Goal: Task Accomplishment & Management: Manage account settings

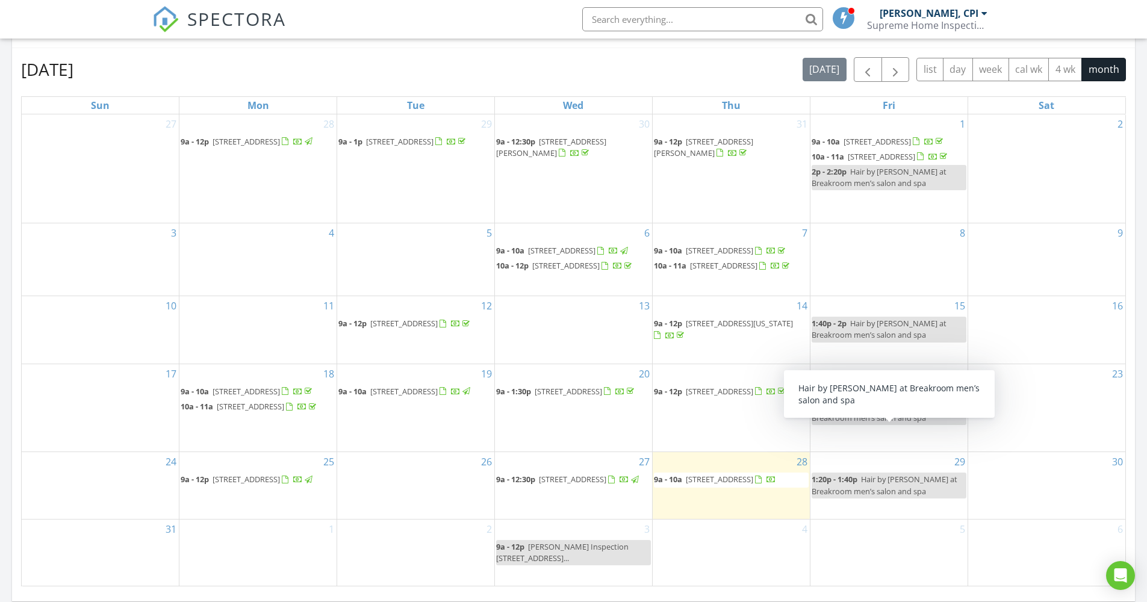
scroll to position [521, 0]
click at [421, 1] on div "SPECTORA Mike Ontaneda, CPI Supreme Home Inspections FL, Inc Role: Inspector Ch…" at bounding box center [573, 19] width 843 height 39
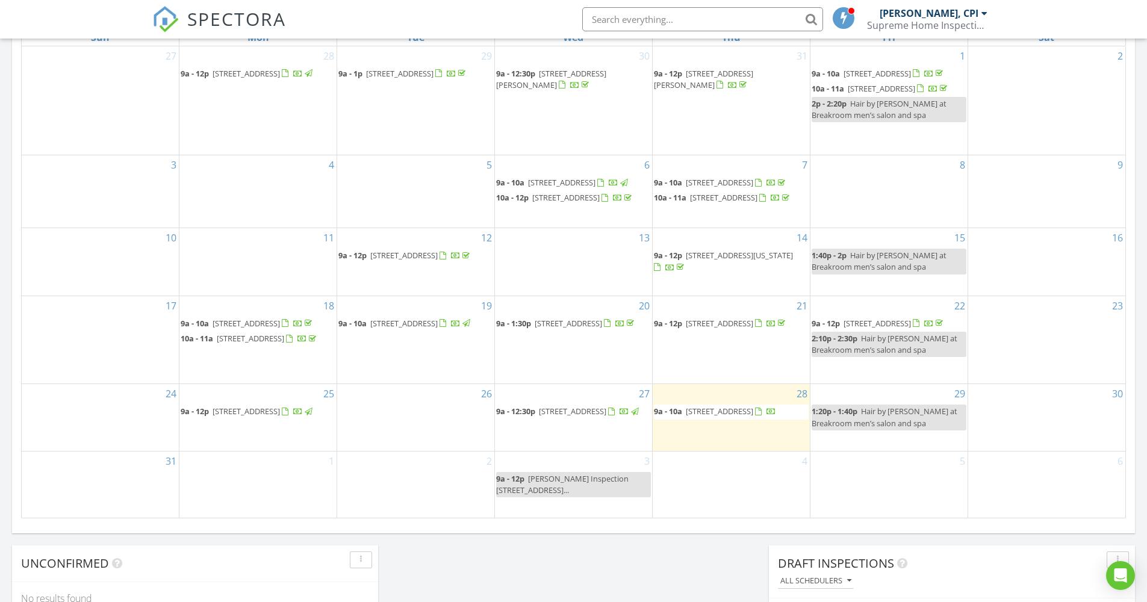
scroll to position [565, 0]
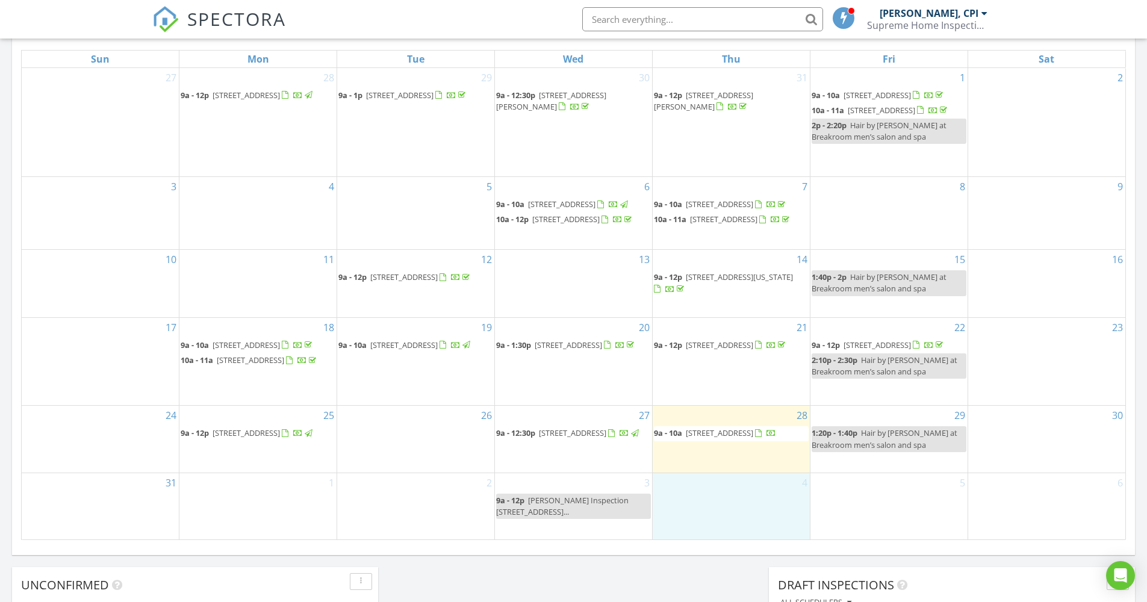
click at [704, 514] on div "4" at bounding box center [731, 506] width 157 height 66
click at [740, 476] on link "Event" at bounding box center [730, 474] width 62 height 19
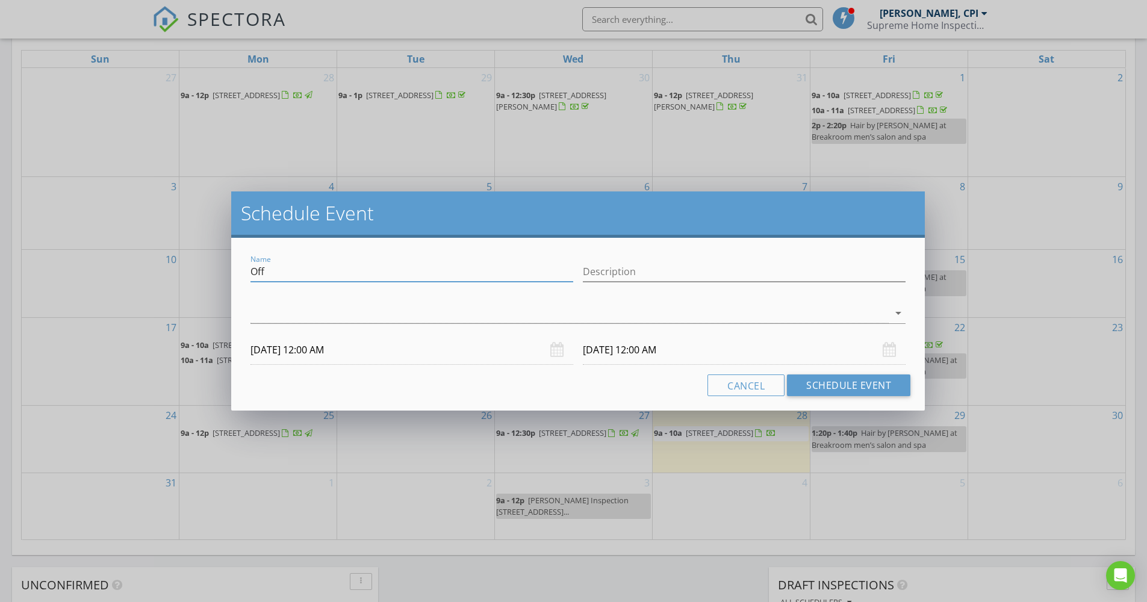
drag, startPoint x: 290, startPoint y: 270, endPoint x: 245, endPoint y: 268, distance: 44.6
click at [245, 268] on div "Name Off Description arrow_drop_down 09/04/2025 12:00 AM 09/05/2025 12:00 AM Ca…" at bounding box center [577, 324] width 693 height 173
click at [309, 272] on input "Alana Home Inspection" at bounding box center [411, 272] width 323 height 20
click at [337, 272] on input "Alana Inspection" at bounding box center [411, 272] width 323 height 20
paste input "2684 Southwest 15th Street Deerfield Beach, FL 33442"
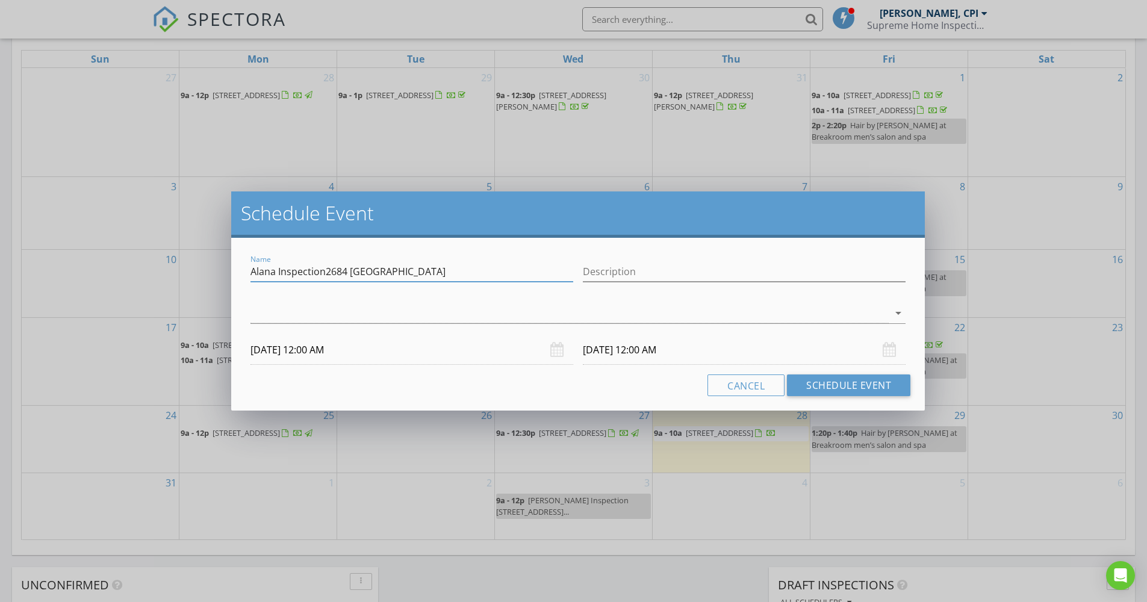
click at [377, 273] on input "Alana Inspection2684 Southwest 15th Street" at bounding box center [411, 272] width 323 height 20
click at [375, 271] on input "Alana Inspection2684 Swest 15th Street" at bounding box center [411, 272] width 323 height 20
click at [419, 271] on input "Alana Inspection2684 Sw 15th Street" at bounding box center [411, 272] width 323 height 20
type input "Alana Inspection2684 Sw 15th St"
click at [424, 306] on div at bounding box center [569, 313] width 638 height 20
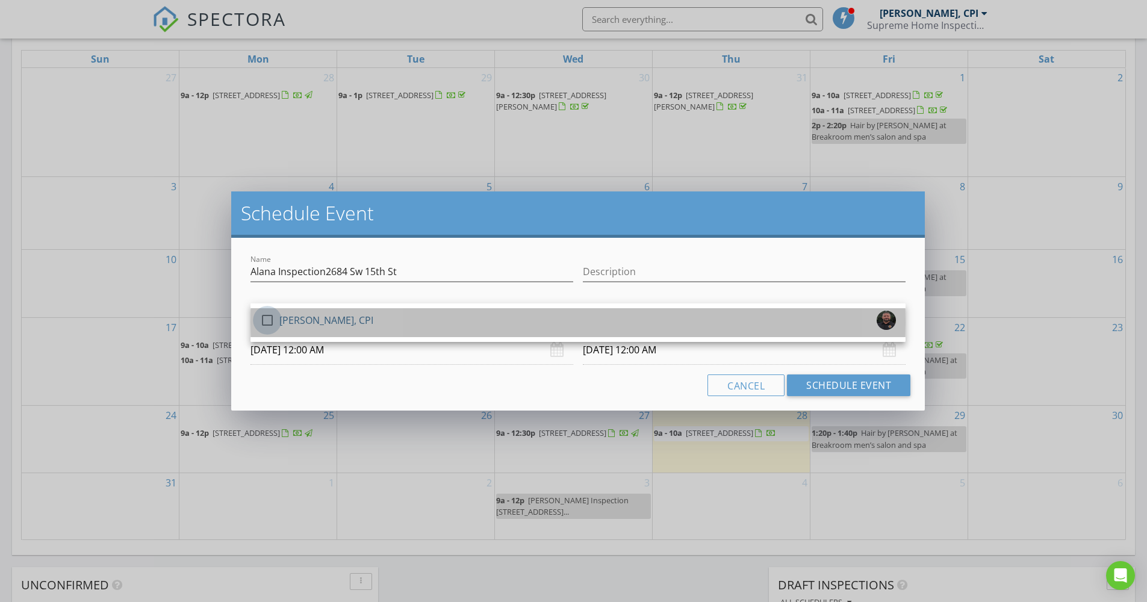
click at [267, 319] on div at bounding box center [267, 320] width 20 height 20
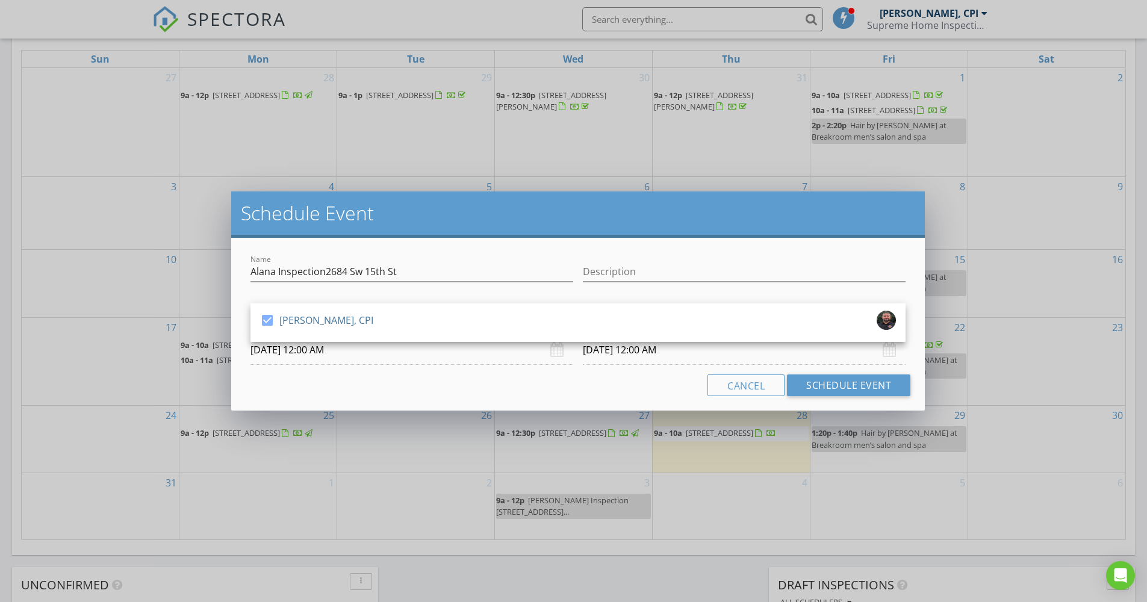
click at [282, 350] on input "09/04/2025 12:00 AM" at bounding box center [411, 349] width 323 height 29
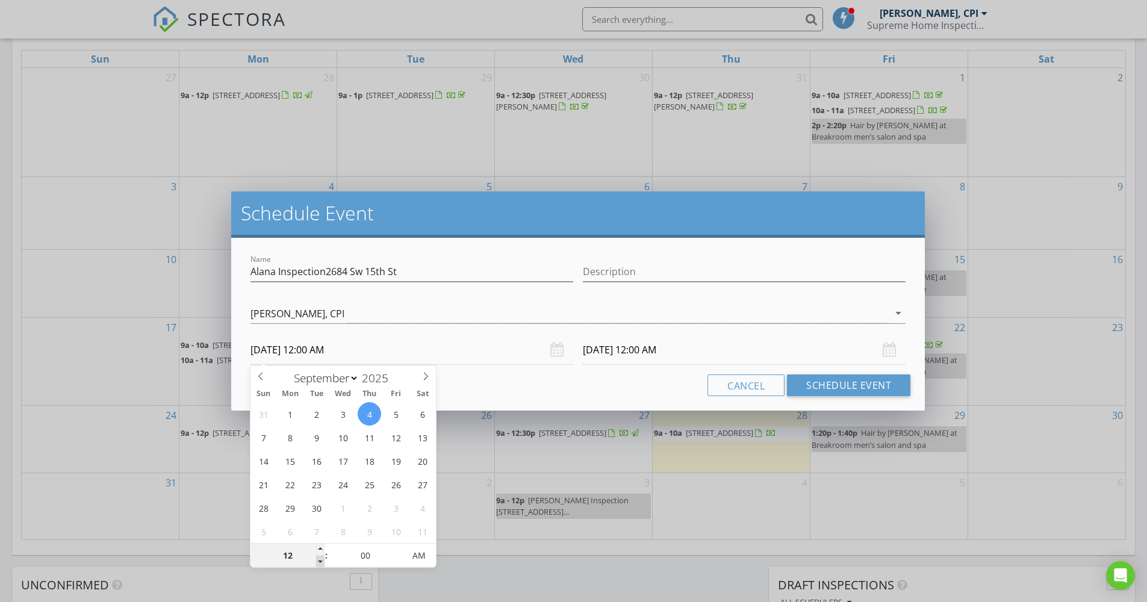
type input "11"
type input "09/04/2025 11:00 PM"
click at [319, 560] on span at bounding box center [320, 562] width 8 height 12
type input "10"
type input "09/04/2025 10:00 PM"
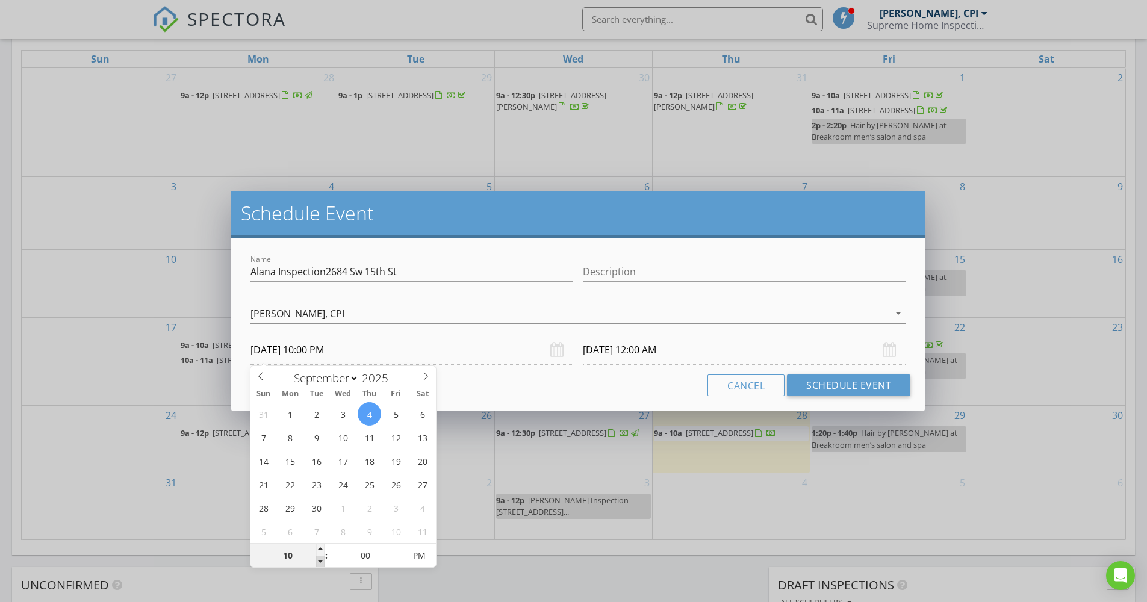
click at [319, 560] on span at bounding box center [320, 562] width 8 height 12
type input "09/05/2025 10:00 PM"
type input "09"
type input "09/04/2025 9:00 PM"
click at [319, 560] on span at bounding box center [320, 562] width 8 height 12
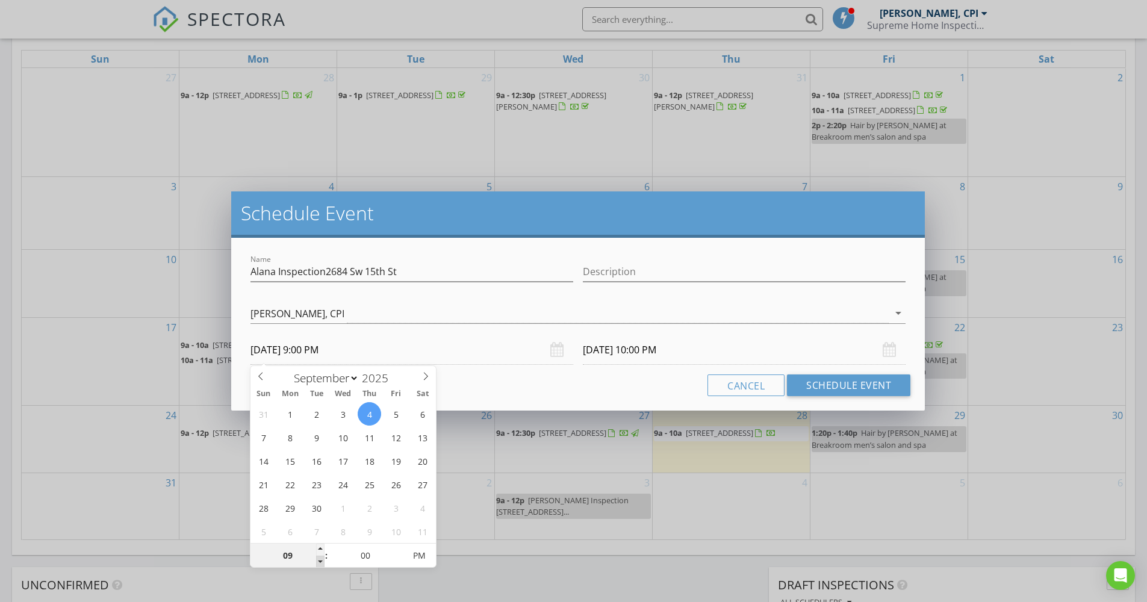
type input "09/05/2025 9:00 PM"
type input "09/04/2025 9:00 AM"
click at [593, 381] on div "Cancel Schedule Event" at bounding box center [578, 385] width 665 height 22
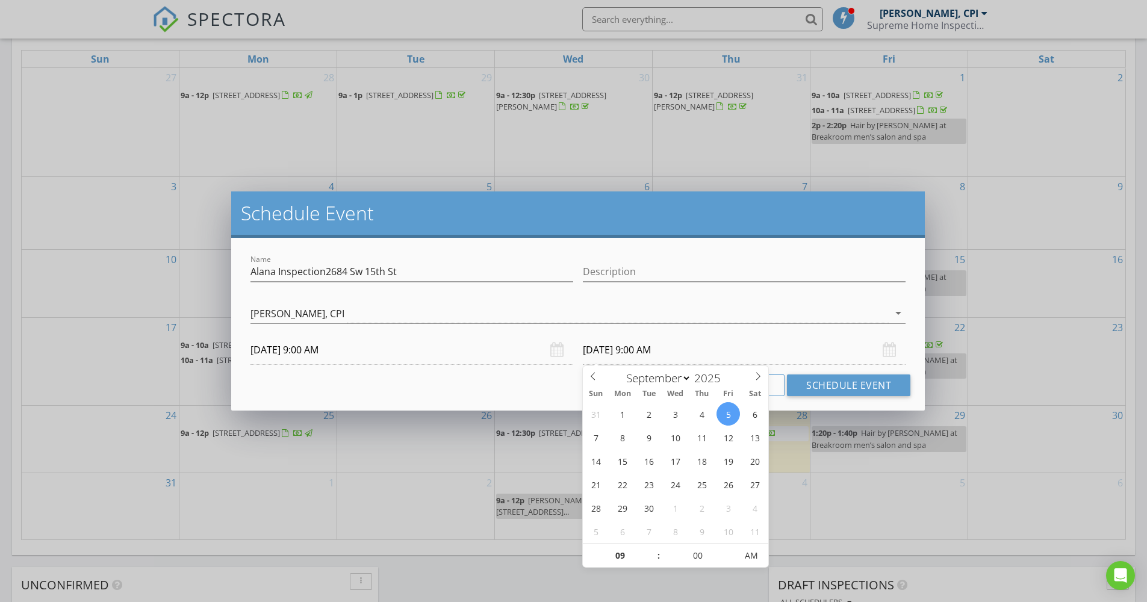
click at [613, 346] on input "09/05/2025 9:00 AM" at bounding box center [744, 349] width 323 height 29
type input "09/04/2025 9:00 AM"
type input "10"
type input "09/04/2025 10:00 AM"
click at [650, 545] on span at bounding box center [652, 550] width 8 height 12
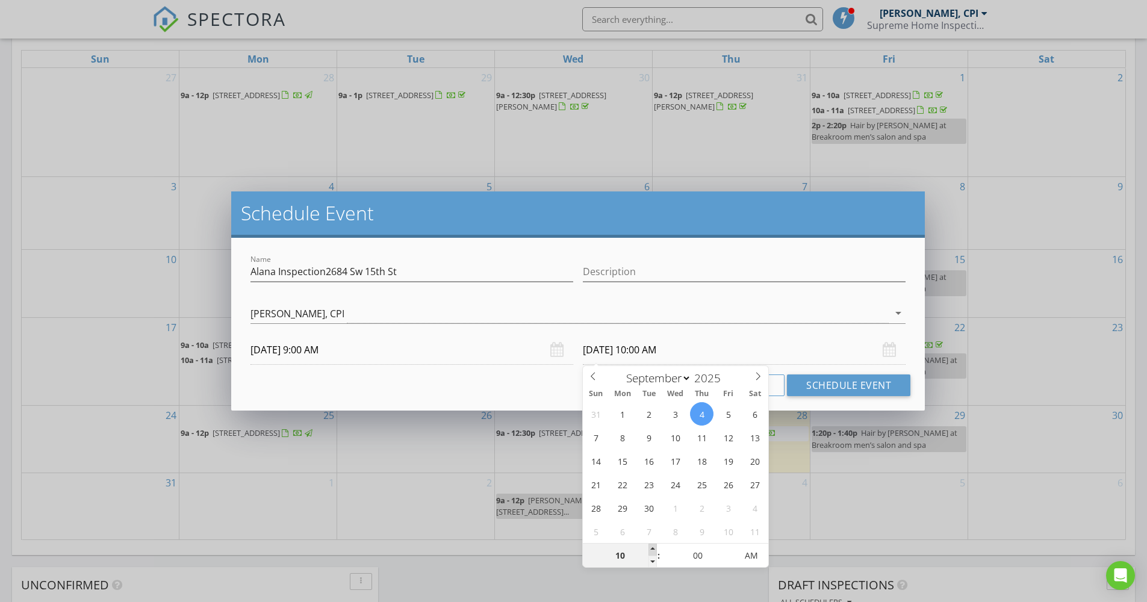
type input "11"
type input "09/04/2025 11:00 AM"
click at [650, 545] on span at bounding box center [652, 550] width 8 height 12
click at [462, 376] on div "Cancel Schedule Event" at bounding box center [578, 385] width 665 height 22
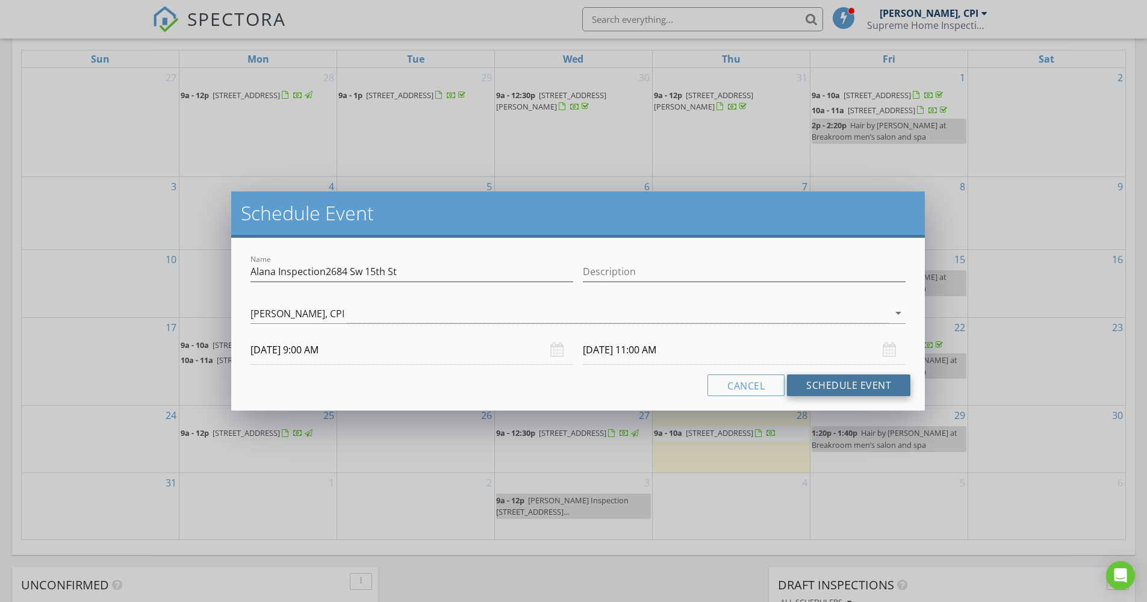
click at [857, 383] on button "Schedule Event" at bounding box center [848, 385] width 123 height 22
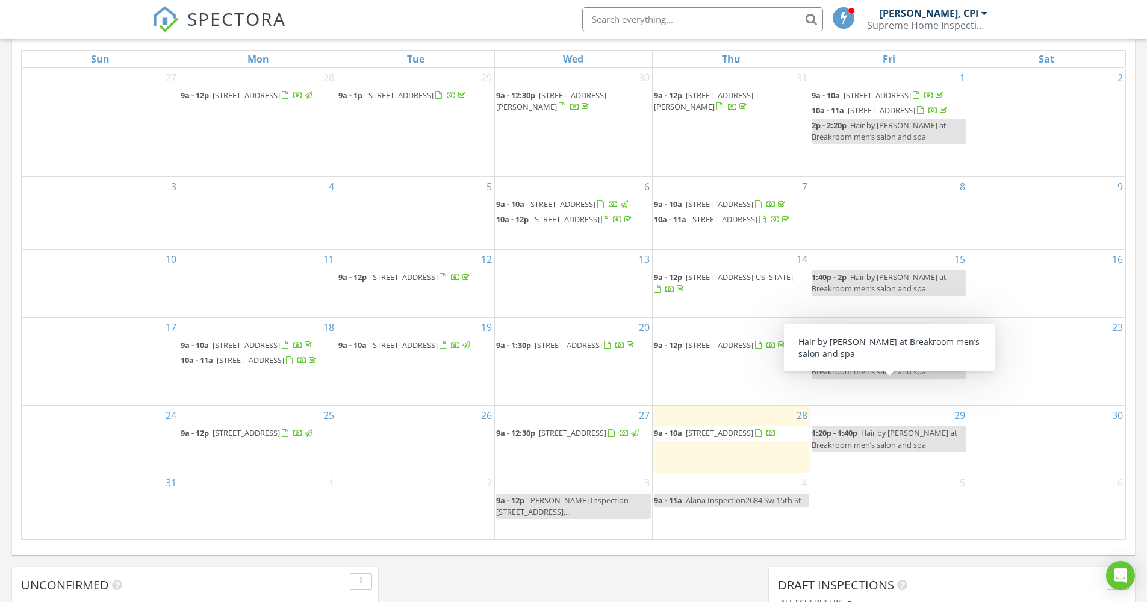
click at [520, 561] on div "Today Mike Ontaneda, CPI 9:00 am 620 Ibis Dr, Delray Beach, FL 33444 Mike Ontan…" at bounding box center [573, 140] width 1147 height 1096
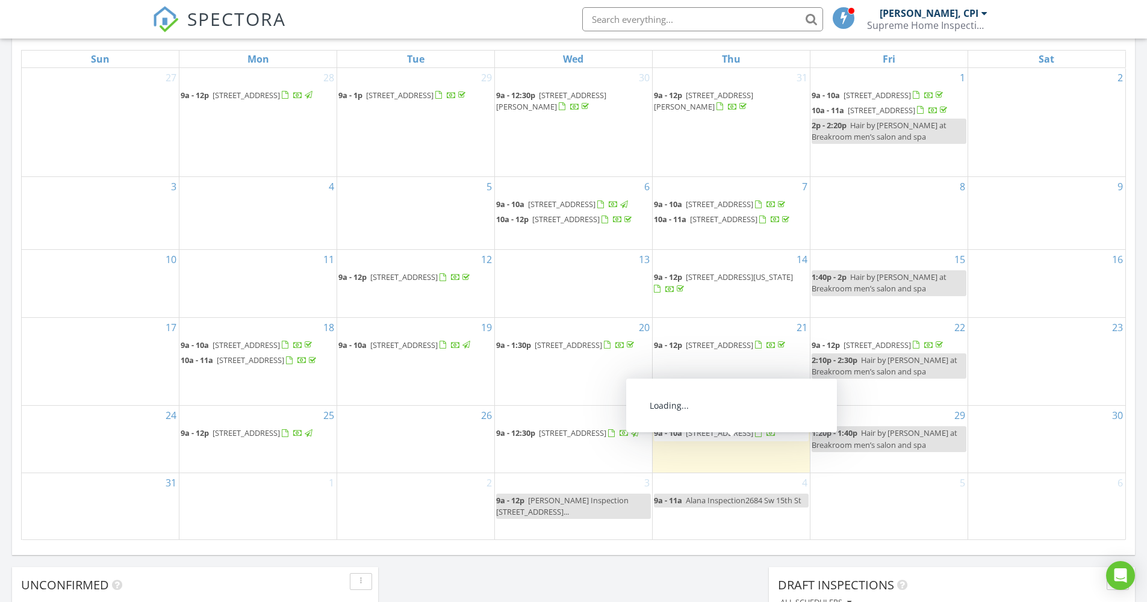
click at [712, 438] on span "[STREET_ADDRESS]" at bounding box center [719, 432] width 67 height 11
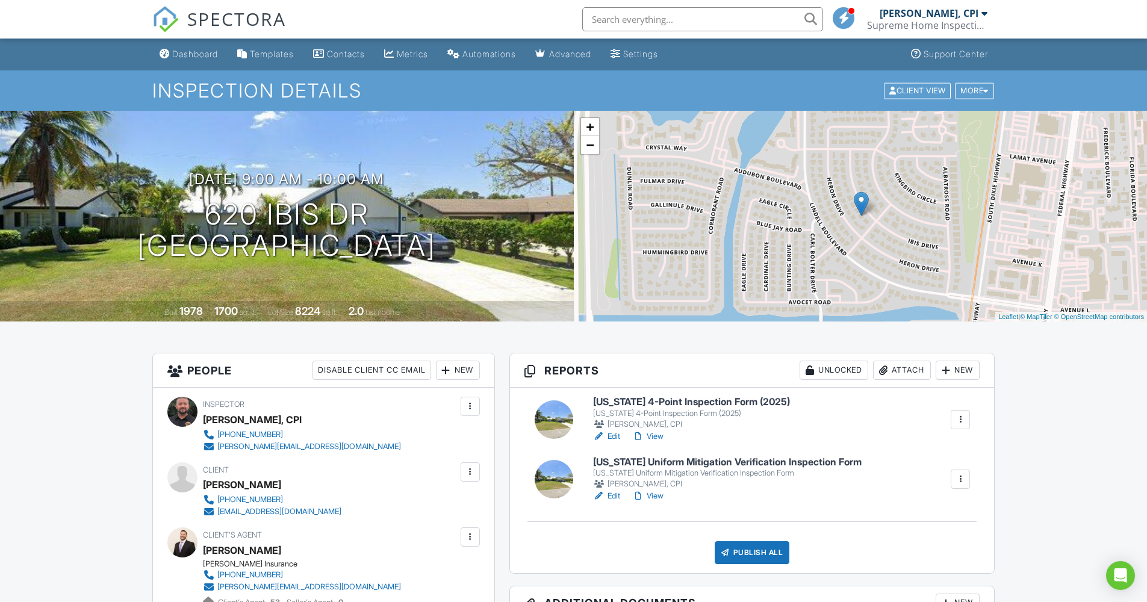
scroll to position [170, 0]
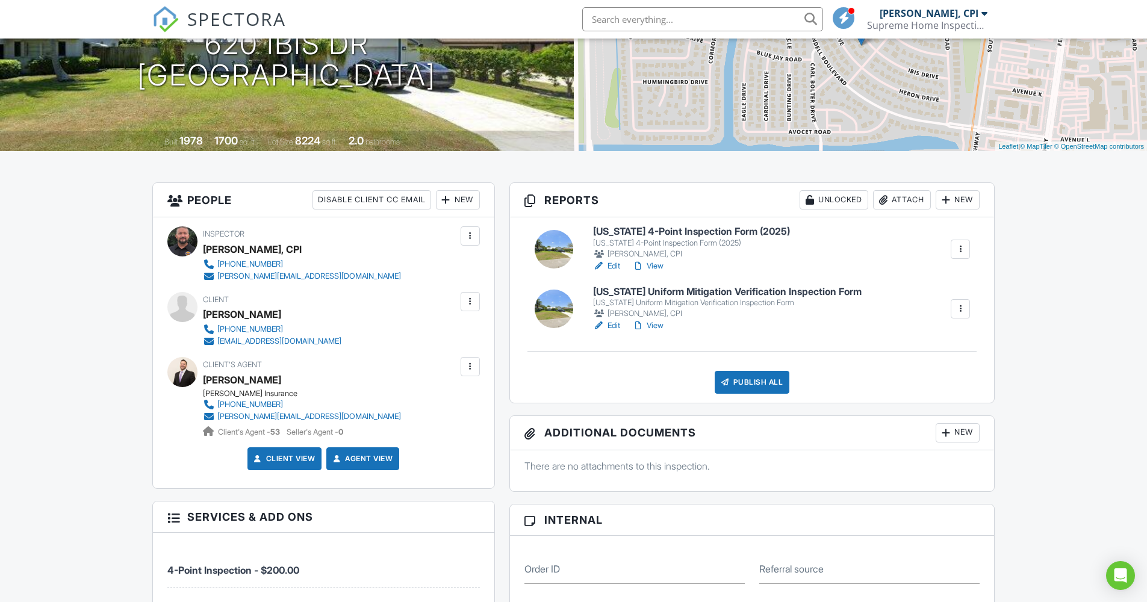
click at [616, 267] on link "Edit" at bounding box center [606, 266] width 27 height 12
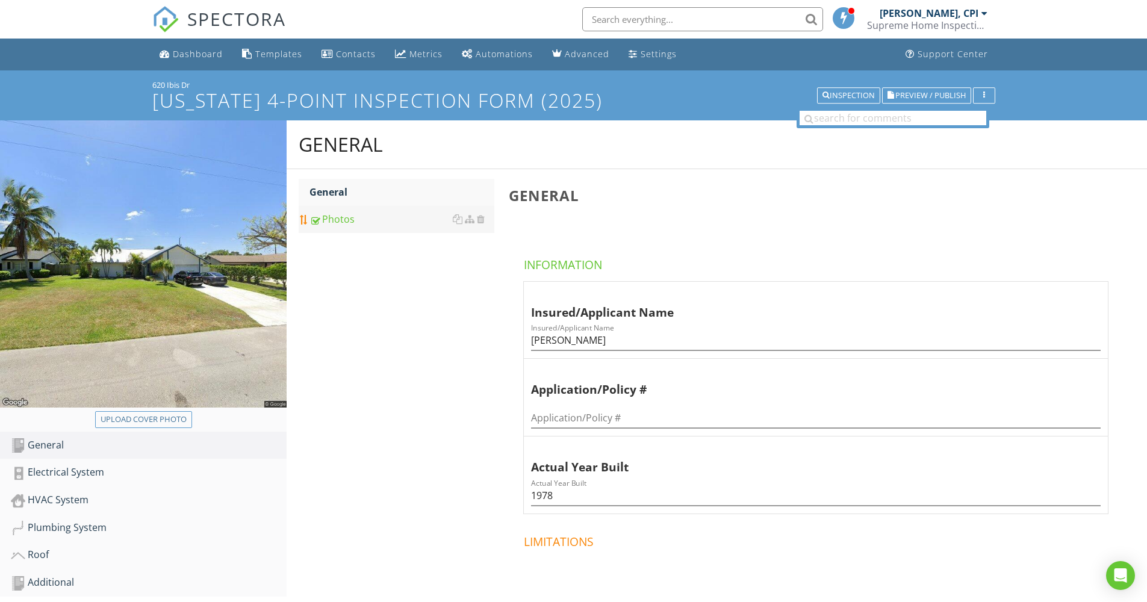
click at [330, 218] on div "Photos" at bounding box center [401, 219] width 185 height 14
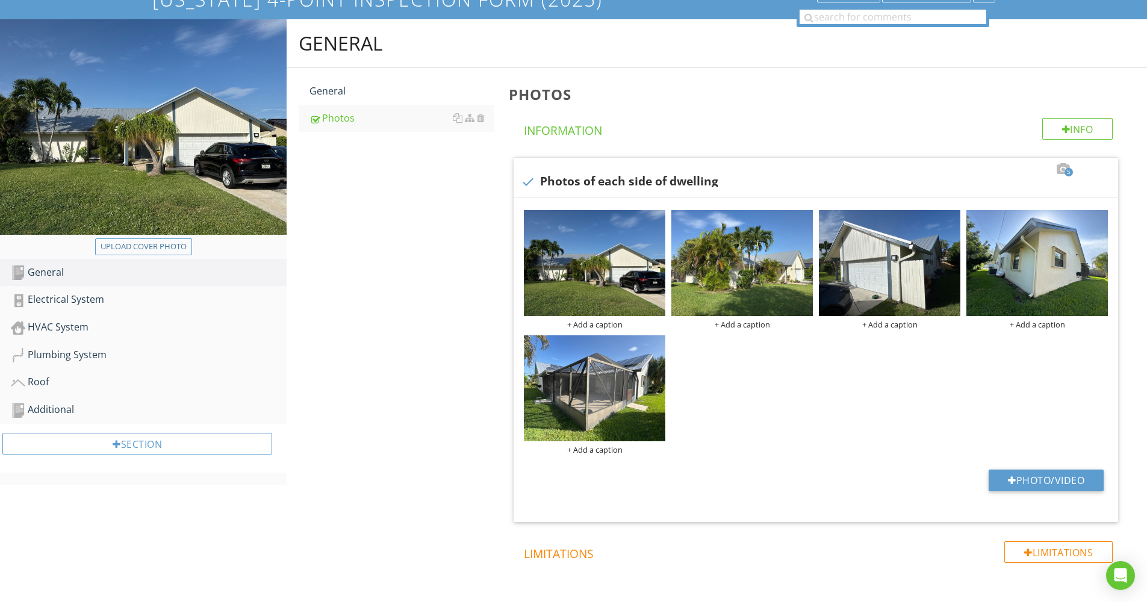
scroll to position [78, 0]
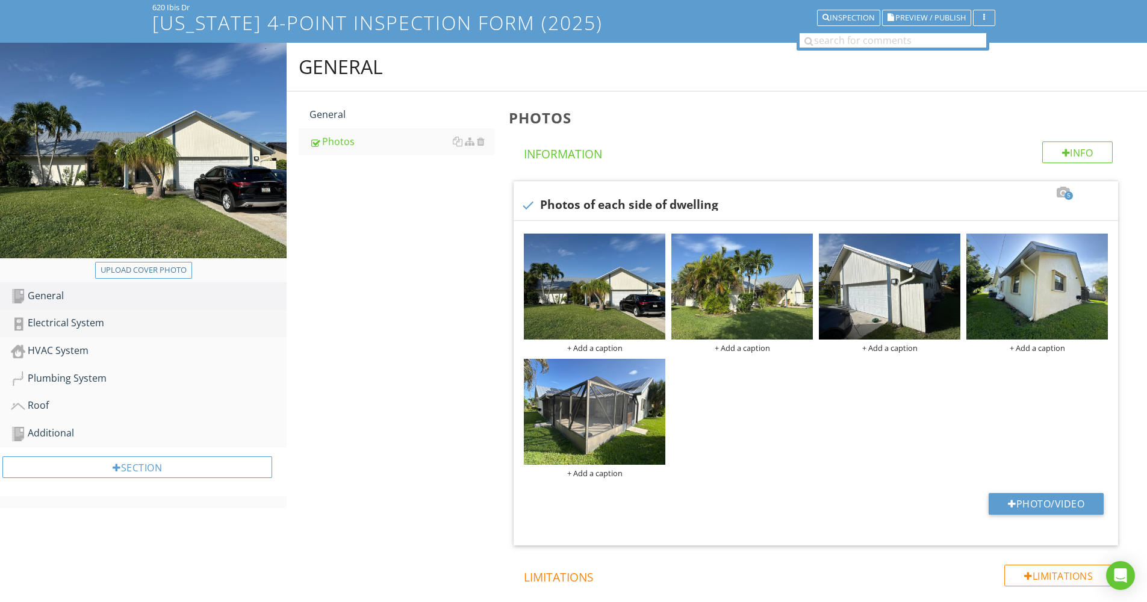
click at [86, 323] on div "Electrical System" at bounding box center [149, 323] width 276 height 16
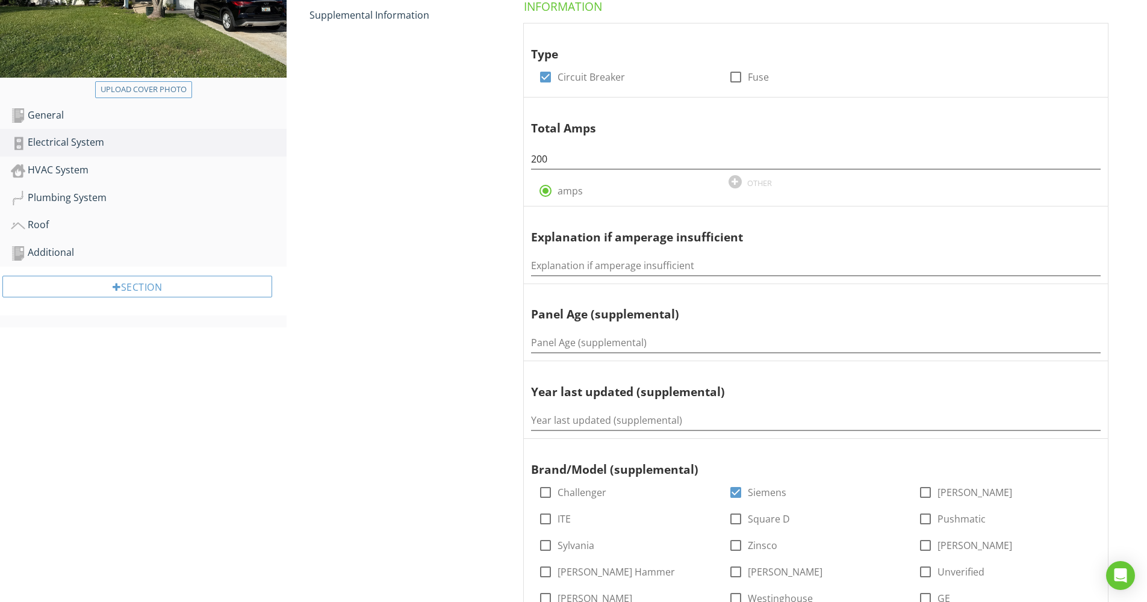
scroll to position [237, 0]
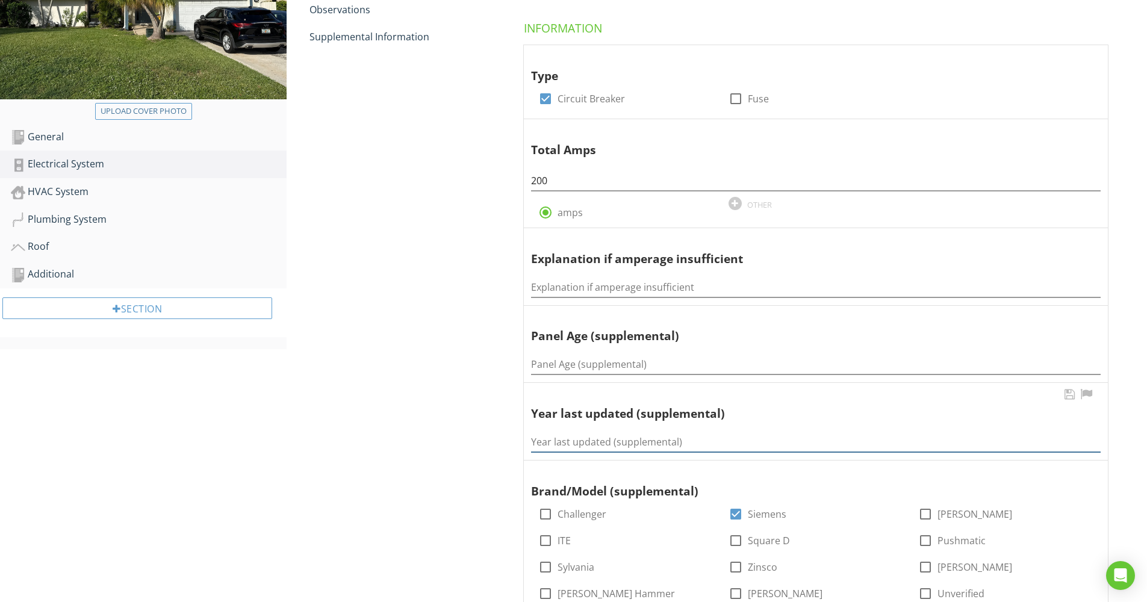
click at [604, 432] on input "Year last updated (supplemental)" at bounding box center [815, 442] width 569 height 20
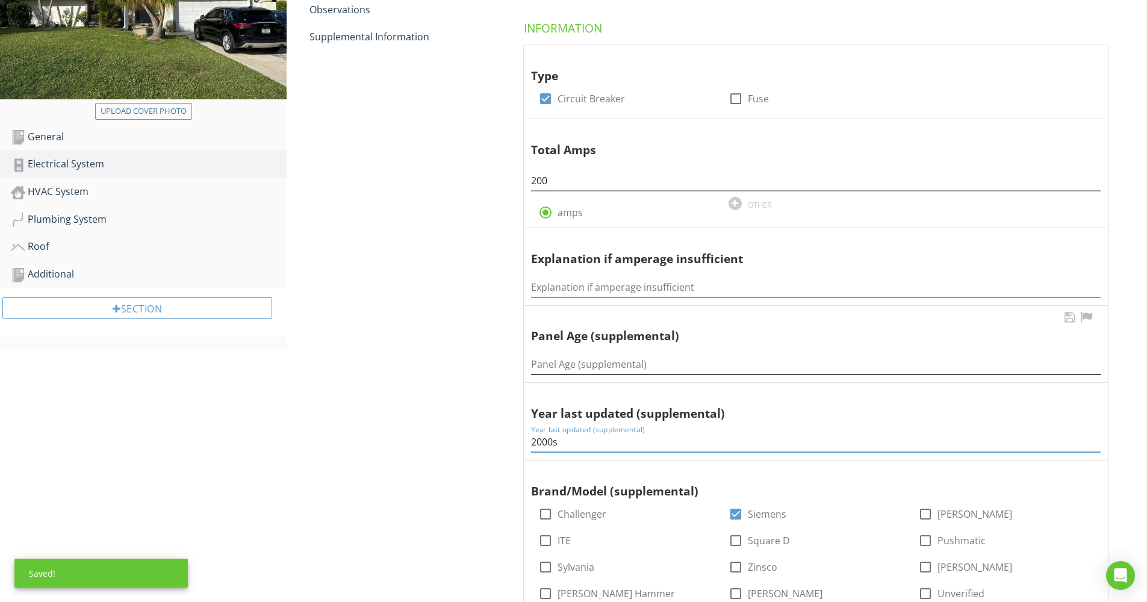
type input "2000s"
click at [572, 355] on input "Panel Age (supplemental)" at bounding box center [815, 365] width 569 height 20
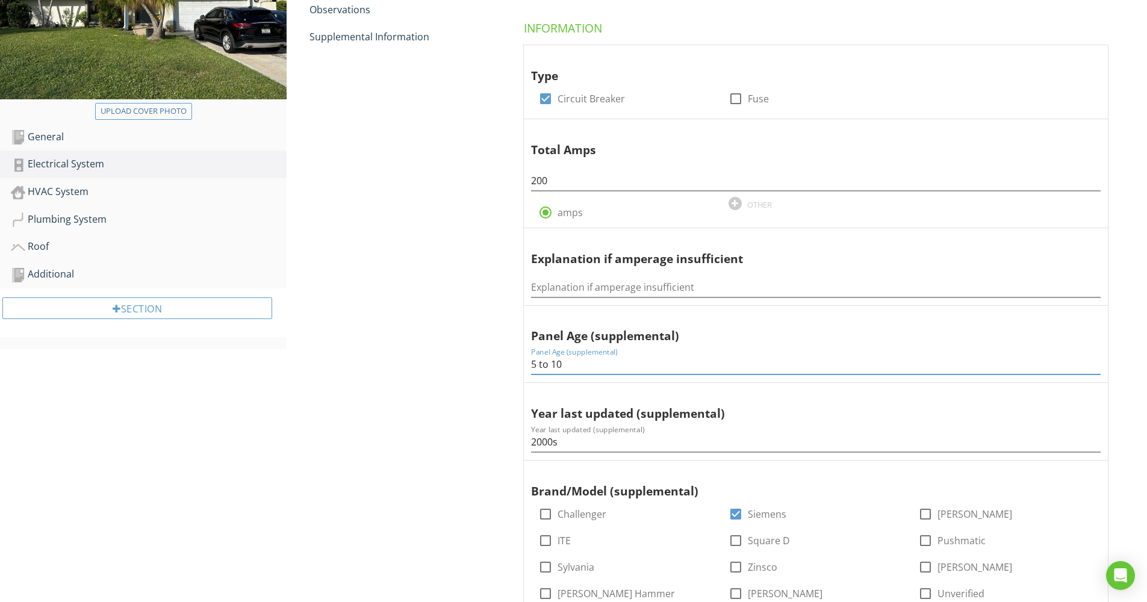
click at [561, 355] on input "5 to 10" at bounding box center [815, 365] width 569 height 20
type input "5 to 7"
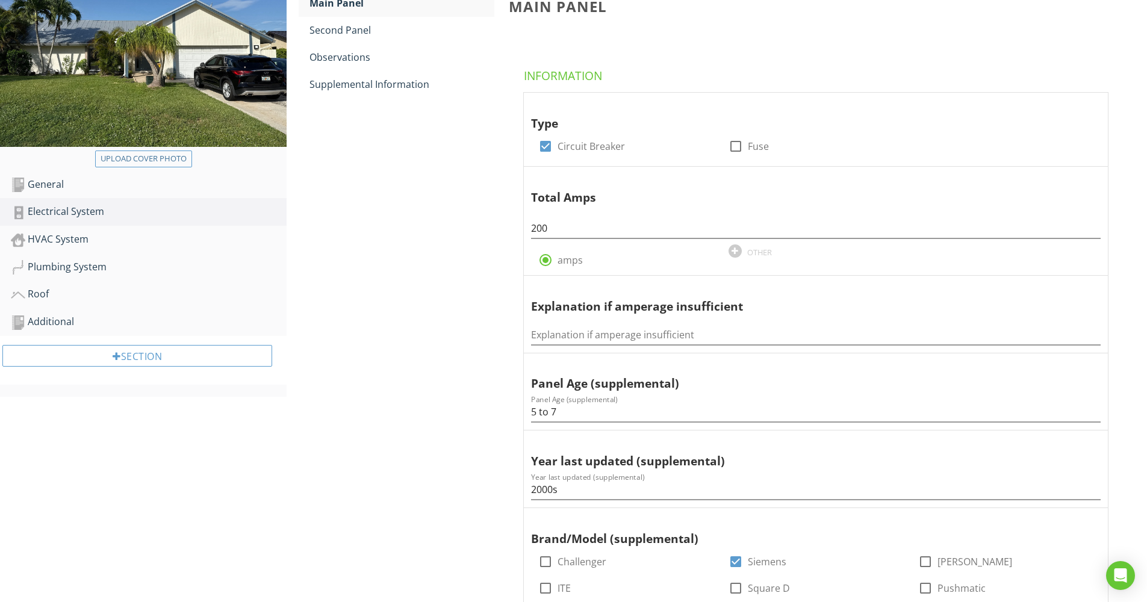
scroll to position [87, 0]
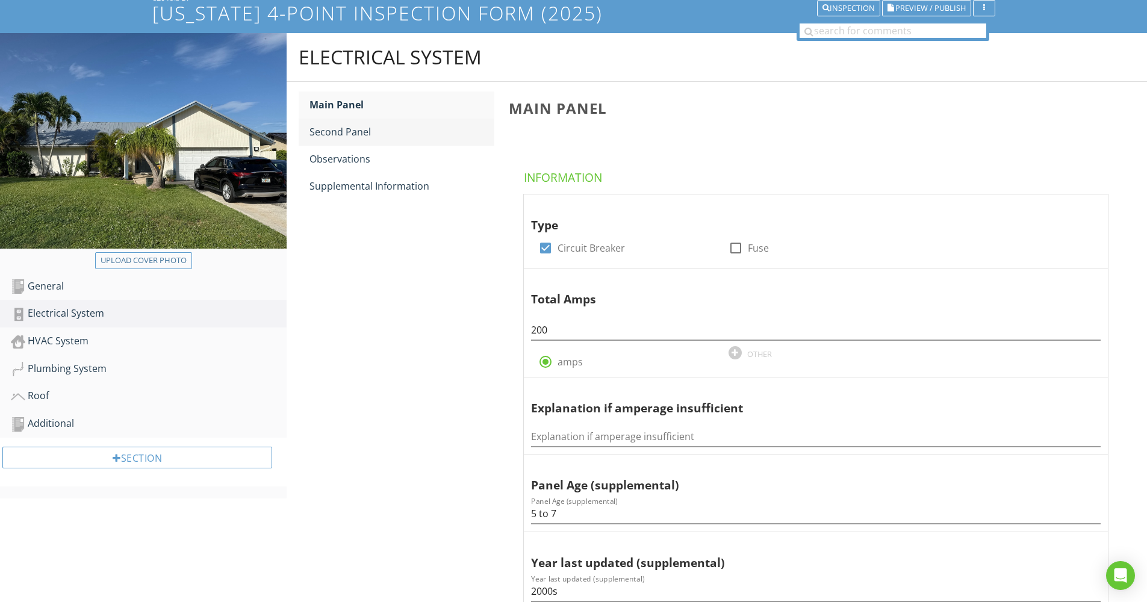
click at [351, 128] on div "Second Panel" at bounding box center [401, 132] width 185 height 14
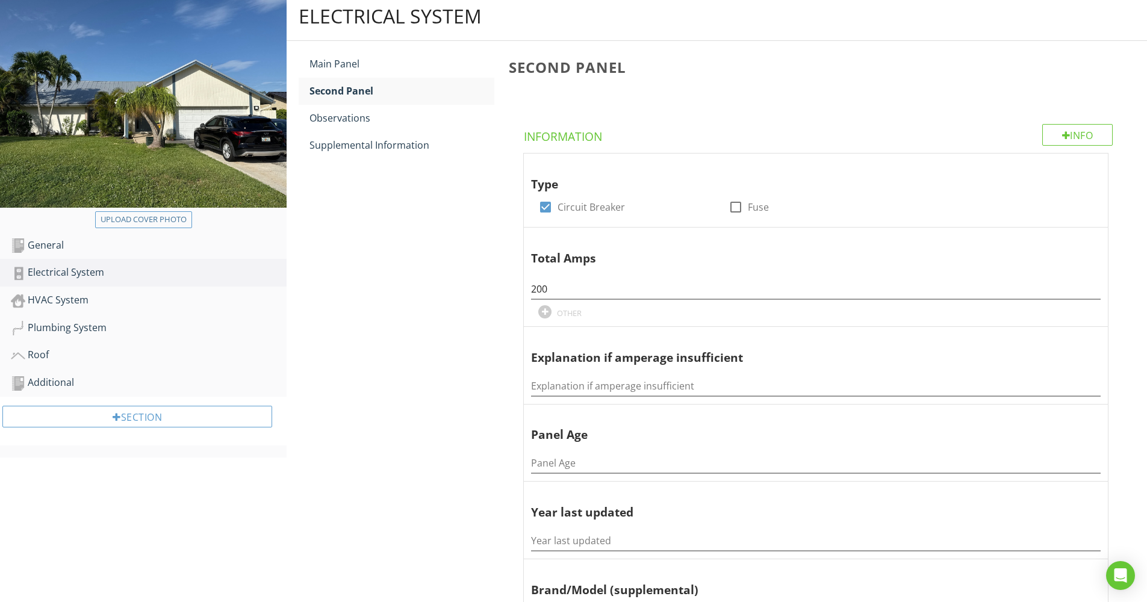
scroll to position [146, 0]
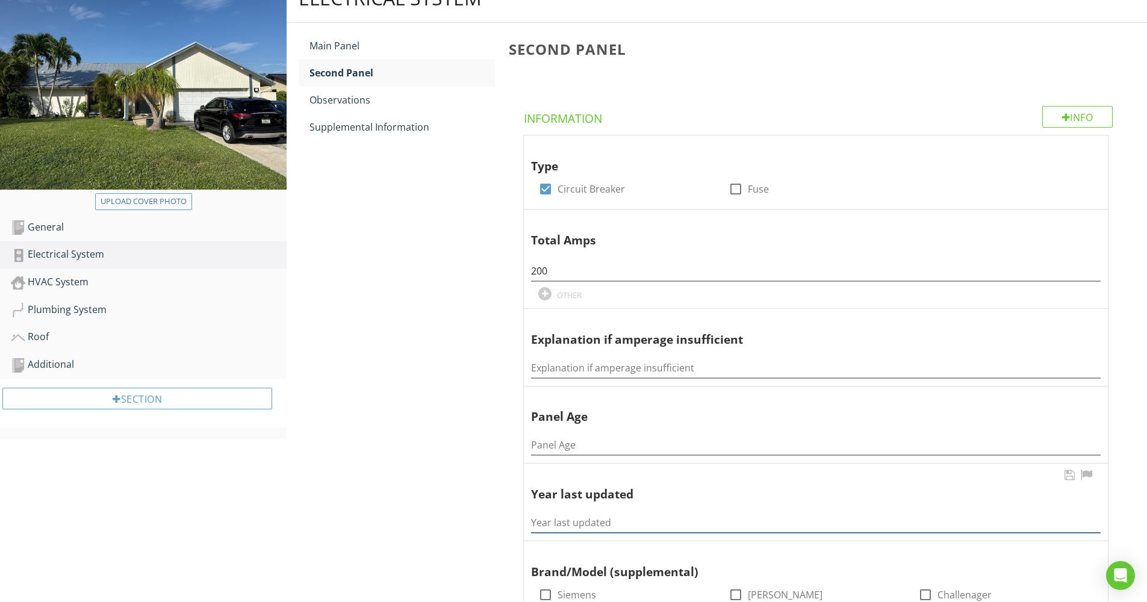
click at [577, 513] on input "Year last updated" at bounding box center [815, 523] width 569 height 20
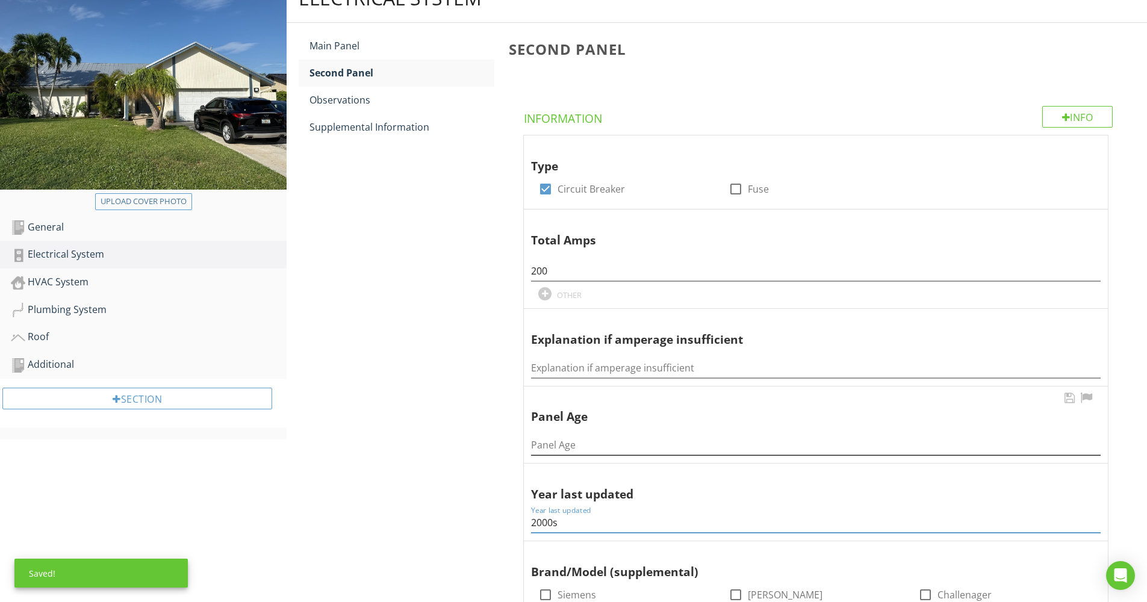
type input "2000s"
click at [566, 435] on input "Panel Age" at bounding box center [815, 445] width 569 height 20
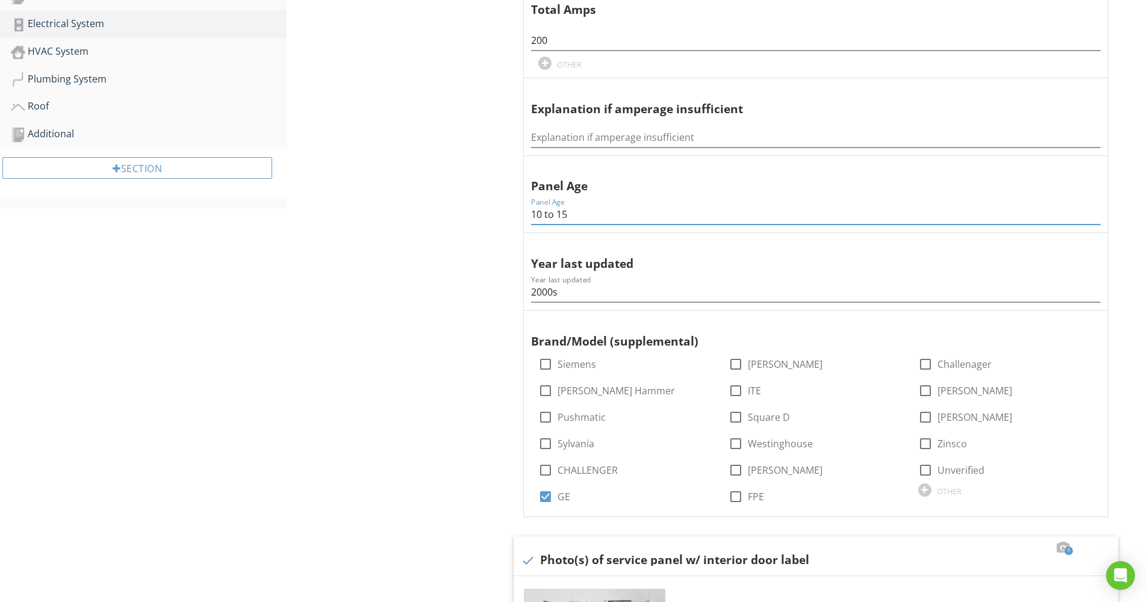
scroll to position [120, 0]
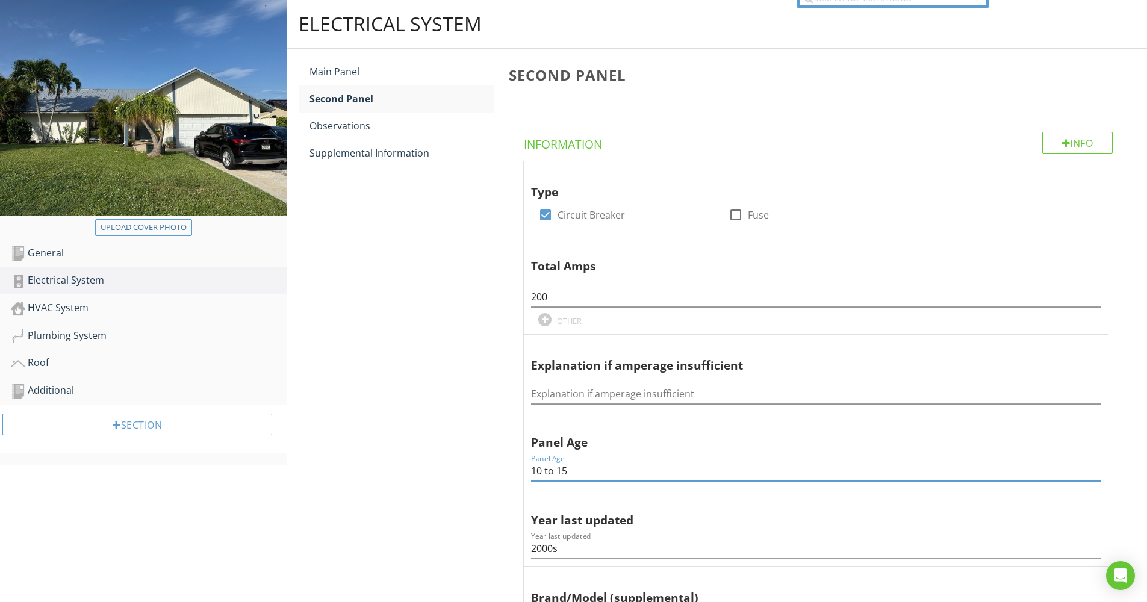
drag, startPoint x: 544, startPoint y: 441, endPoint x: 518, endPoint y: 442, distance: 26.5
click at [563, 461] on input "5 to 15" at bounding box center [815, 471] width 569 height 20
type input "5 to 10"
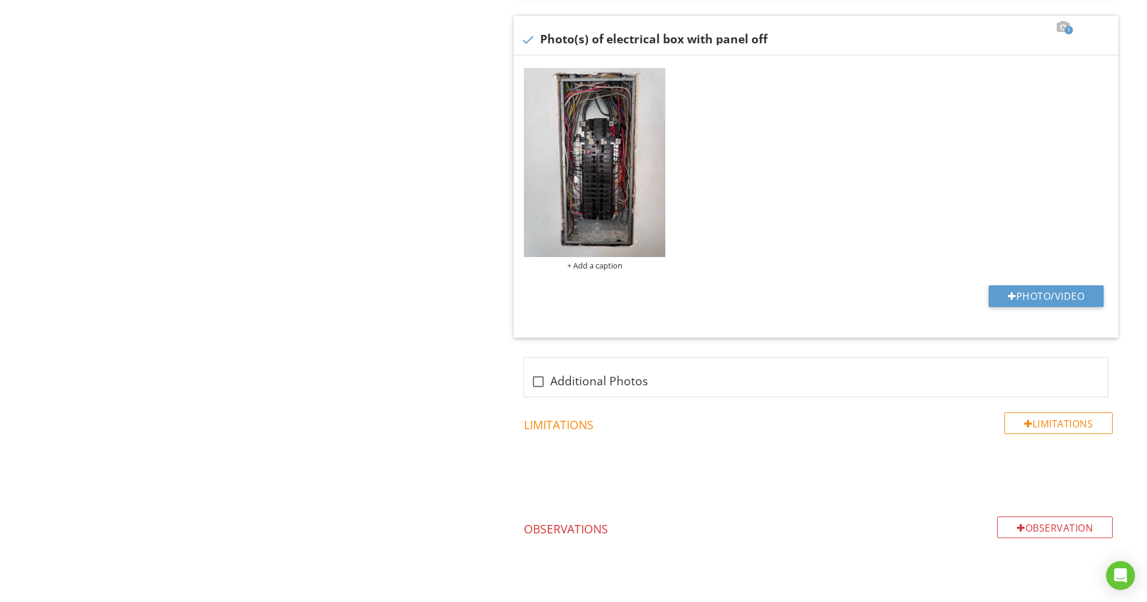
scroll to position [603, 0]
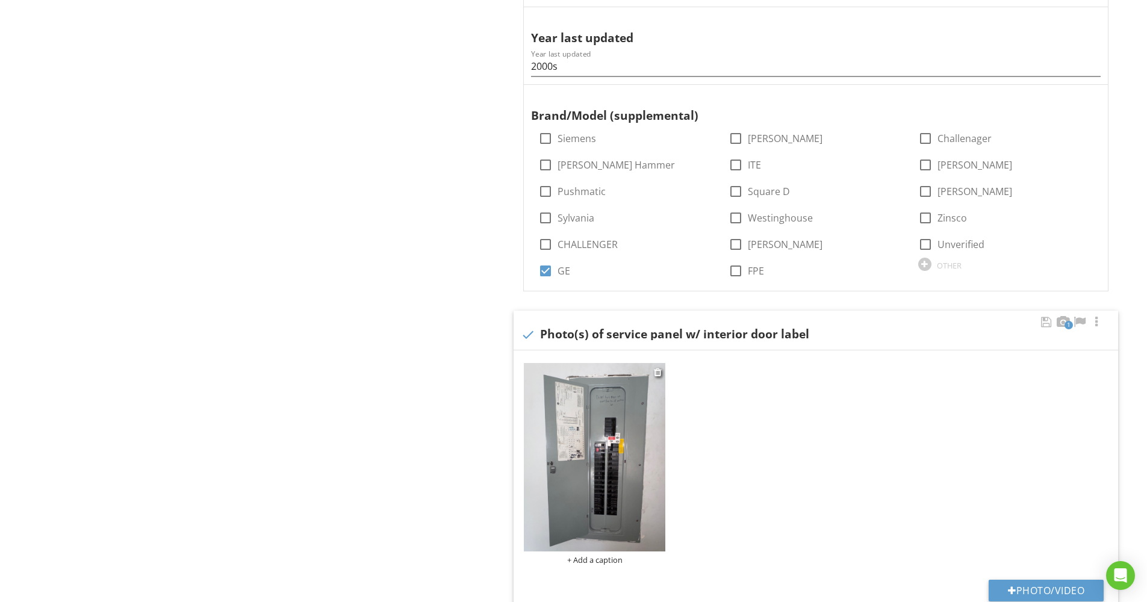
click at [613, 443] on img at bounding box center [594, 457] width 141 height 188
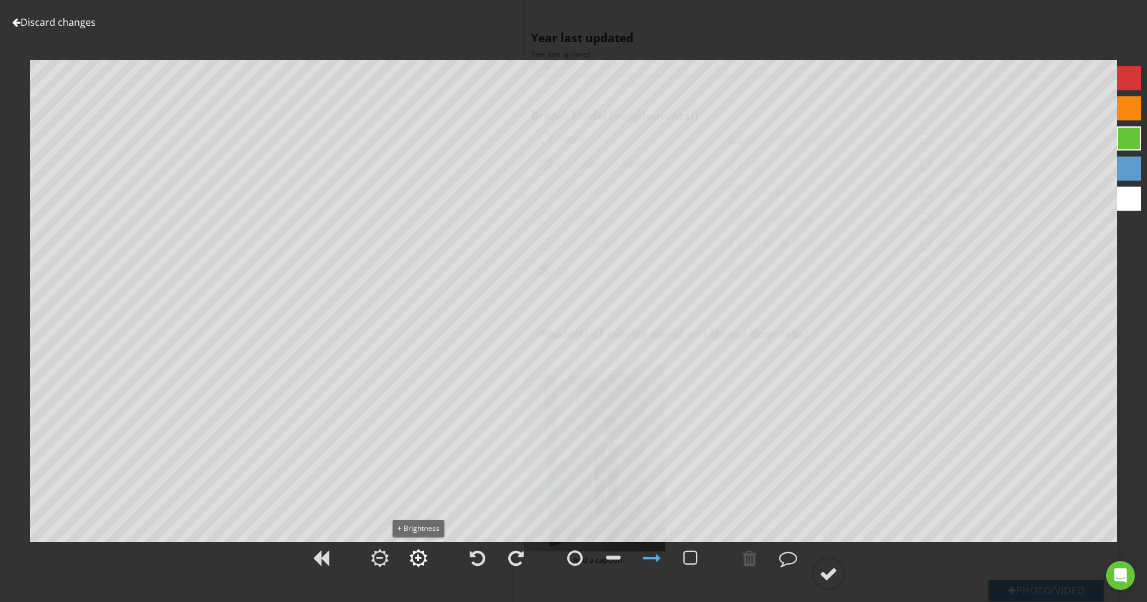
click at [417, 559] on div at bounding box center [418, 558] width 7 height 8
click at [831, 575] on div at bounding box center [828, 574] width 18 height 18
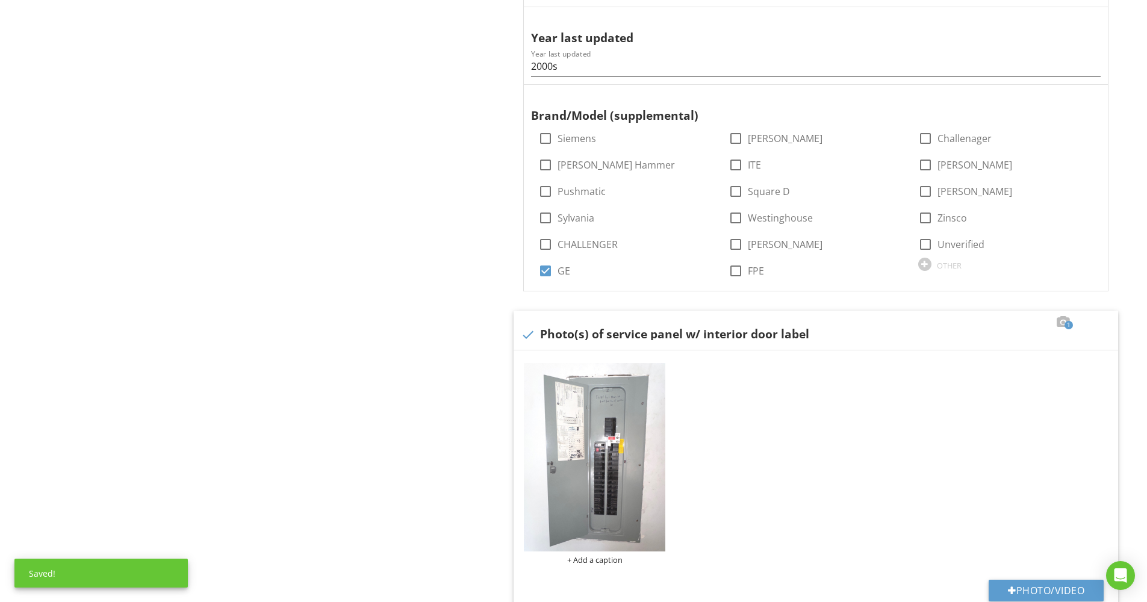
scroll to position [837, 0]
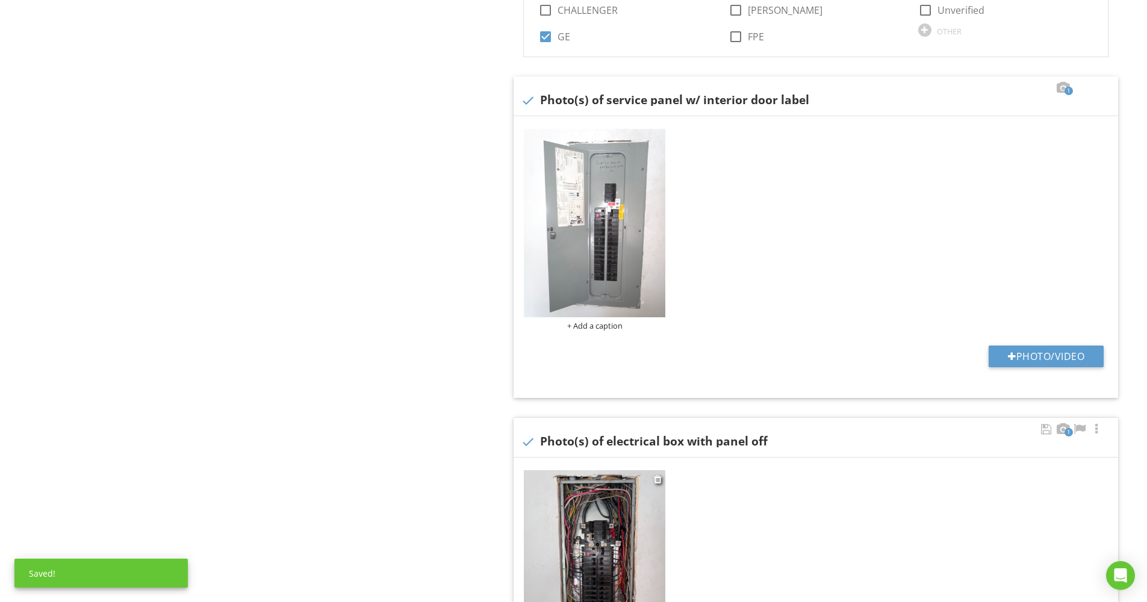
click at [637, 545] on img at bounding box center [594, 564] width 141 height 188
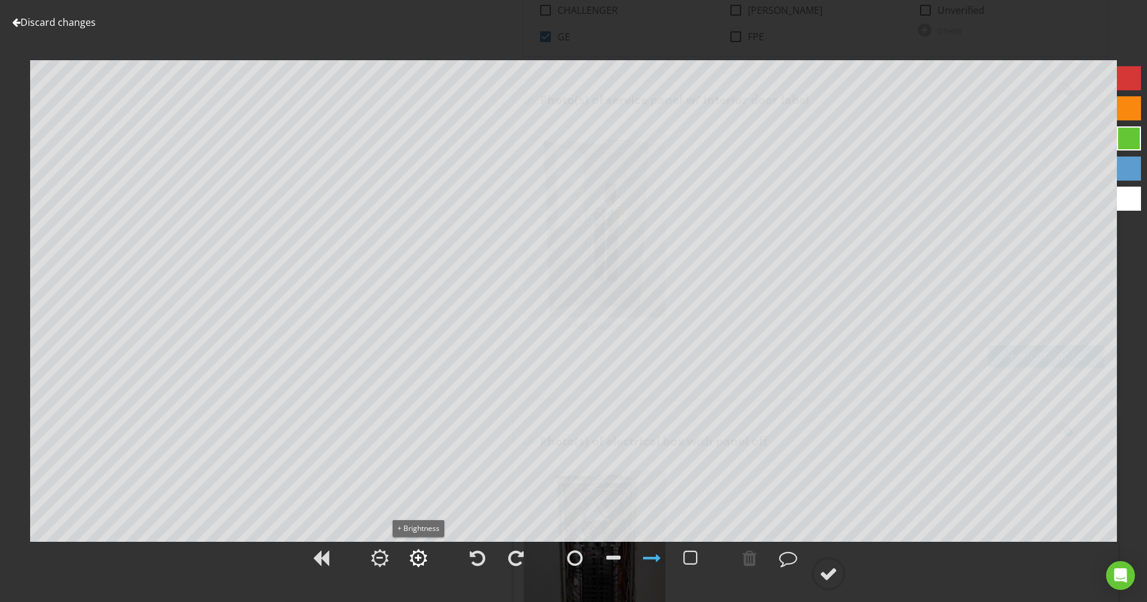
click at [421, 558] on div at bounding box center [418, 558] width 7 height 8
click at [822, 576] on div at bounding box center [828, 574] width 18 height 18
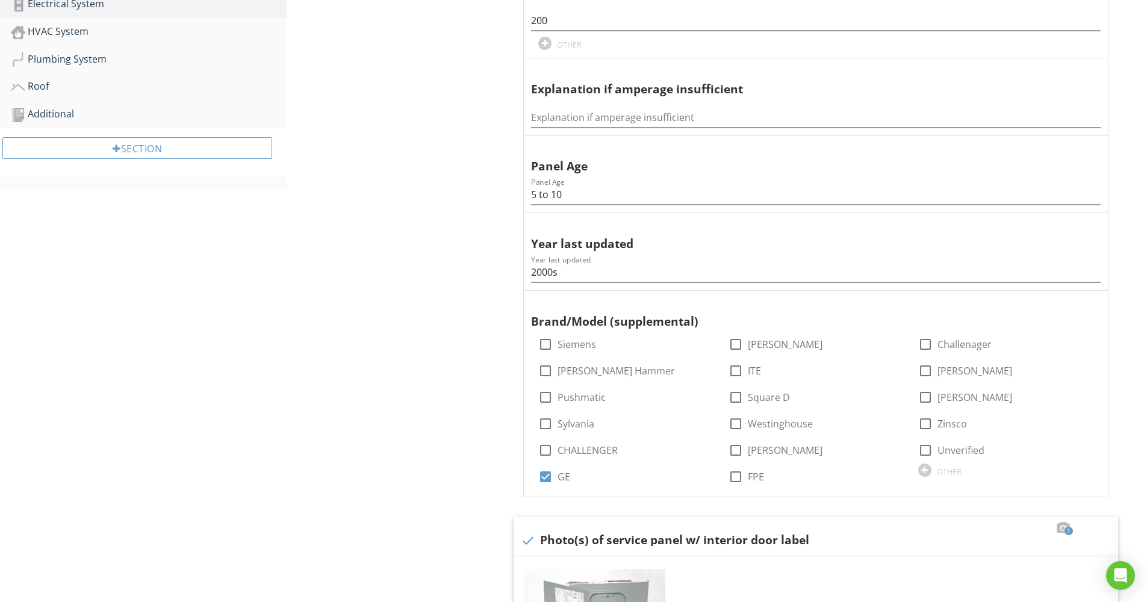
scroll to position [0, 0]
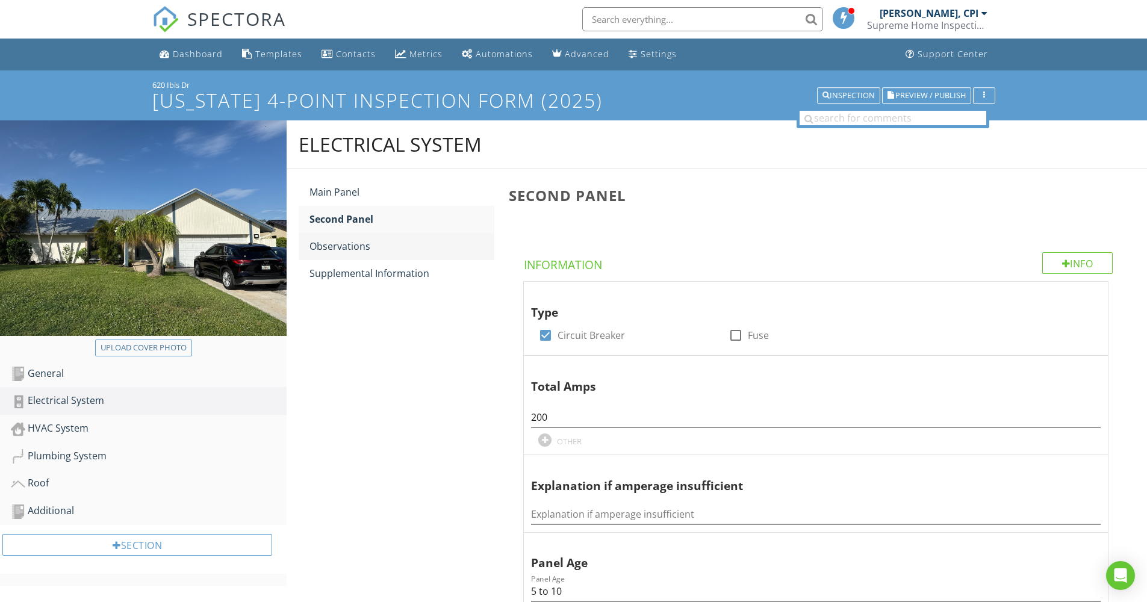
click at [367, 246] on div "Observations" at bounding box center [401, 246] width 185 height 14
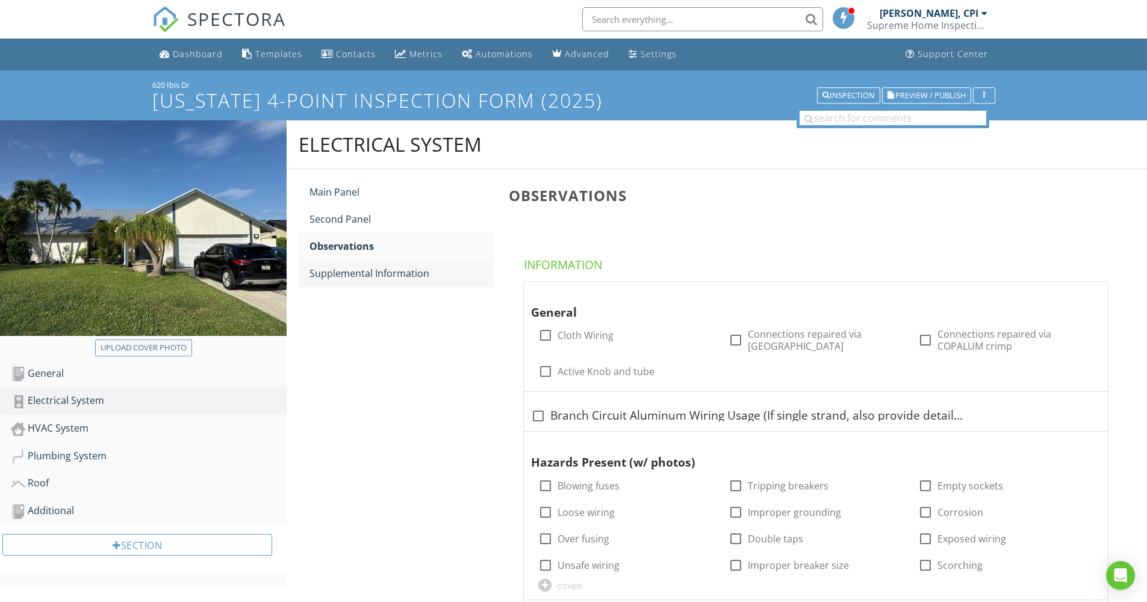
click at [368, 280] on div "Supplemental Information" at bounding box center [401, 273] width 185 height 14
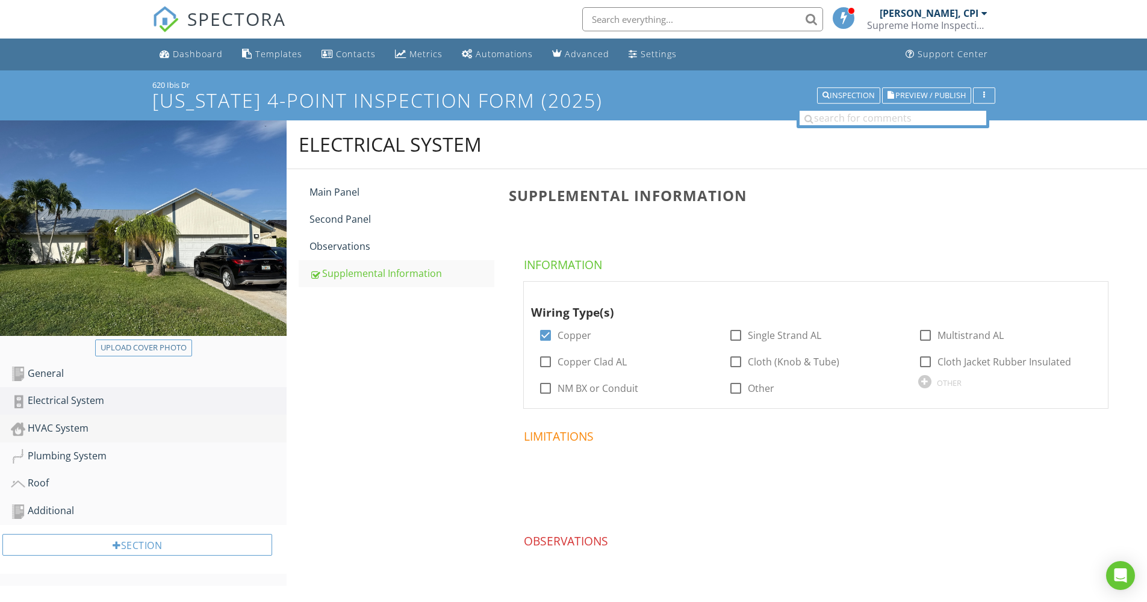
click at [63, 431] on div "HVAC System" at bounding box center [149, 429] width 276 height 16
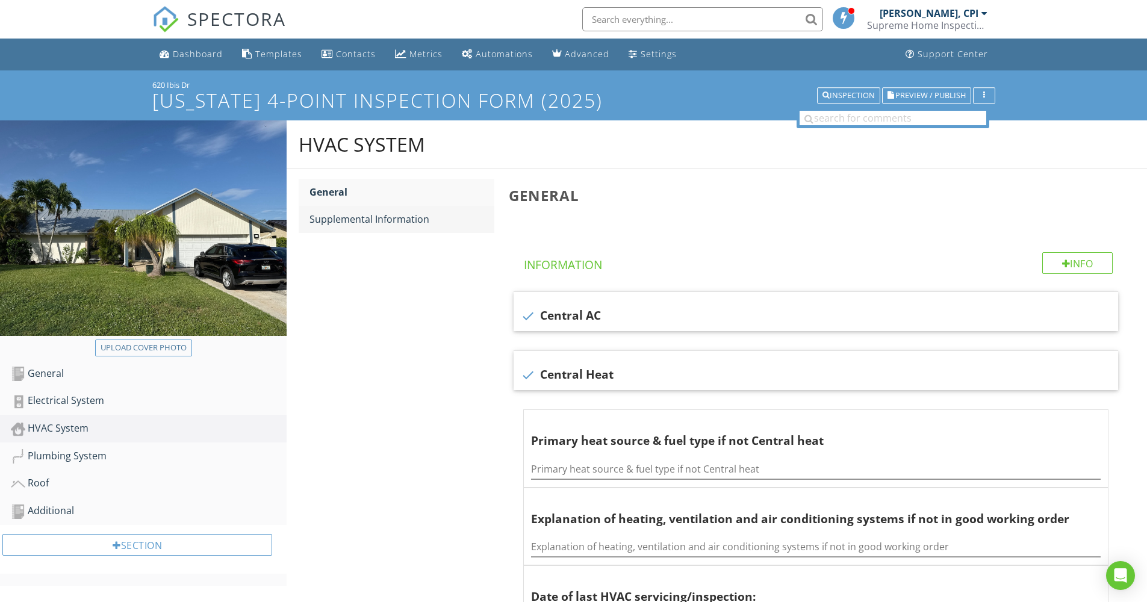
click at [361, 227] on link "Supplemental Information" at bounding box center [401, 219] width 185 height 26
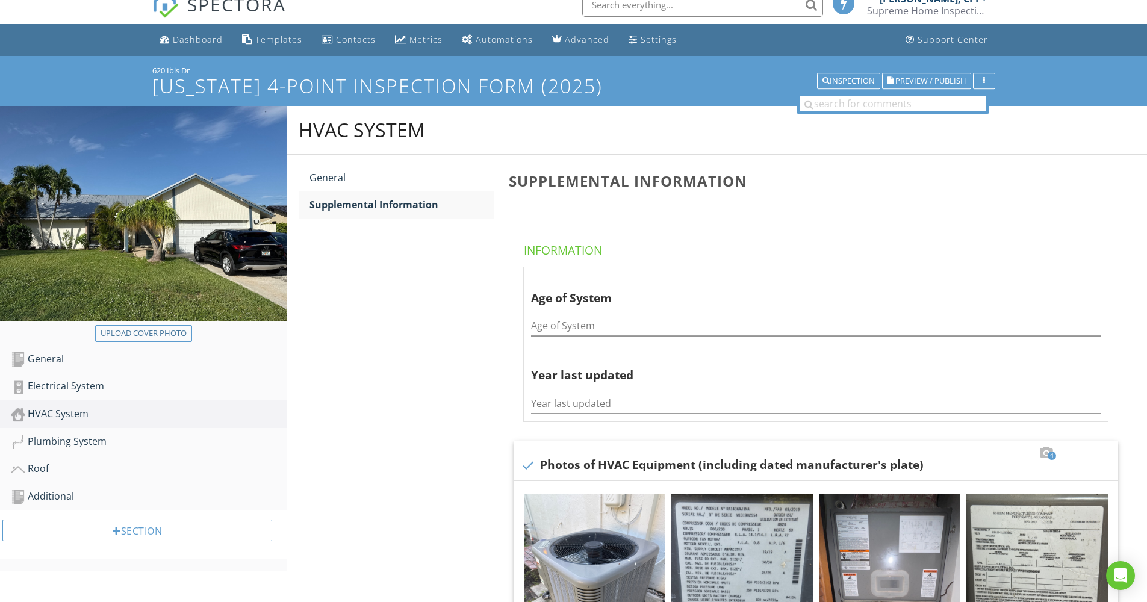
scroll to position [93, 0]
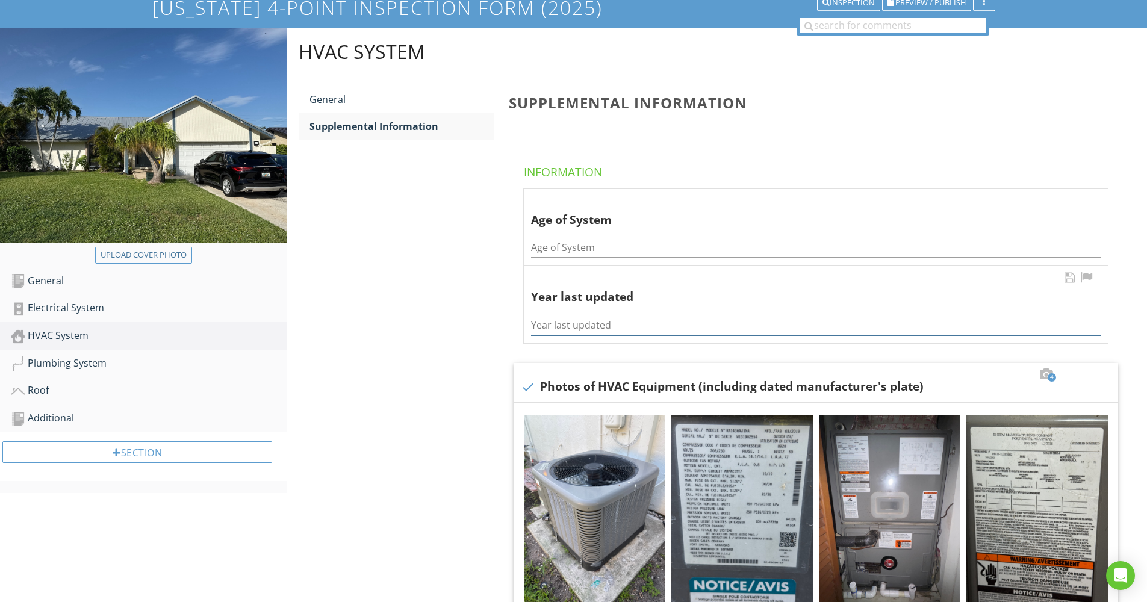
click at [570, 315] on input "Year last updated" at bounding box center [815, 325] width 569 height 20
type input "2019"
click at [577, 238] on input "Age of System" at bounding box center [815, 248] width 569 height 20
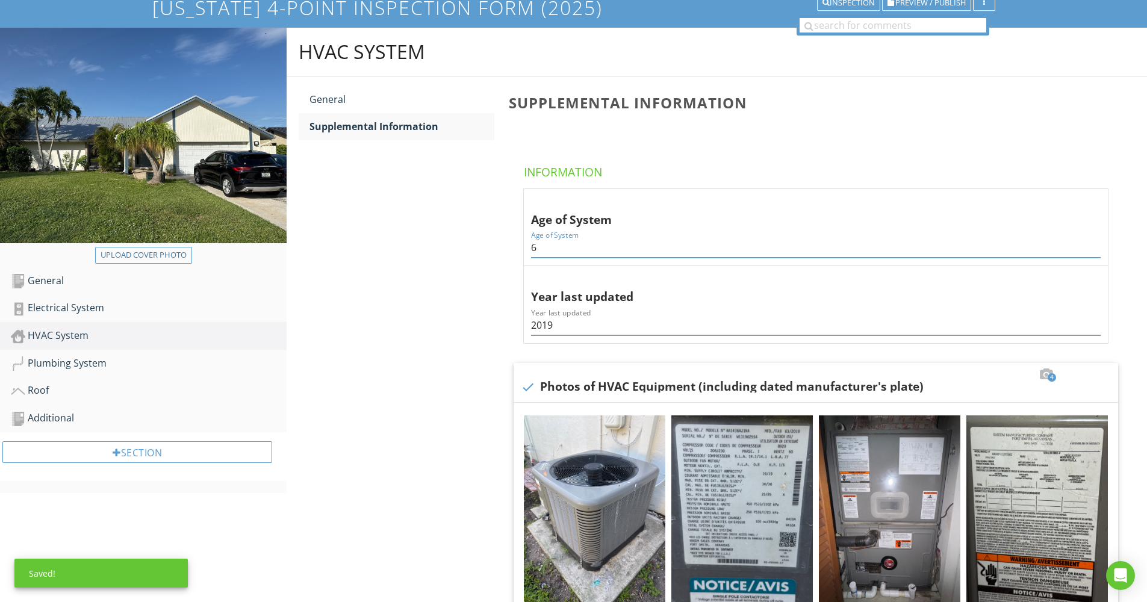
type input "6"
click at [471, 300] on div "HVAC System General Supplemental Information Supplemental Information Informati…" at bounding box center [717, 477] width 860 height 899
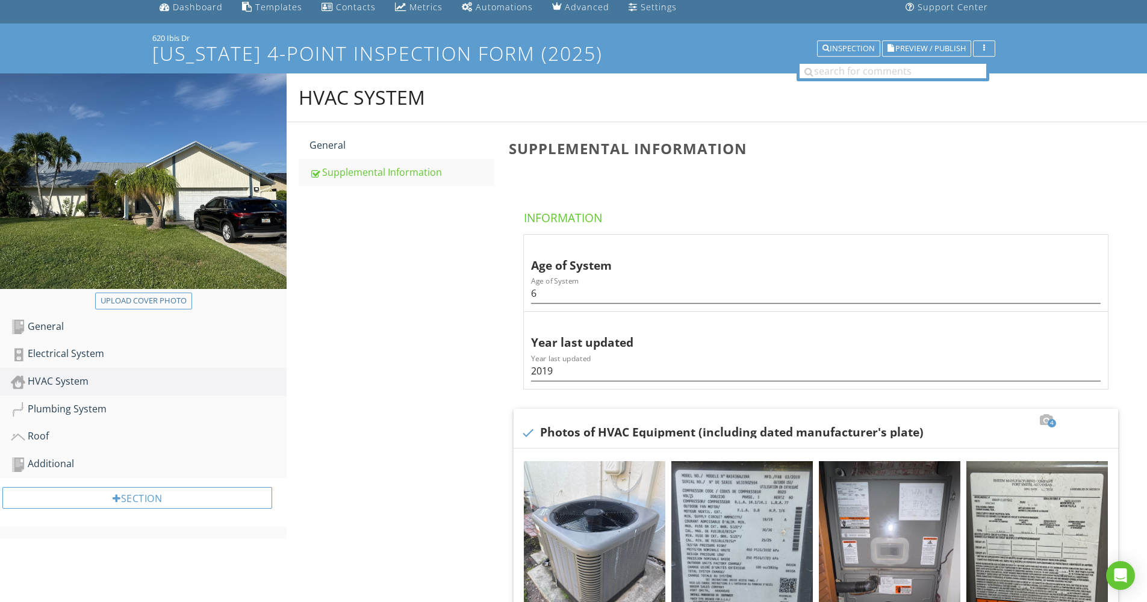
scroll to position [49, 0]
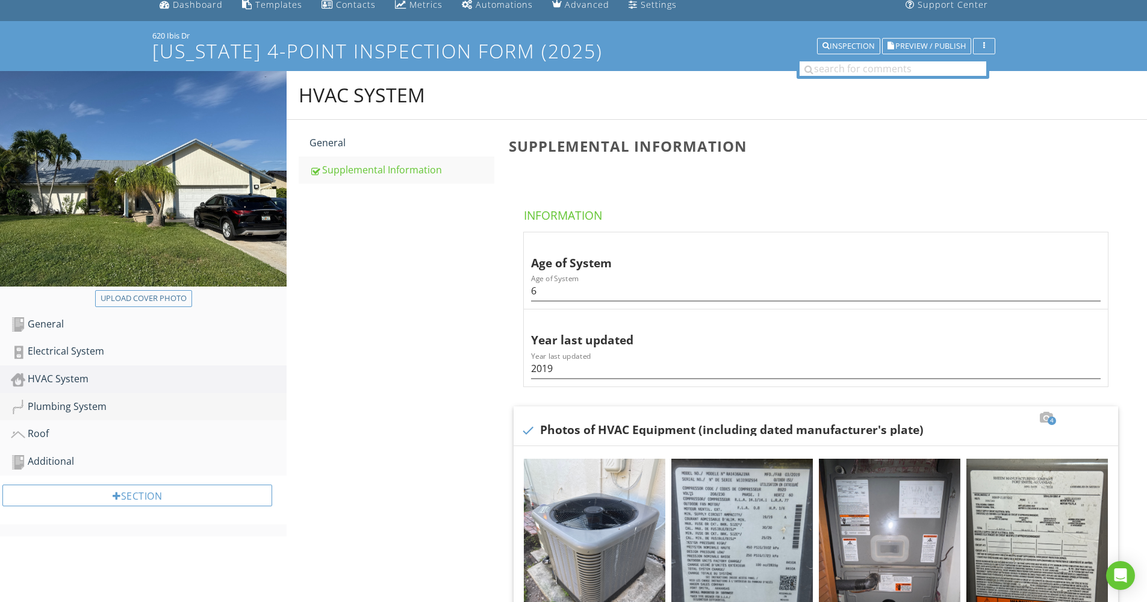
click at [96, 403] on div "Plumbing System" at bounding box center [149, 407] width 276 height 16
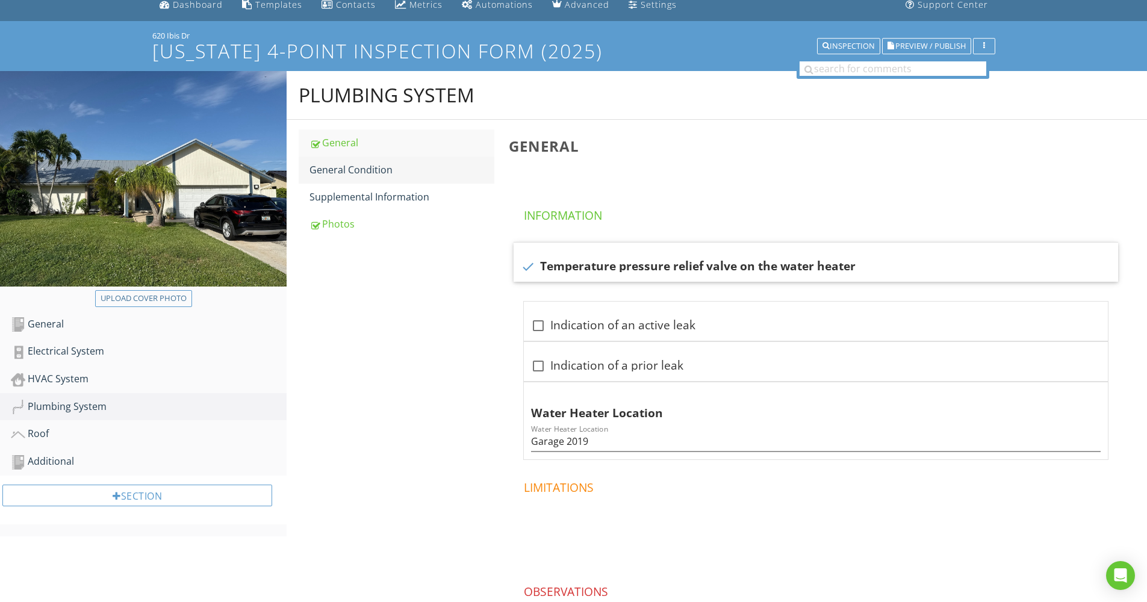
click at [351, 169] on div "General Condition" at bounding box center [401, 170] width 185 height 14
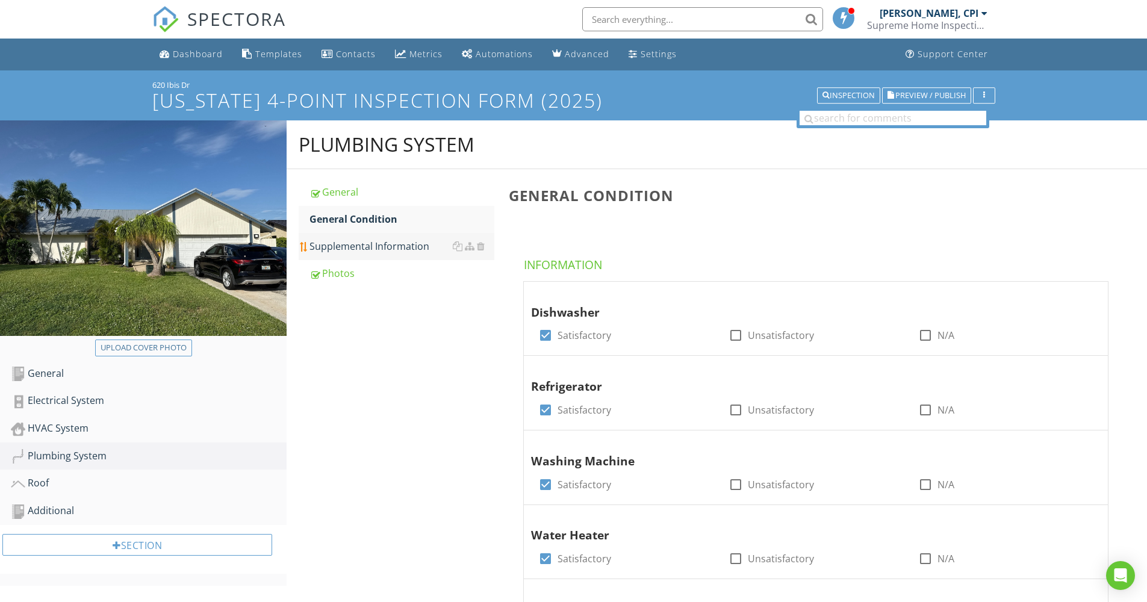
click at [389, 241] on div "Supplemental Information" at bounding box center [401, 246] width 185 height 14
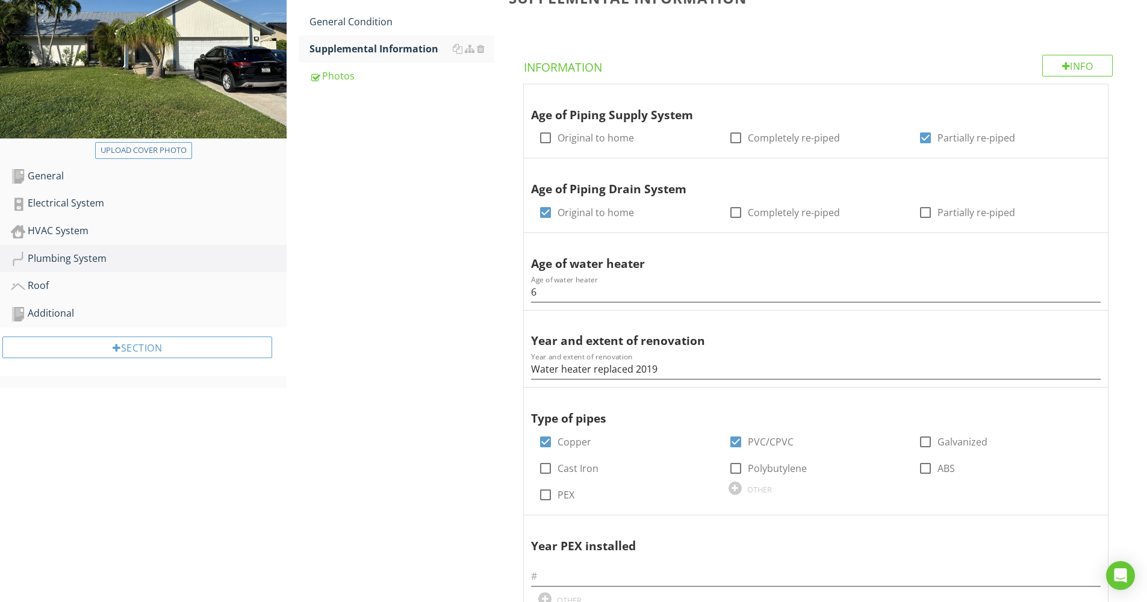
scroll to position [302, 0]
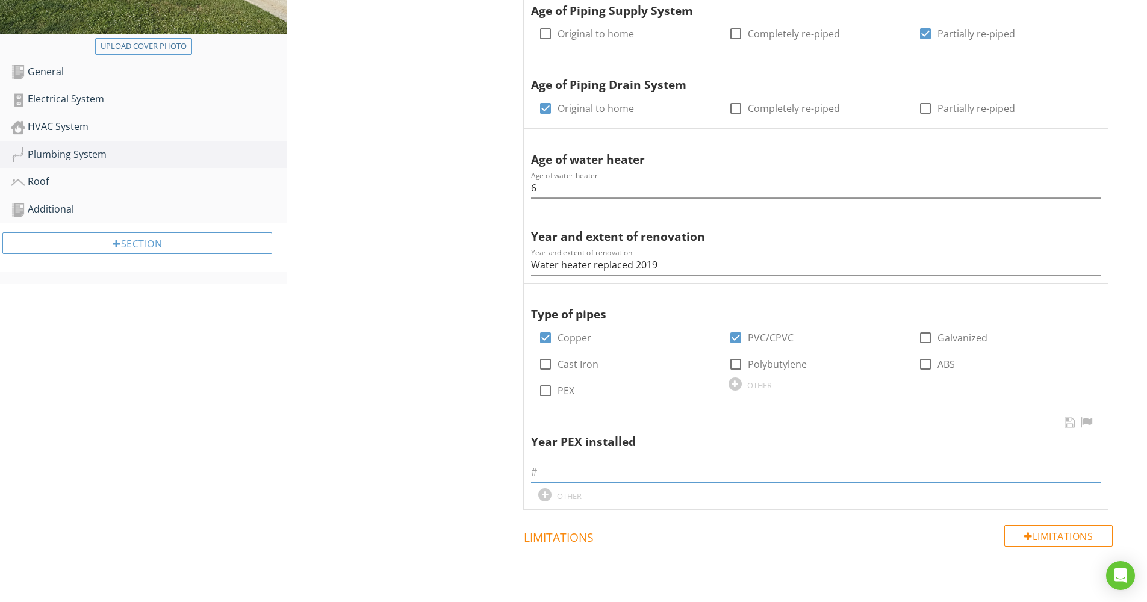
click at [593, 462] on input "text" at bounding box center [815, 472] width 569 height 20
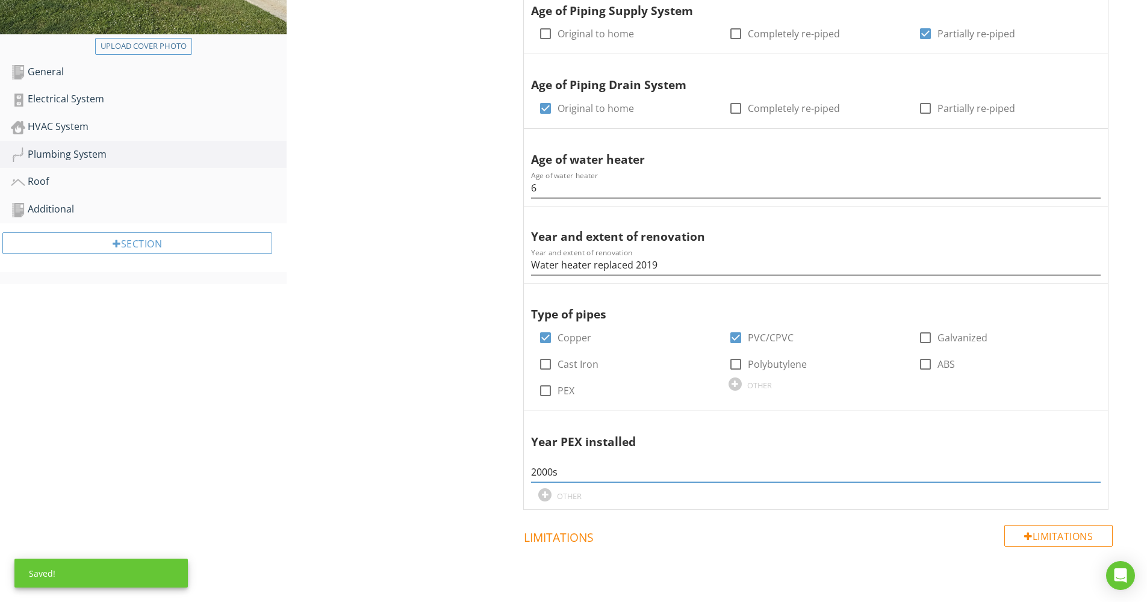
type input "2000s"
click at [477, 491] on div "Plumbing System General General Condition Supplemental Information Photos Suppl…" at bounding box center [717, 283] width 860 height 929
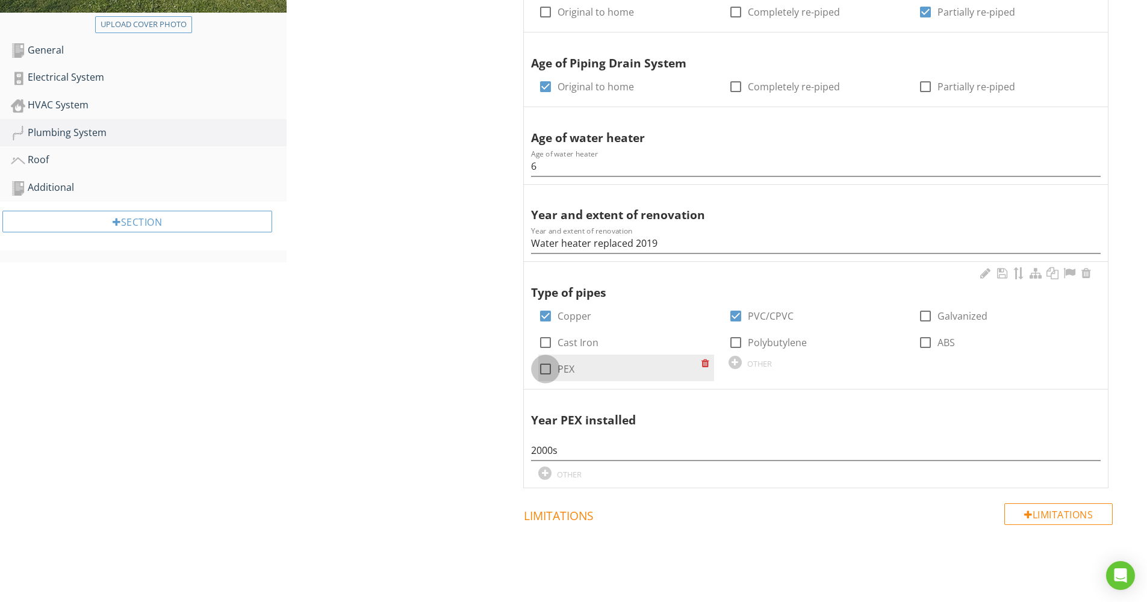
click at [553, 359] on div at bounding box center [545, 369] width 20 height 20
checkbox input "true"
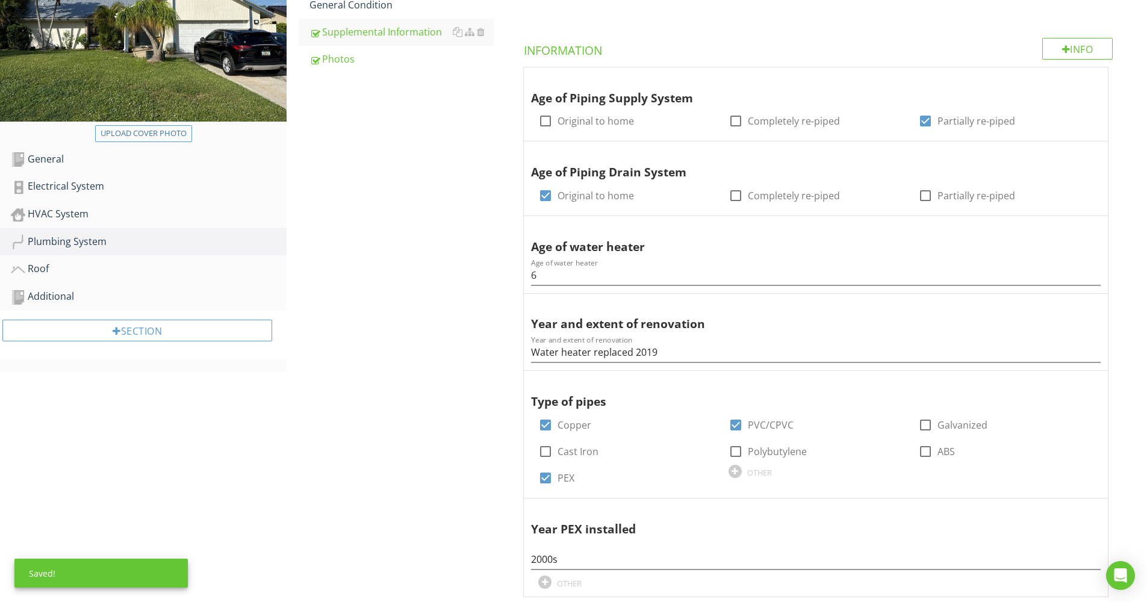
scroll to position [113, 0]
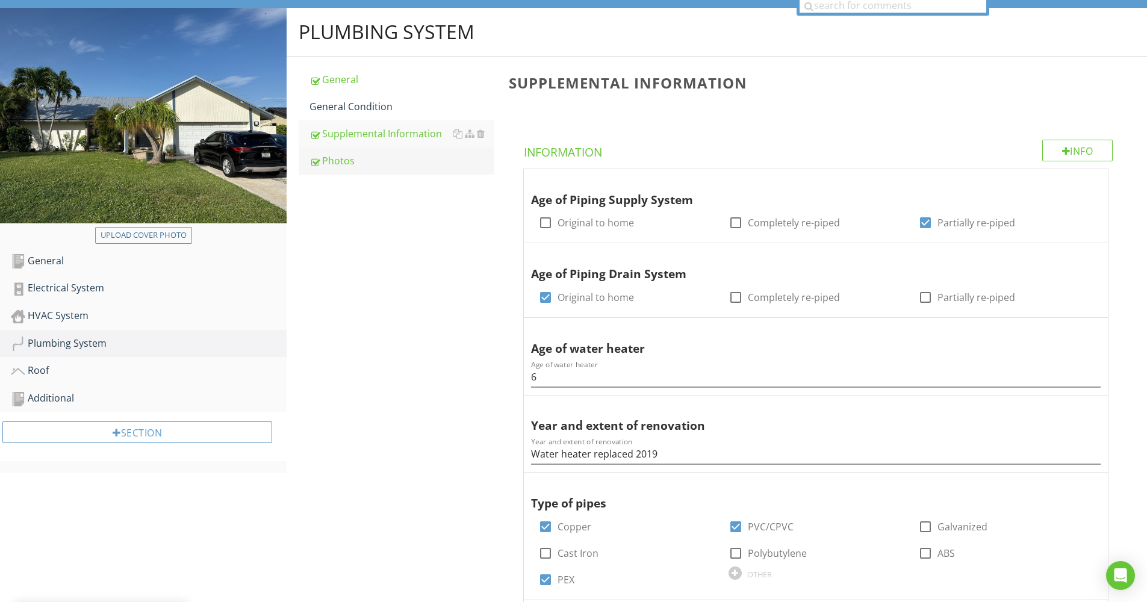
click at [361, 160] on div "Photos" at bounding box center [401, 161] width 185 height 14
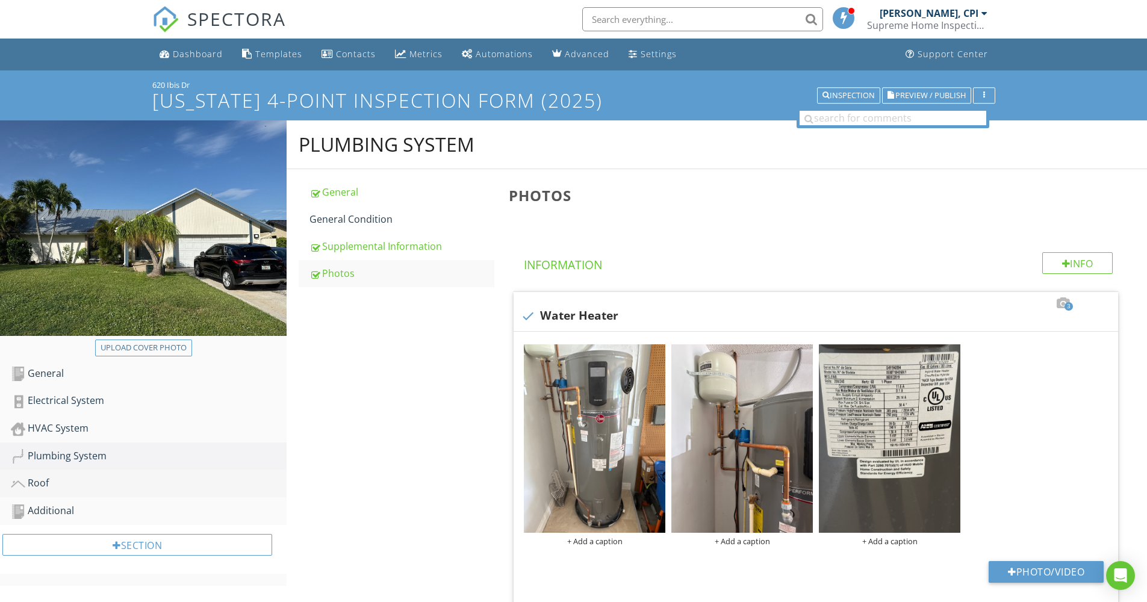
click at [66, 485] on div "Roof" at bounding box center [149, 484] width 276 height 16
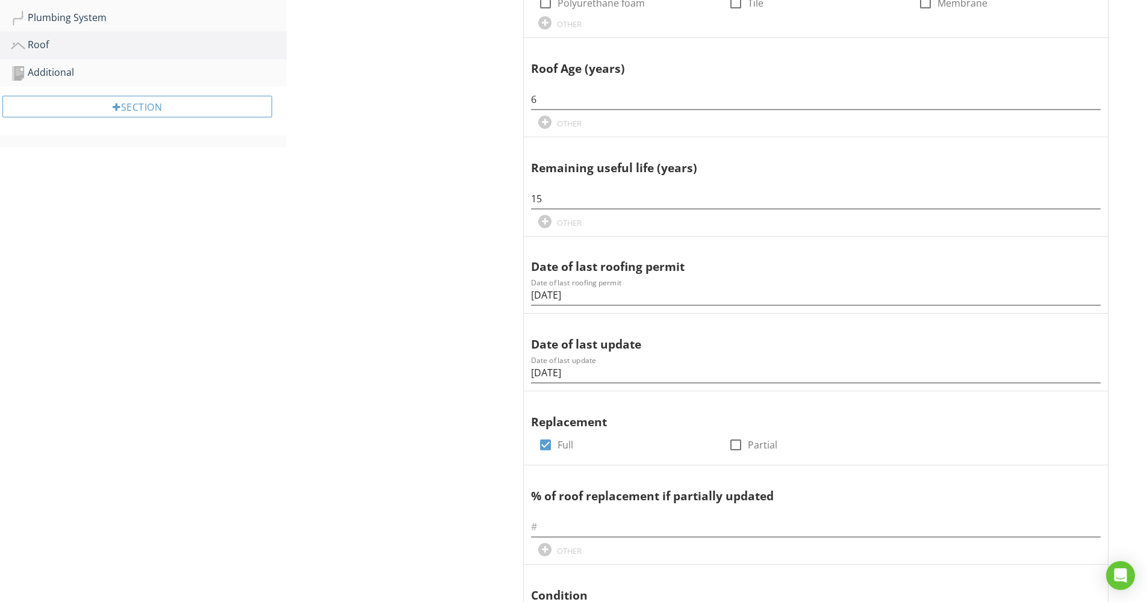
scroll to position [415, 0]
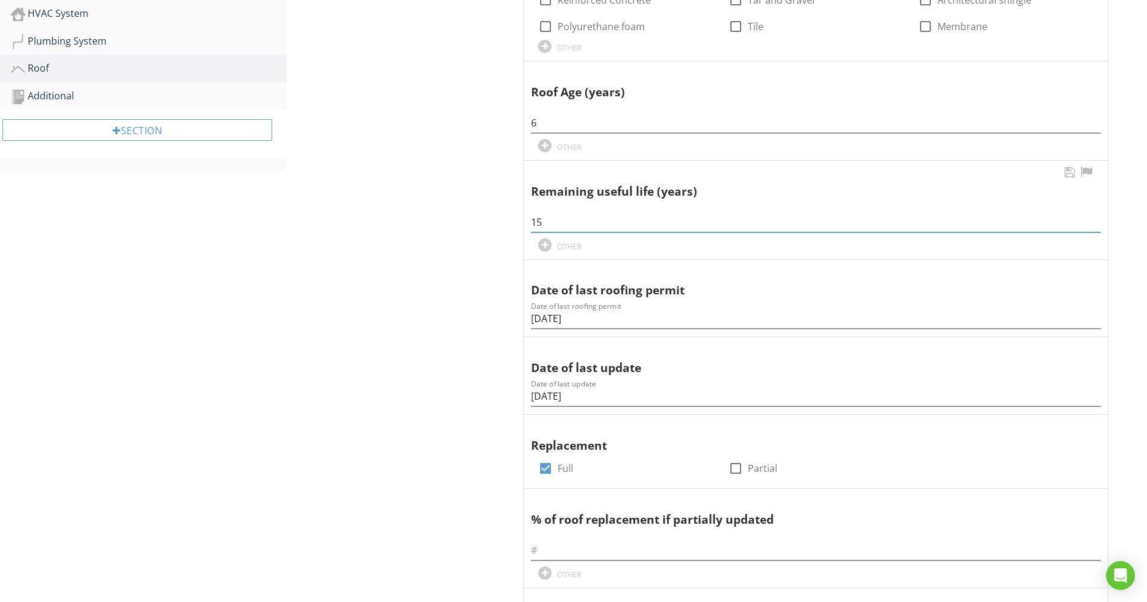
click at [557, 212] on input "15" at bounding box center [815, 222] width 569 height 20
click at [426, 264] on div "Roof Predominant Roof Secondary Roof Photos Predominant Roof Information Coveri…" at bounding box center [717, 509] width 860 height 1606
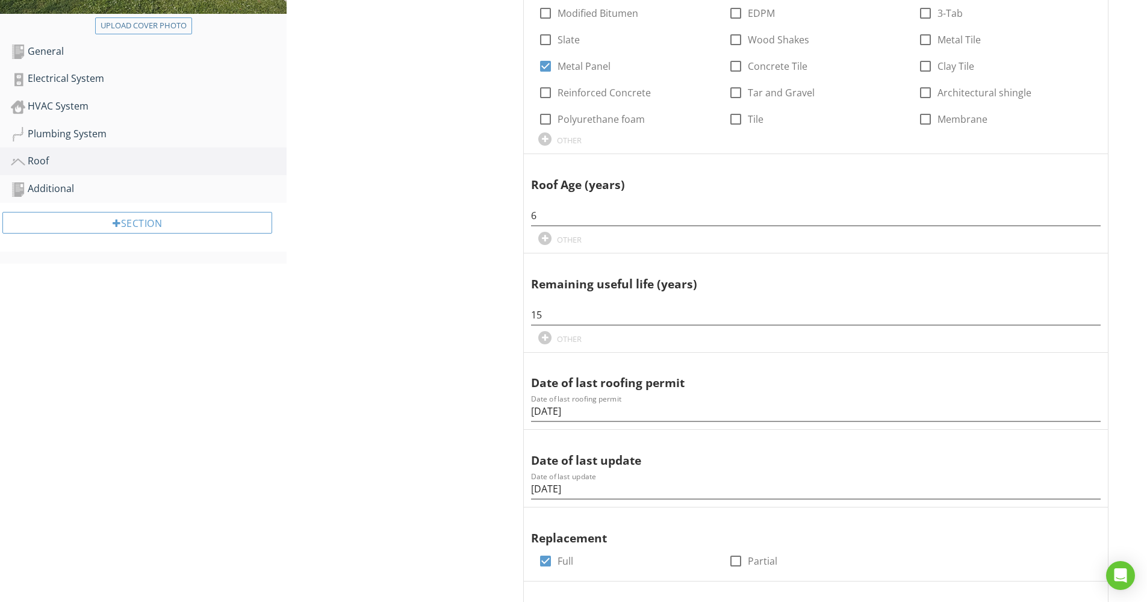
scroll to position [54, 0]
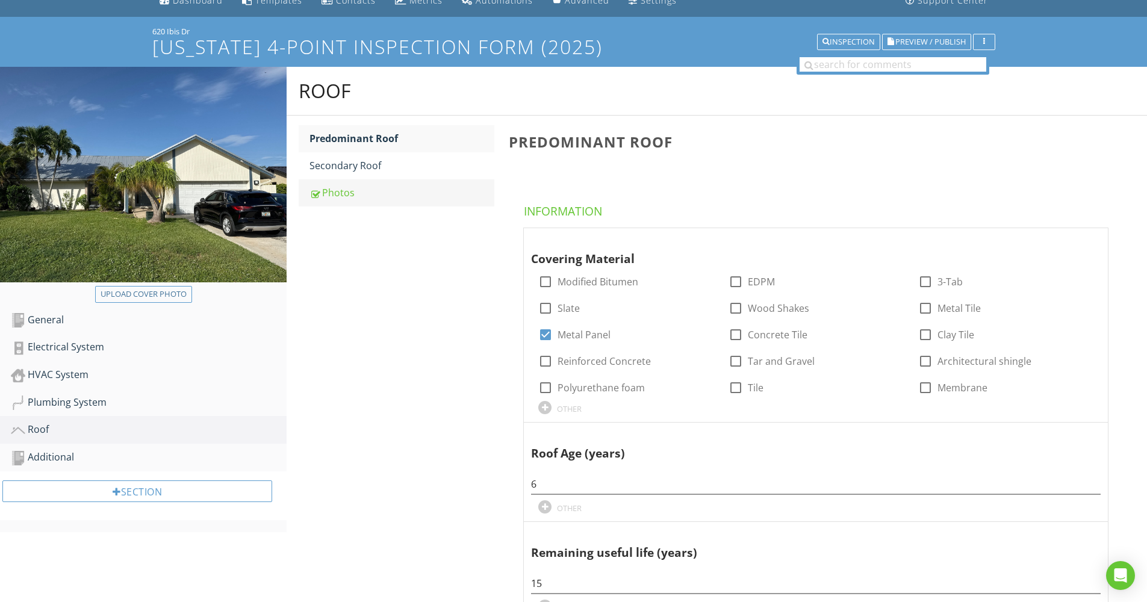
click at [348, 190] on div "Photos" at bounding box center [401, 192] width 185 height 14
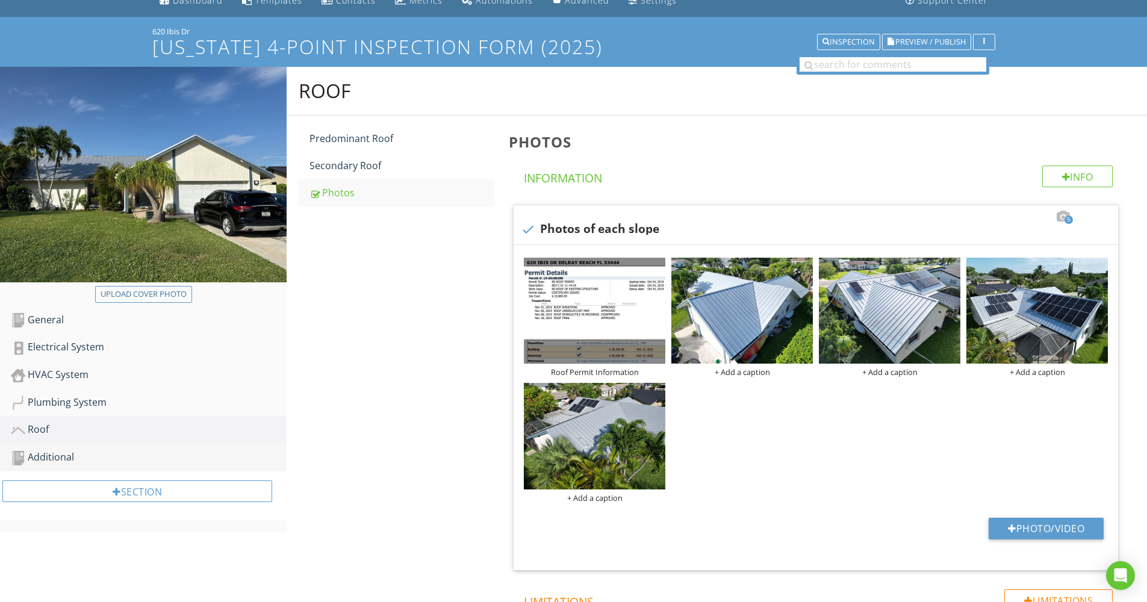
click at [73, 453] on div "Additional" at bounding box center [149, 458] width 276 height 16
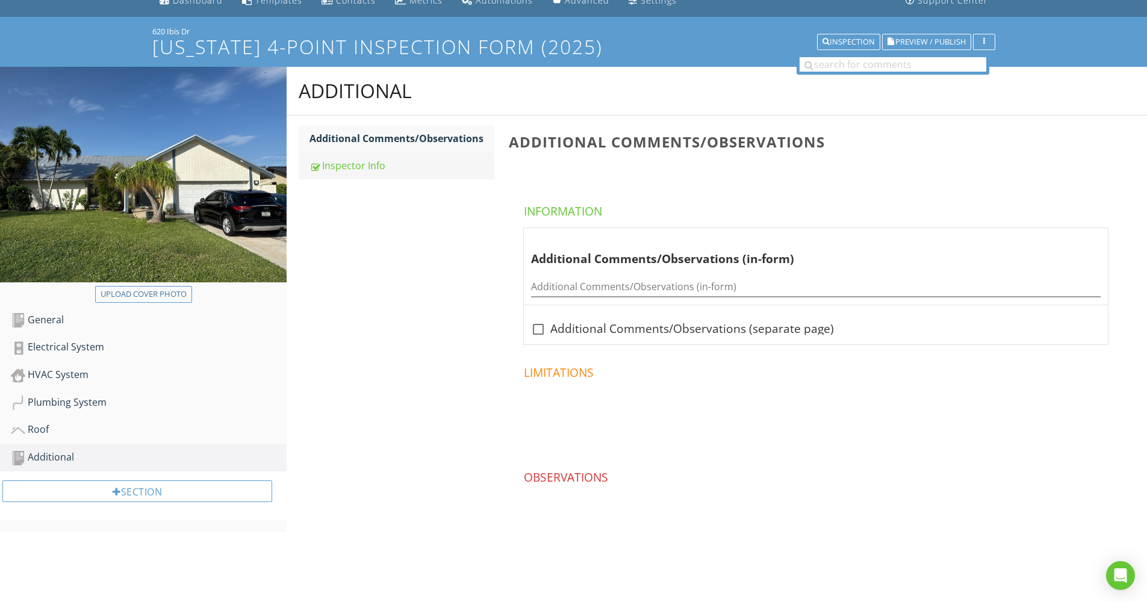
click at [372, 164] on div "Inspector Info" at bounding box center [401, 165] width 185 height 14
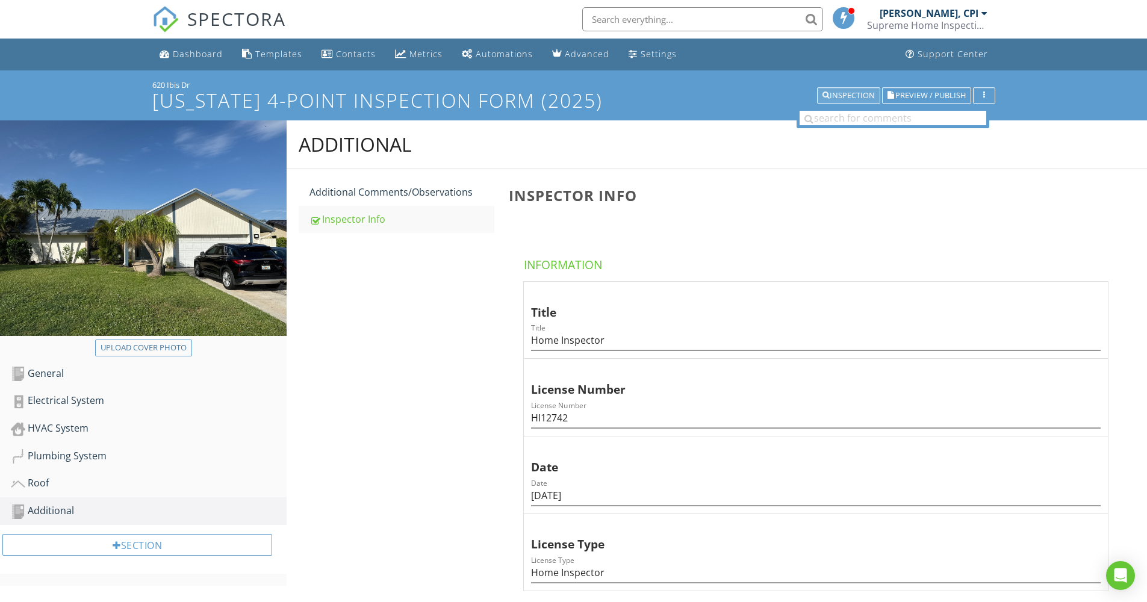
click at [864, 100] on div "Inspection" at bounding box center [848, 95] width 52 height 8
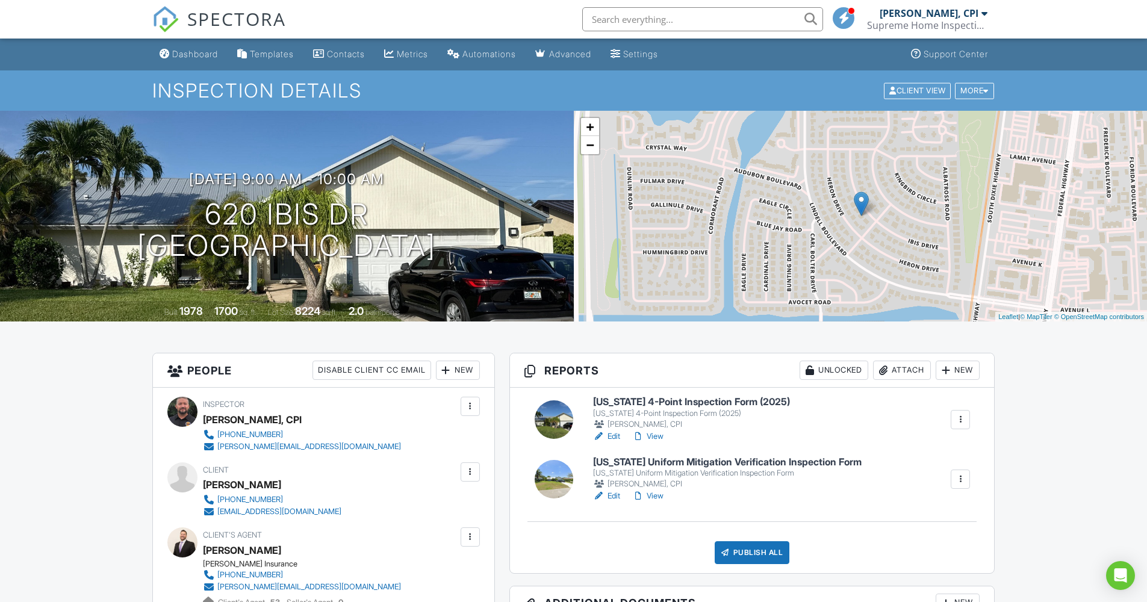
click at [660, 435] on link "View" at bounding box center [647, 436] width 31 height 12
click at [617, 493] on link "Edit" at bounding box center [606, 496] width 27 height 12
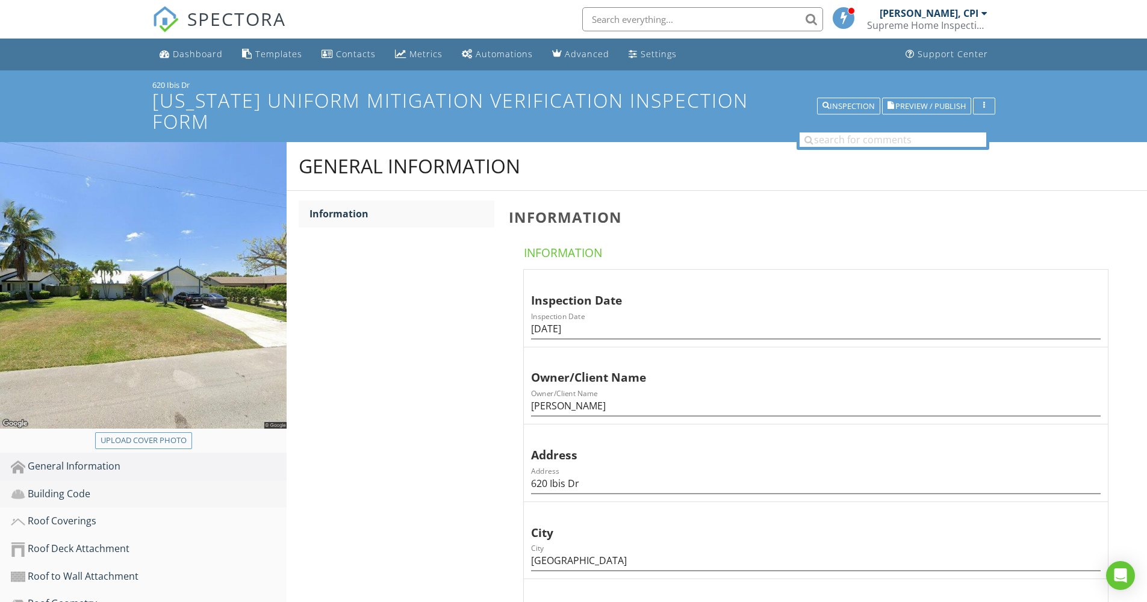
click at [59, 486] on div "Building Code" at bounding box center [149, 494] width 276 height 16
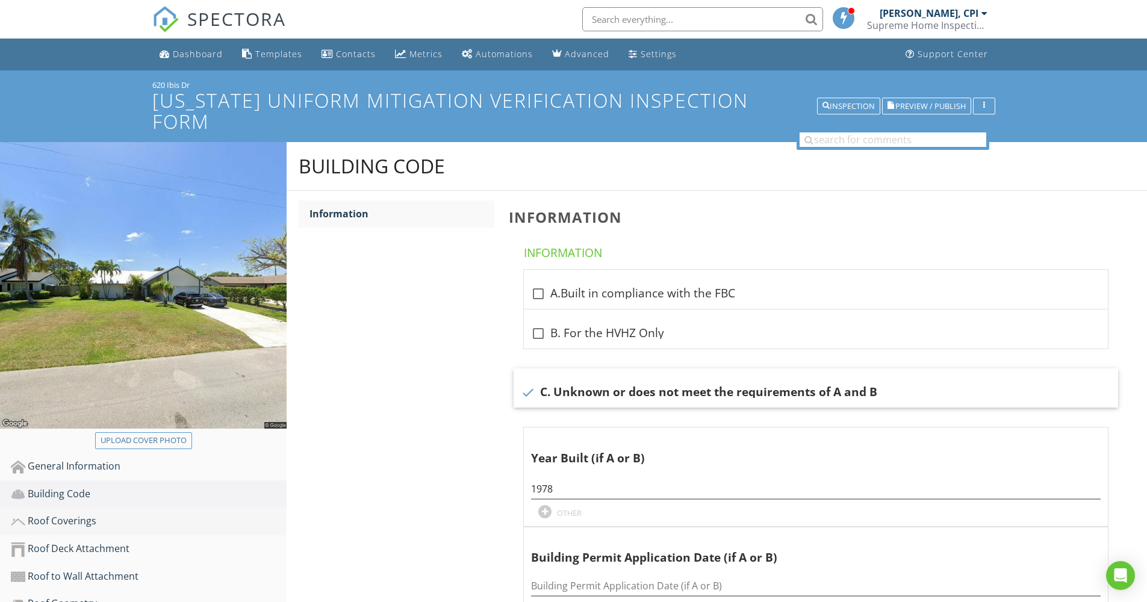
click at [75, 513] on div "Roof Coverings" at bounding box center [149, 521] width 276 height 16
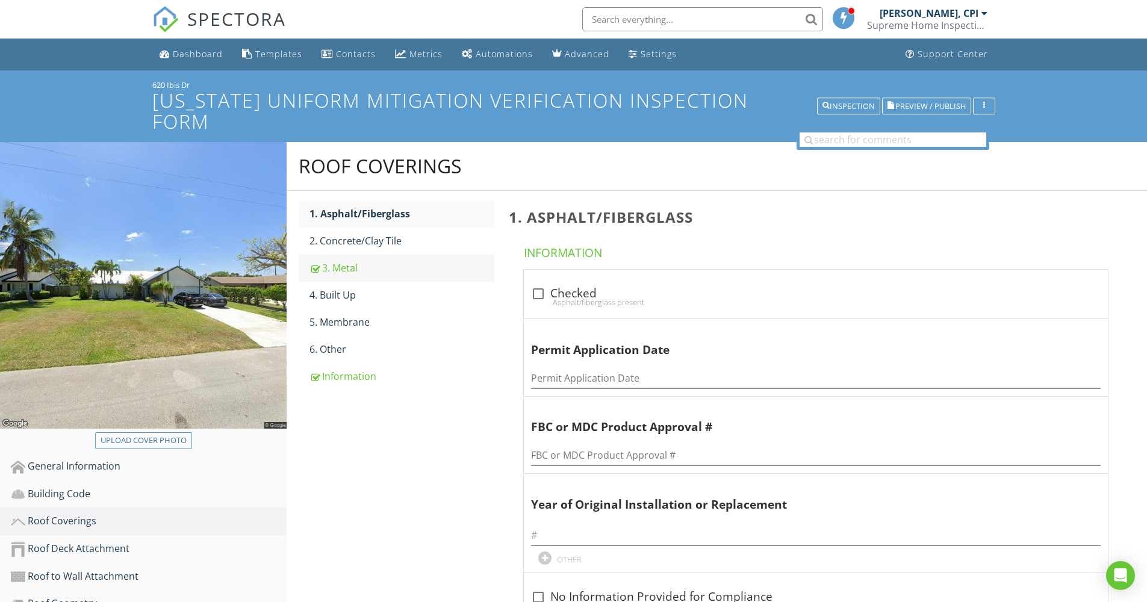
click at [362, 261] on div "3. Metal" at bounding box center [401, 268] width 185 height 14
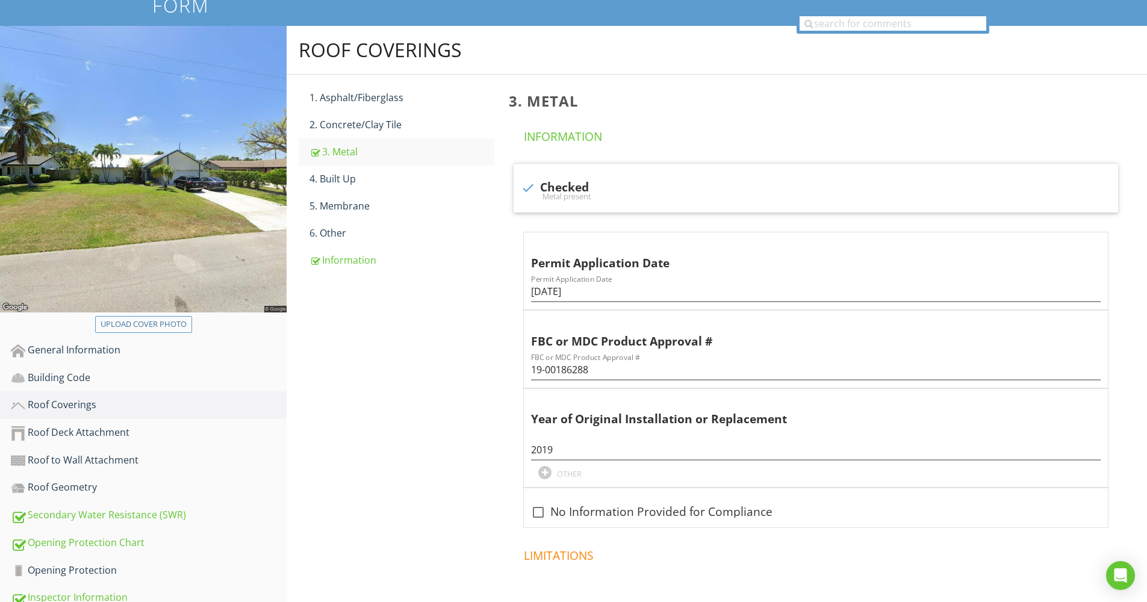
scroll to position [91, 0]
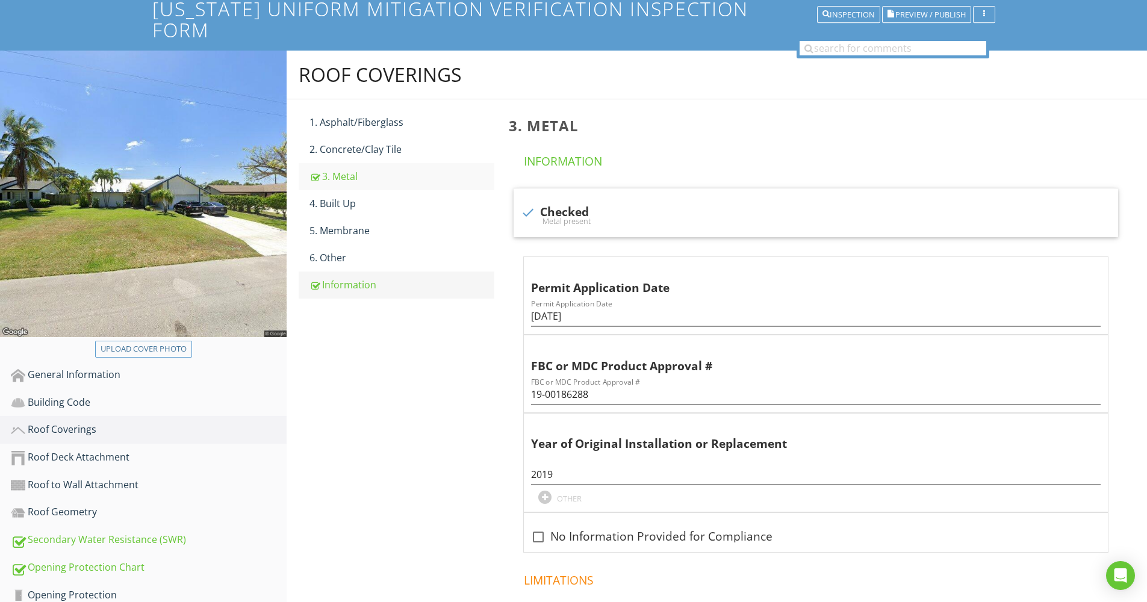
click at [355, 278] on div "Information" at bounding box center [401, 285] width 185 height 14
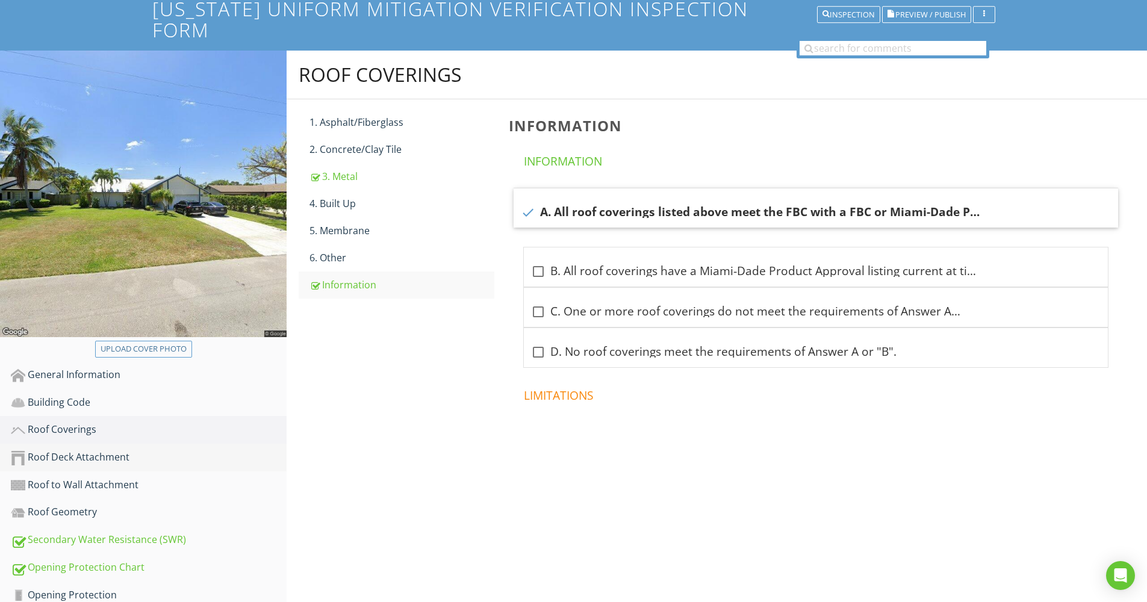
click at [67, 450] on div "Roof Deck Attachment" at bounding box center [149, 458] width 276 height 16
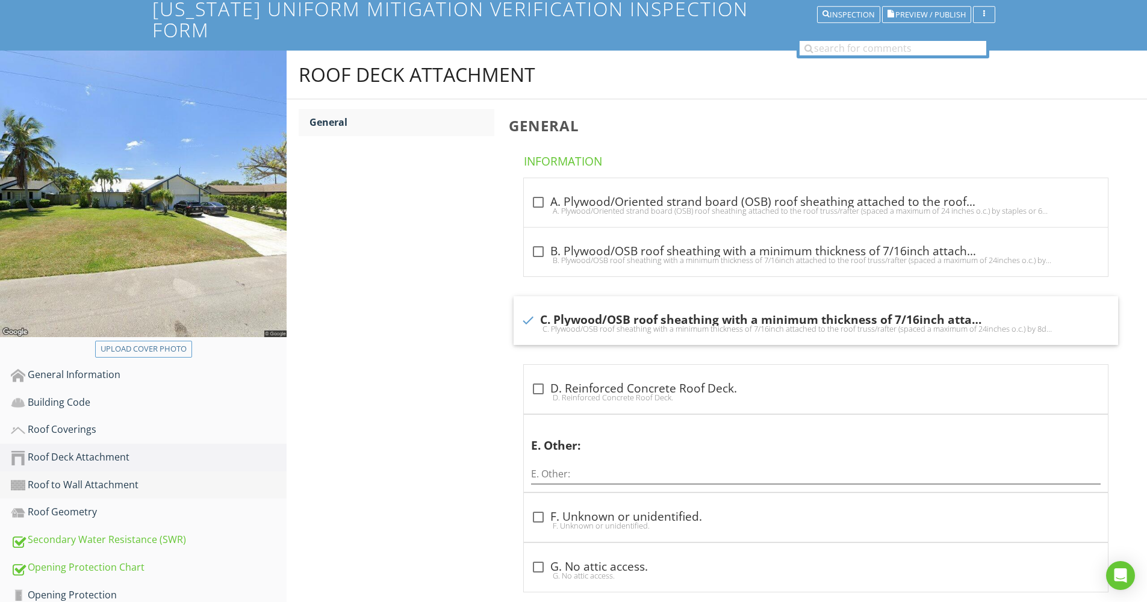
click at [114, 477] on div "Roof to Wall Attachment" at bounding box center [149, 485] width 276 height 16
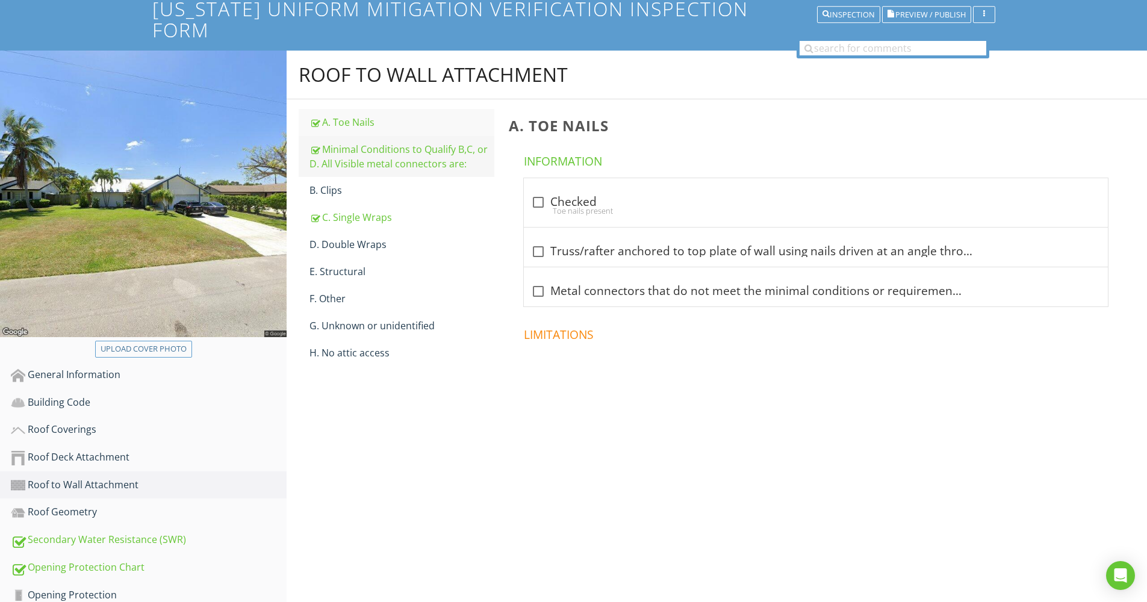
click at [382, 142] on div "Minimal Conditions to Qualify B,C, or D. All Visible metal connectors are:" at bounding box center [401, 156] width 185 height 29
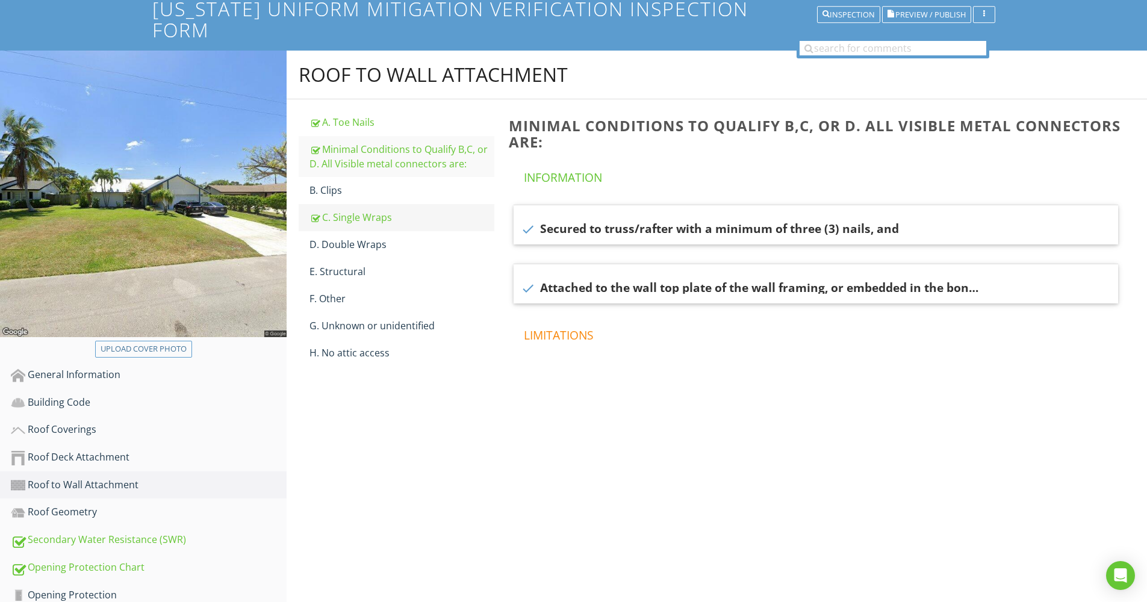
click at [373, 210] on div "C. Single Wraps" at bounding box center [401, 217] width 185 height 14
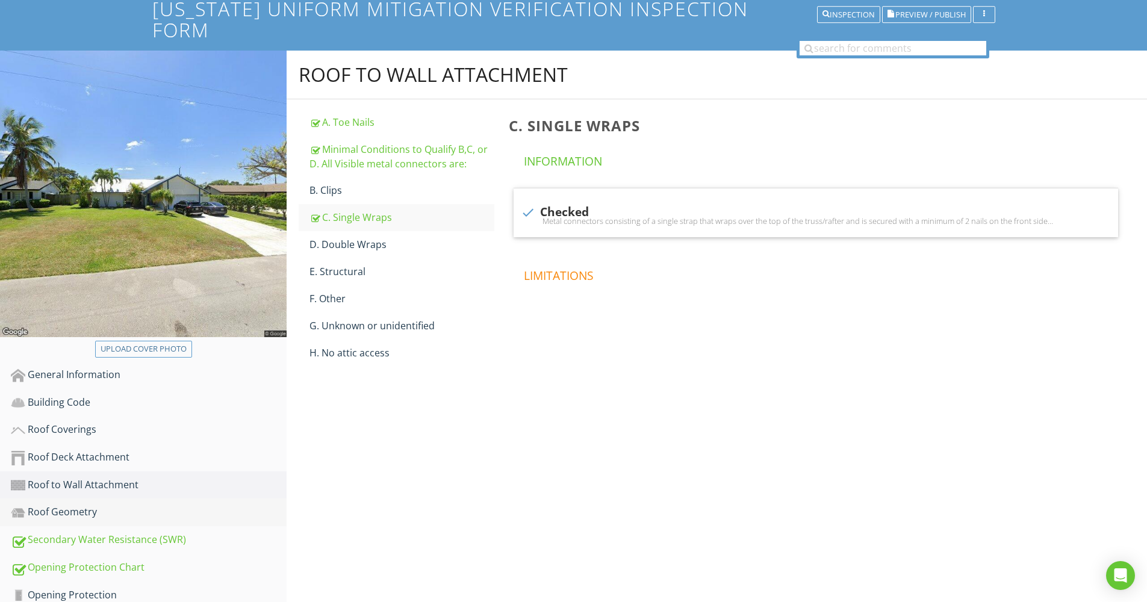
click at [87, 504] on div "Roof Geometry" at bounding box center [149, 512] width 276 height 16
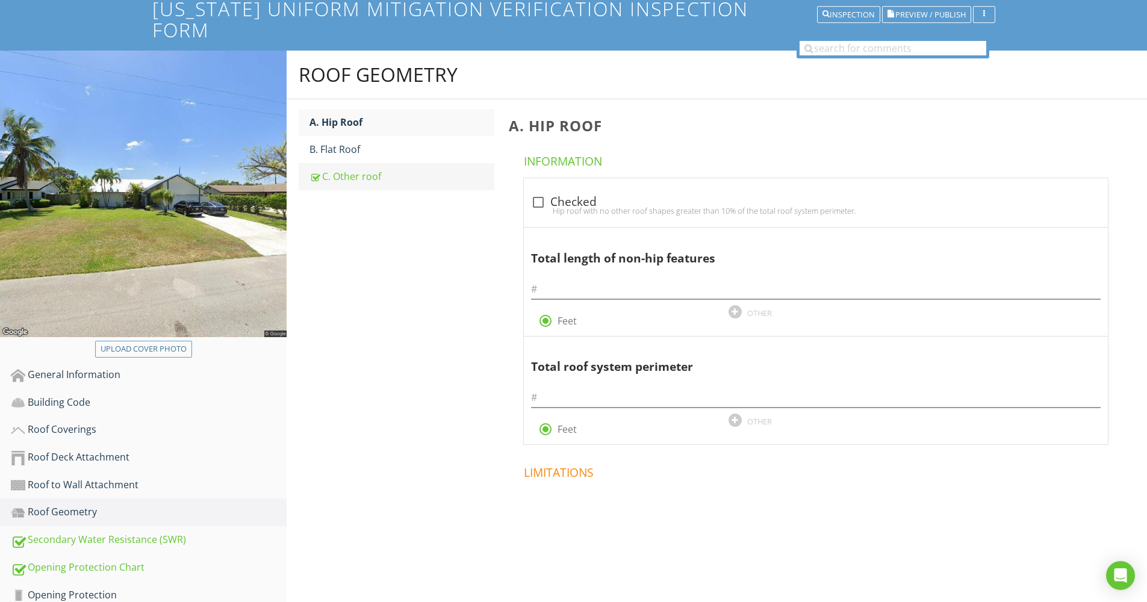
click at [378, 169] on div "C. Other roof" at bounding box center [401, 176] width 185 height 14
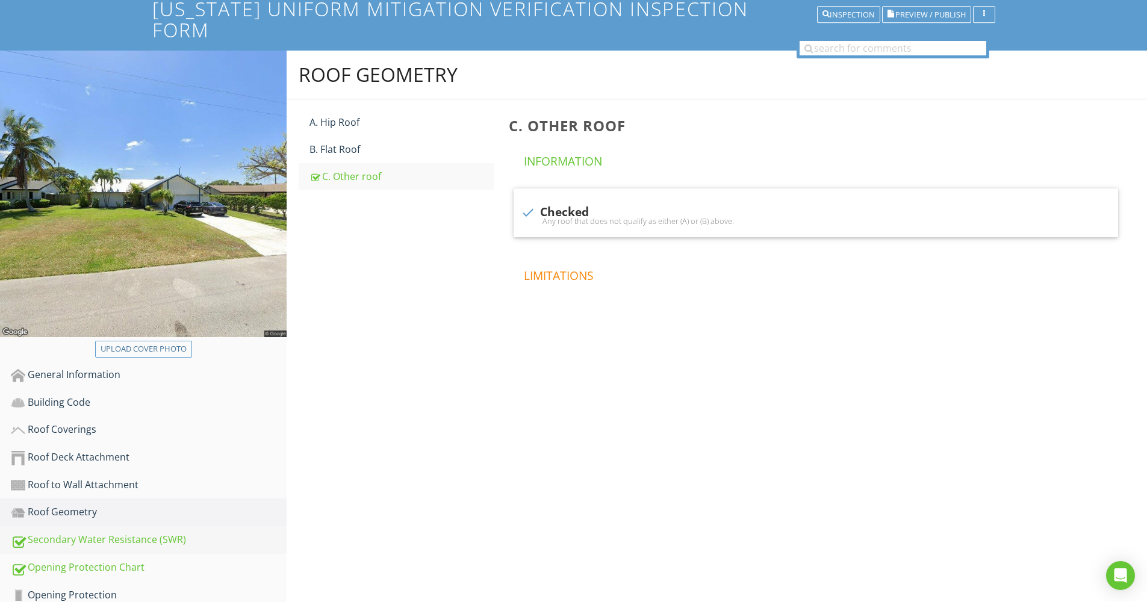
click at [123, 532] on div "Secondary Water Resistance (SWR)" at bounding box center [149, 540] width 276 height 16
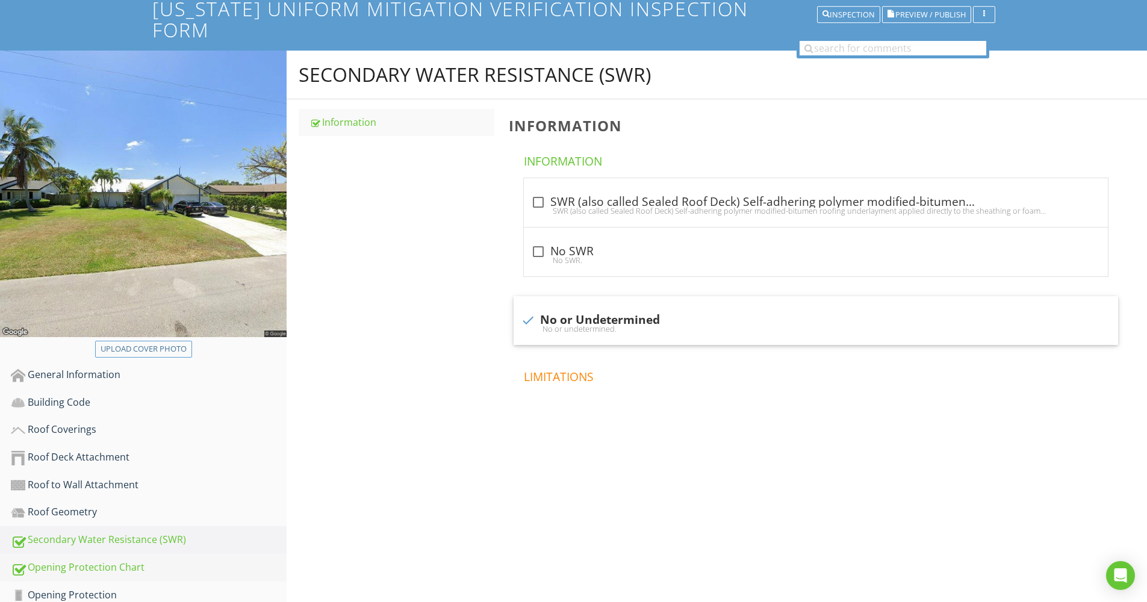
click at [104, 560] on div "Opening Protection Chart" at bounding box center [149, 568] width 276 height 16
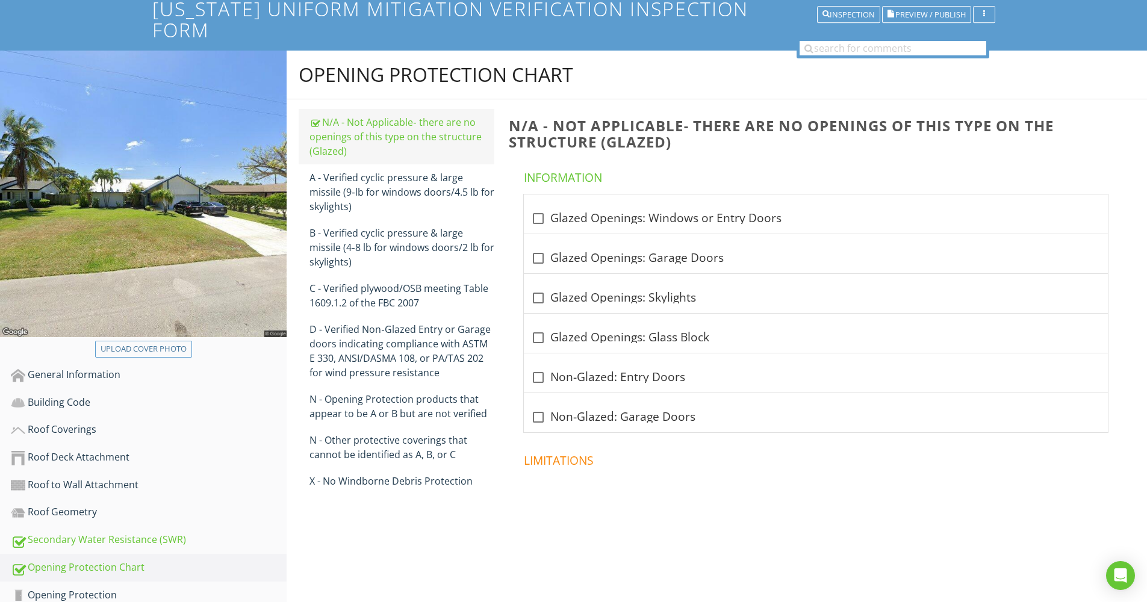
click at [375, 115] on div "N/A - Not Applicable‐ there are no openings of this type on the structure (Glaz…" at bounding box center [401, 136] width 185 height 43
click at [536, 248] on div at bounding box center [538, 258] width 20 height 20
checkbox input "true"
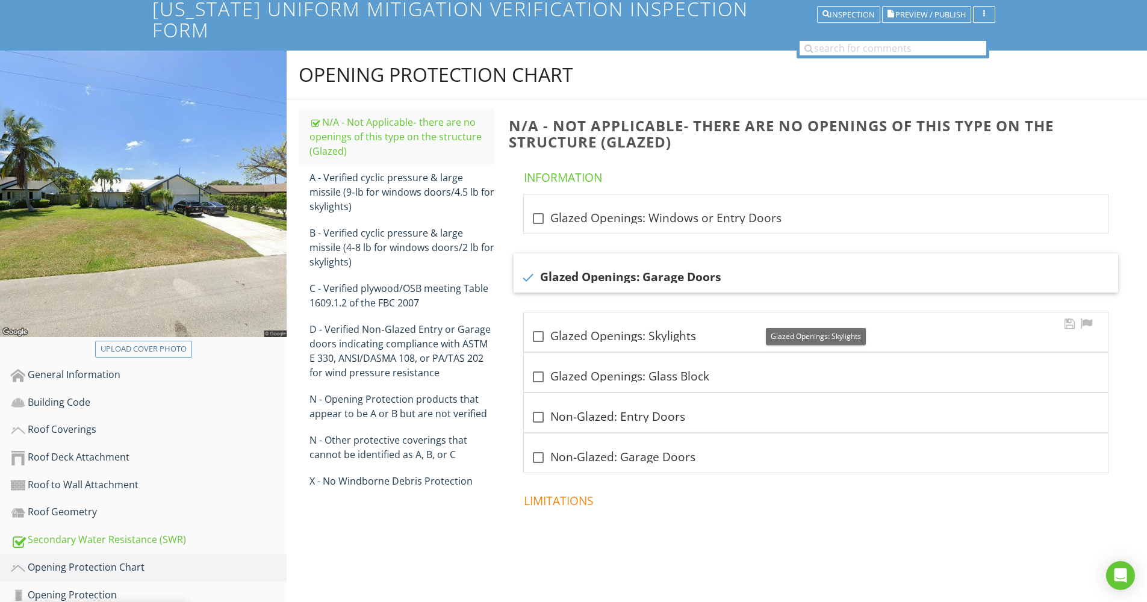
click at [539, 326] on div at bounding box center [538, 336] width 20 height 20
checkbox input "true"
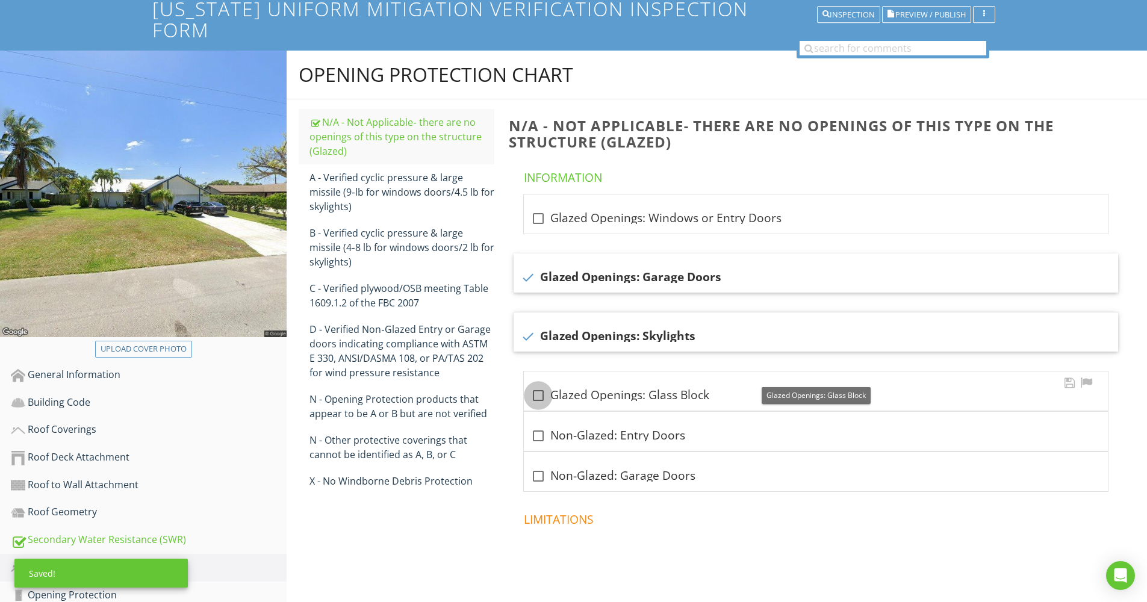
click at [539, 385] on div at bounding box center [538, 395] width 20 height 20
checkbox input "true"
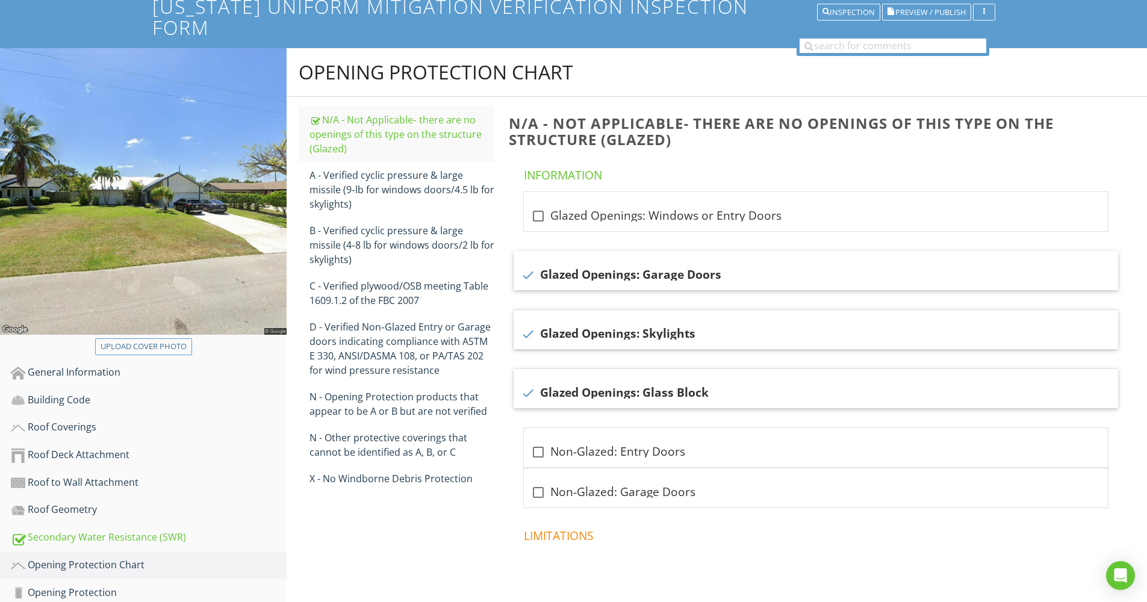
scroll to position [99, 0]
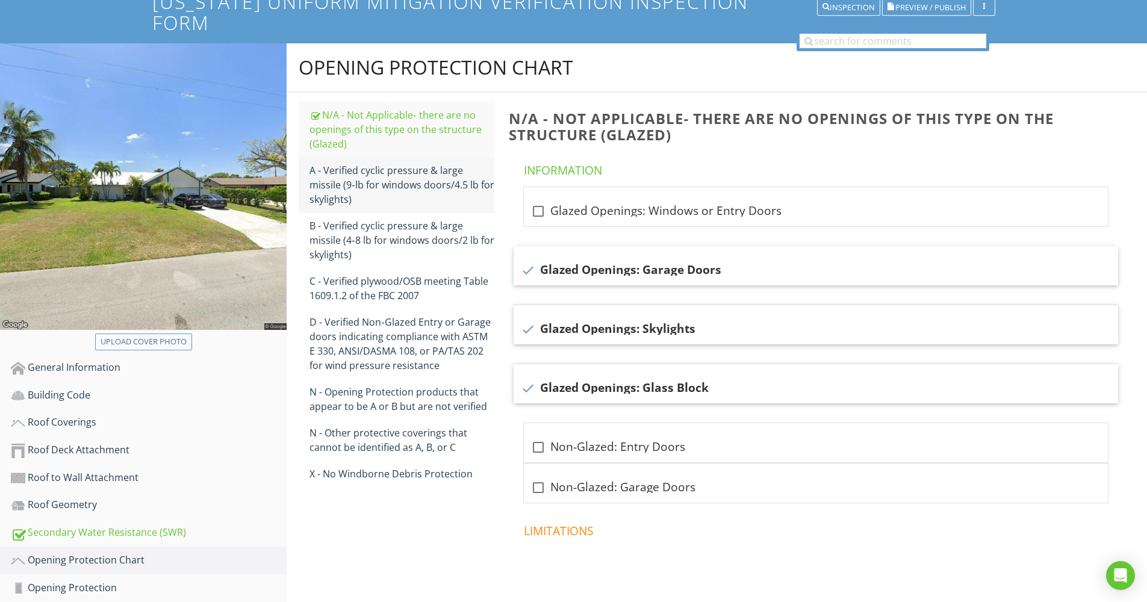
click at [364, 163] on div "A - Verified cyclic pressure & large missile (9‐lb for windows doors/4.5 lb for…" at bounding box center [401, 184] width 185 height 43
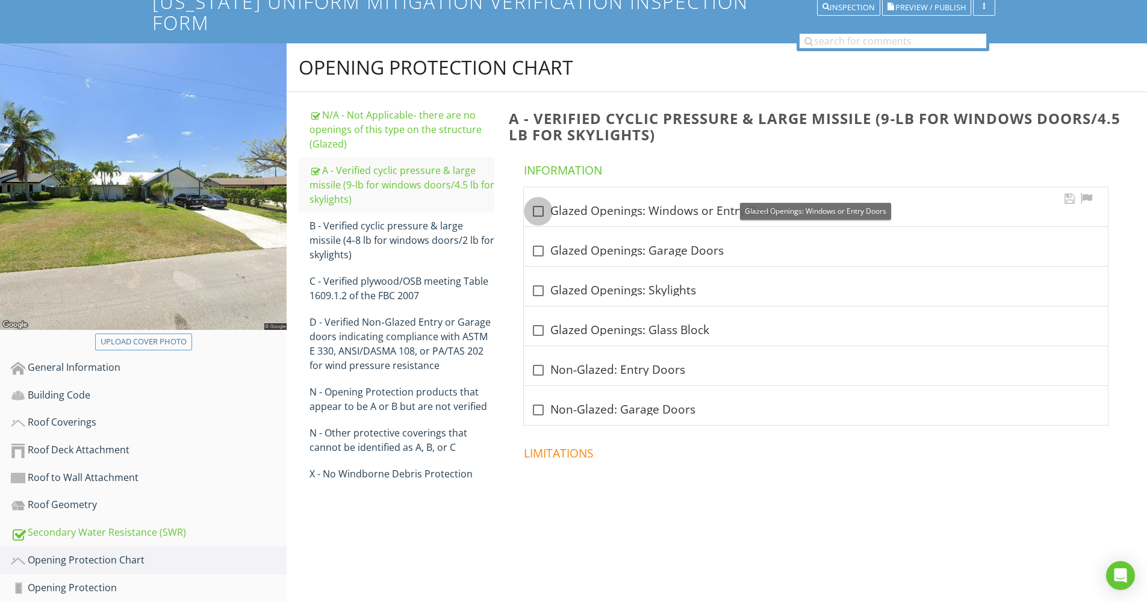
click at [544, 201] on div at bounding box center [538, 211] width 20 height 20
checkbox input "true"
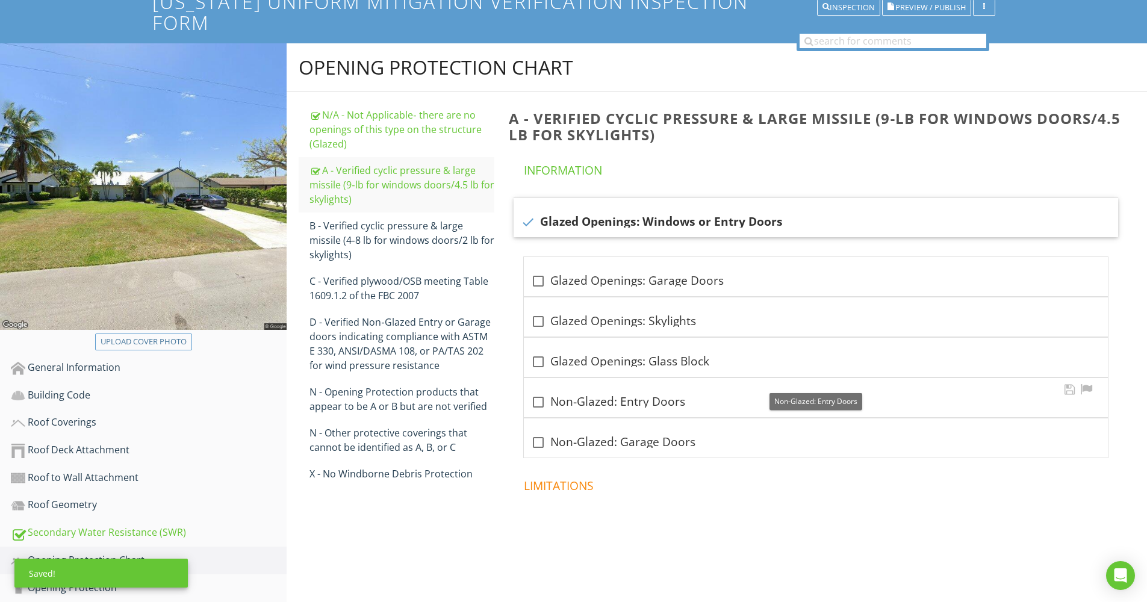
click at [536, 392] on div at bounding box center [538, 402] width 20 height 20
checkbox input "true"
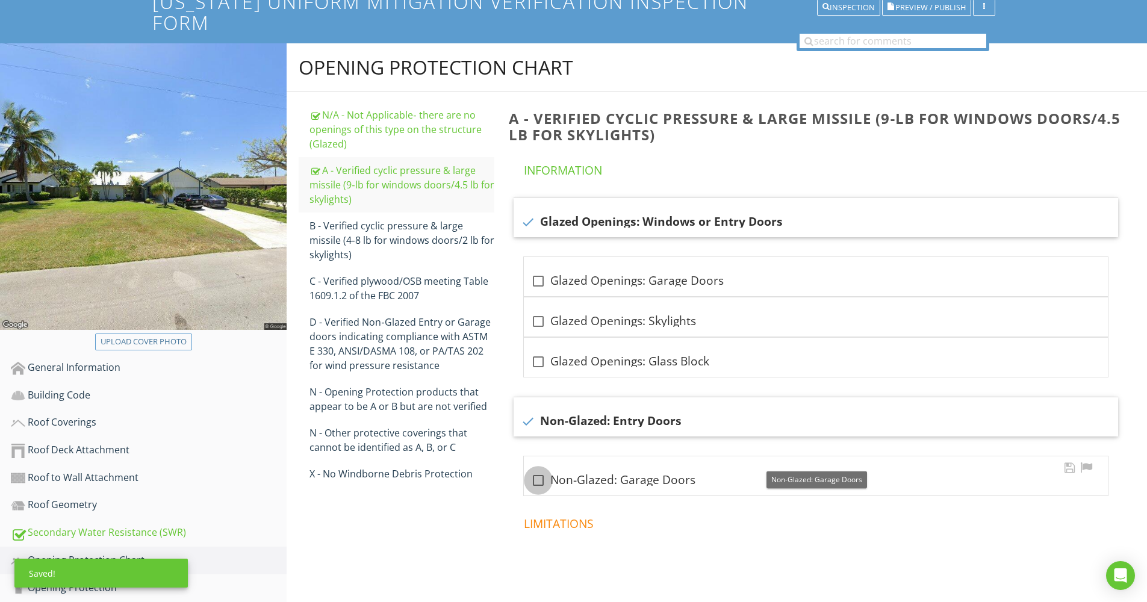
click at [536, 470] on div at bounding box center [538, 480] width 20 height 20
checkbox input "true"
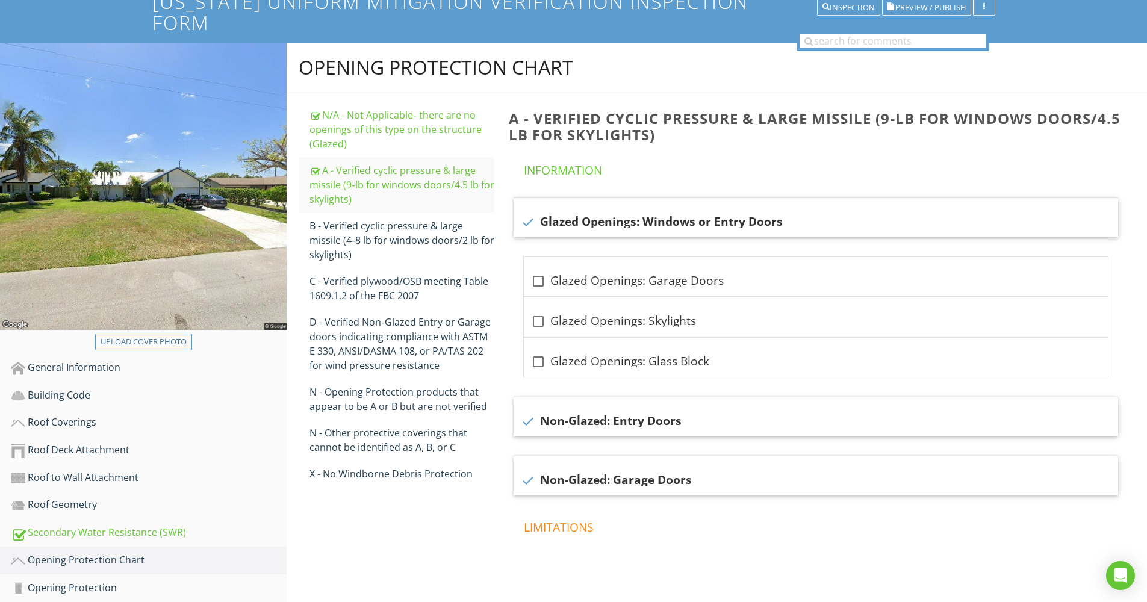
scroll to position [119, 0]
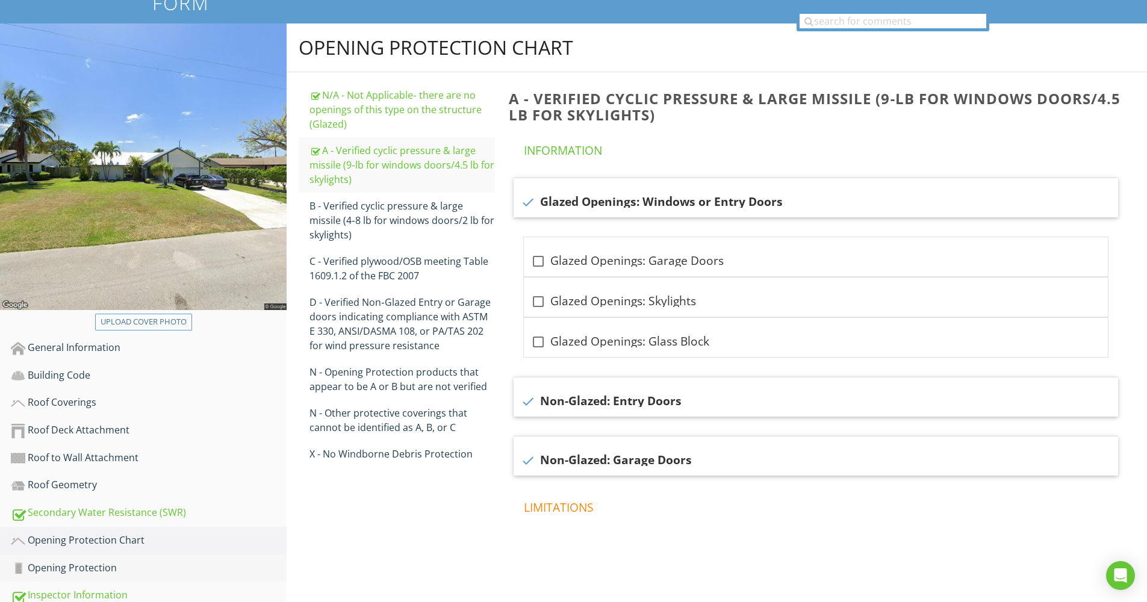
click at [55, 560] on div "Opening Protection" at bounding box center [149, 568] width 276 height 16
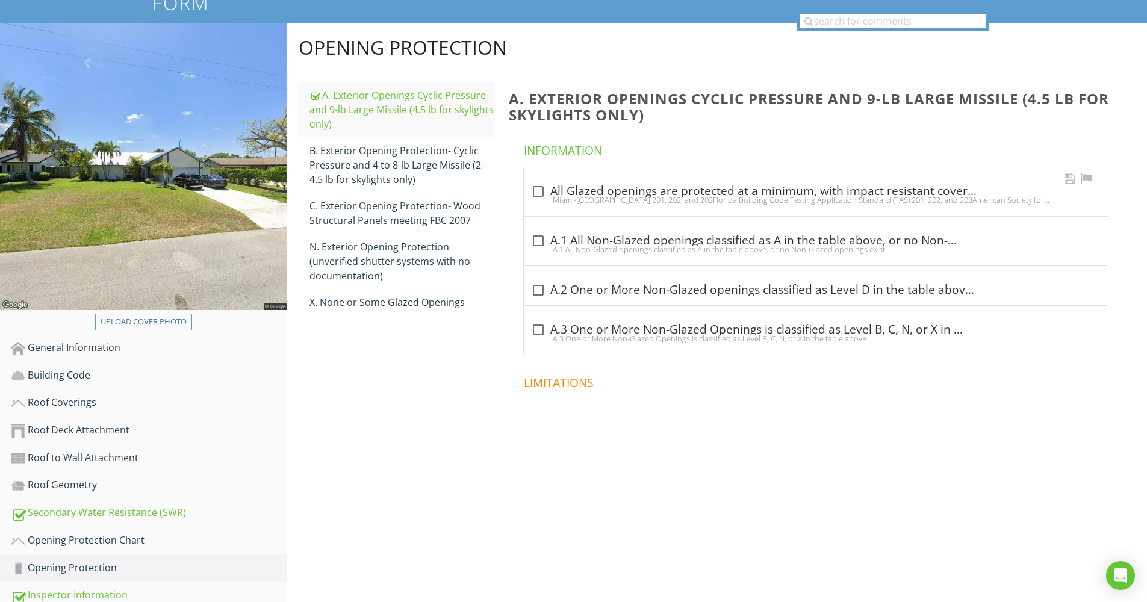
click at [536, 181] on div at bounding box center [538, 191] width 20 height 20
checkbox input "true"
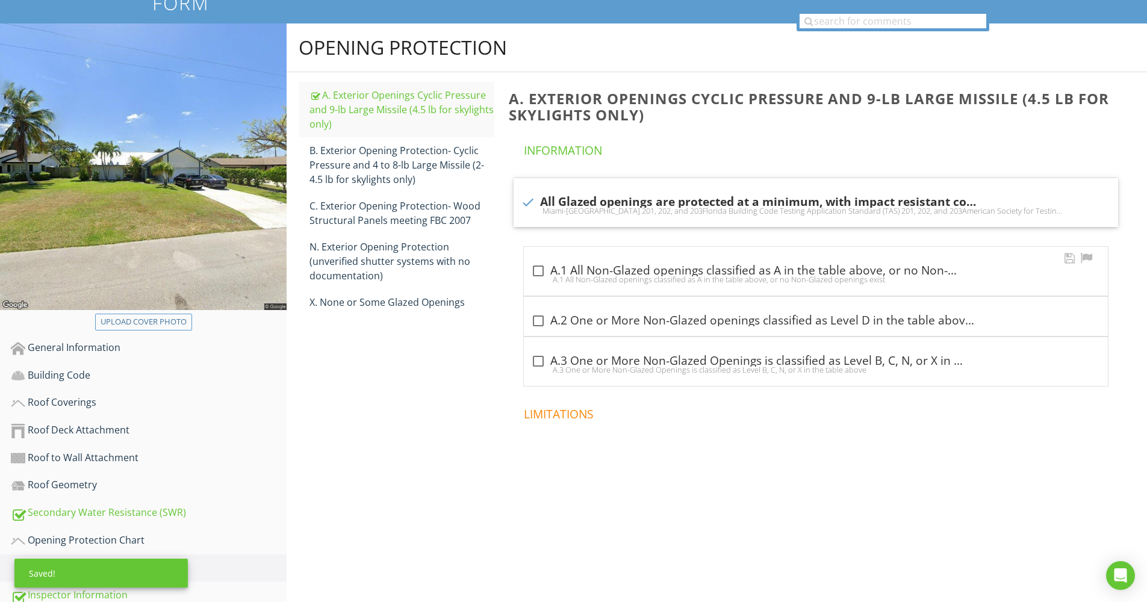
click at [535, 261] on div at bounding box center [538, 271] width 20 height 20
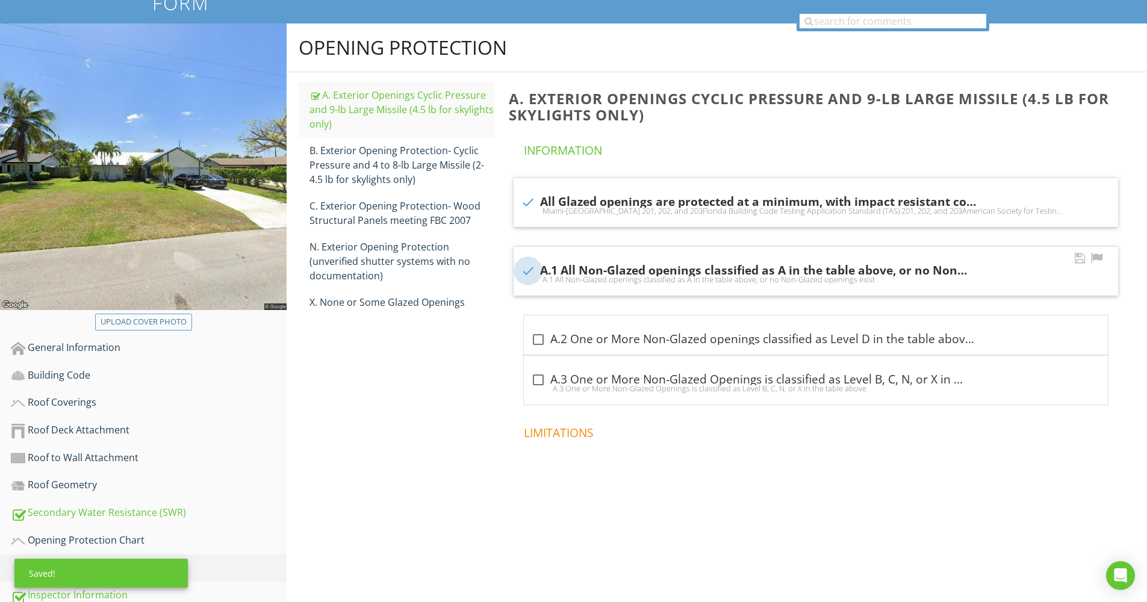
checkbox input "true"
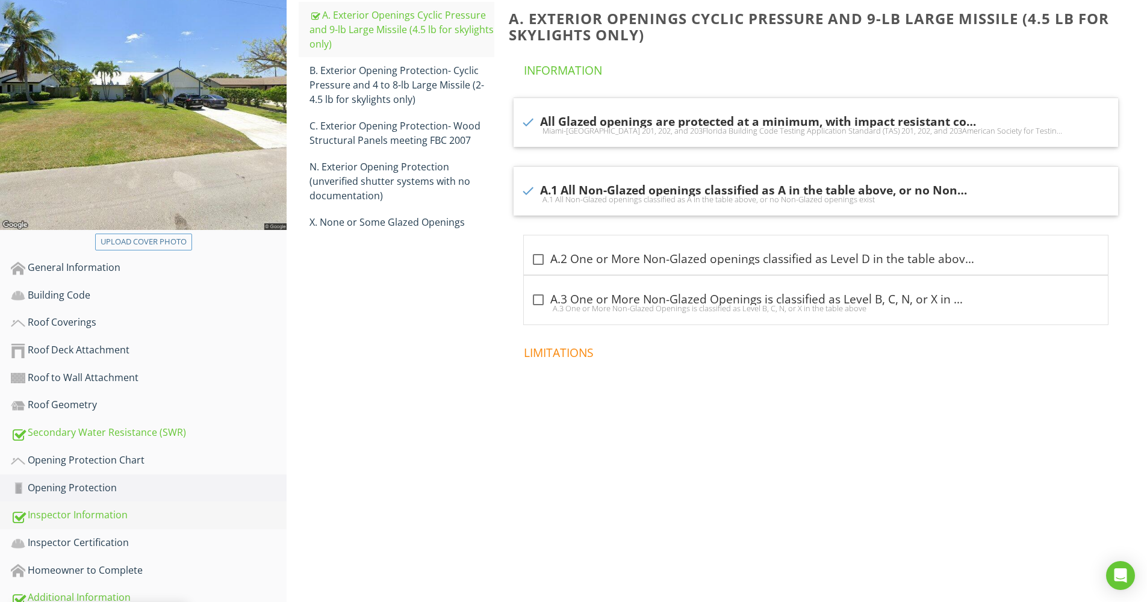
click at [106, 507] on div "Inspector Information" at bounding box center [149, 515] width 276 height 16
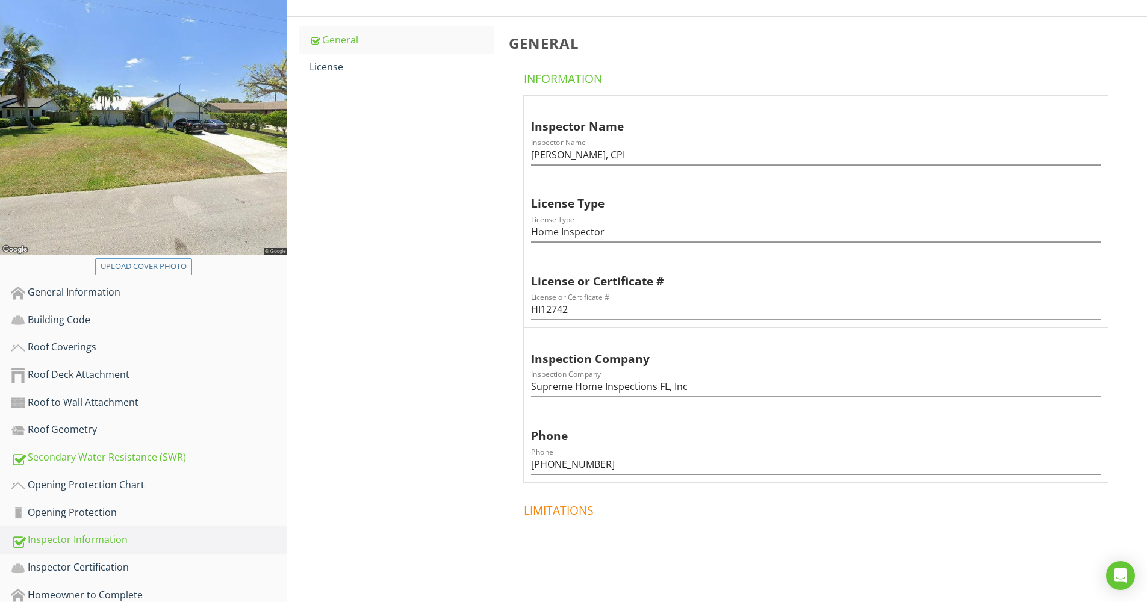
scroll to position [75, 0]
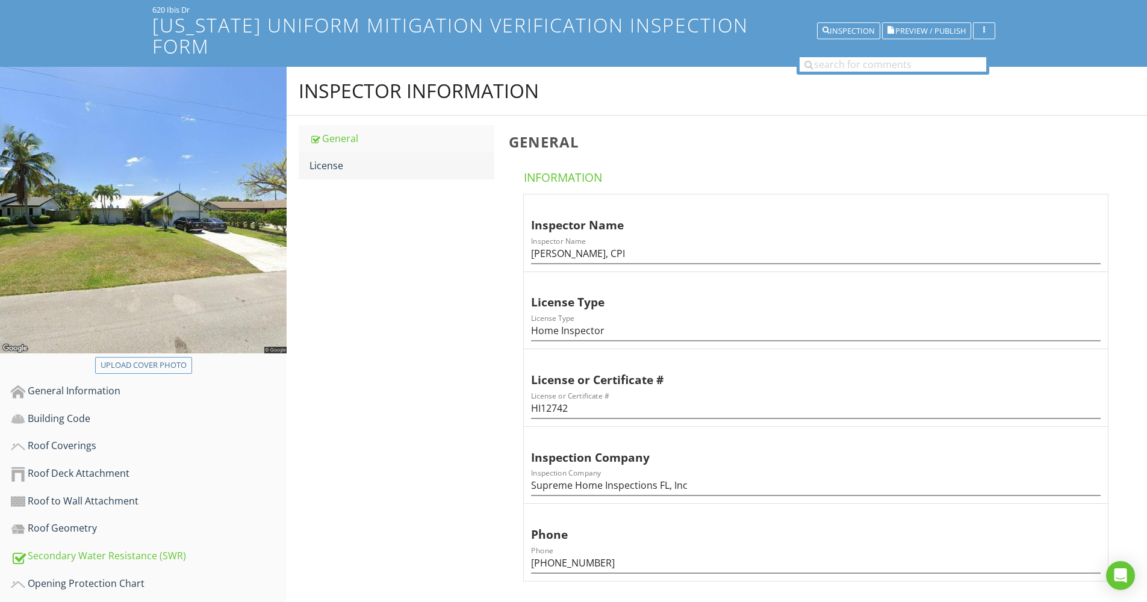
click at [364, 158] on div "License" at bounding box center [401, 165] width 185 height 14
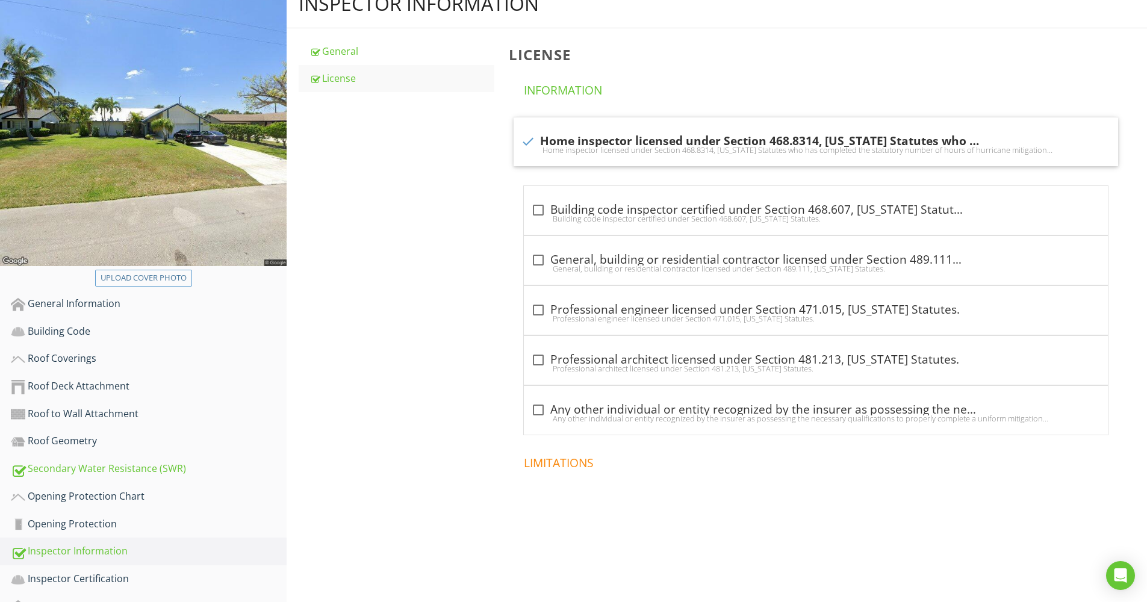
scroll to position [199, 0]
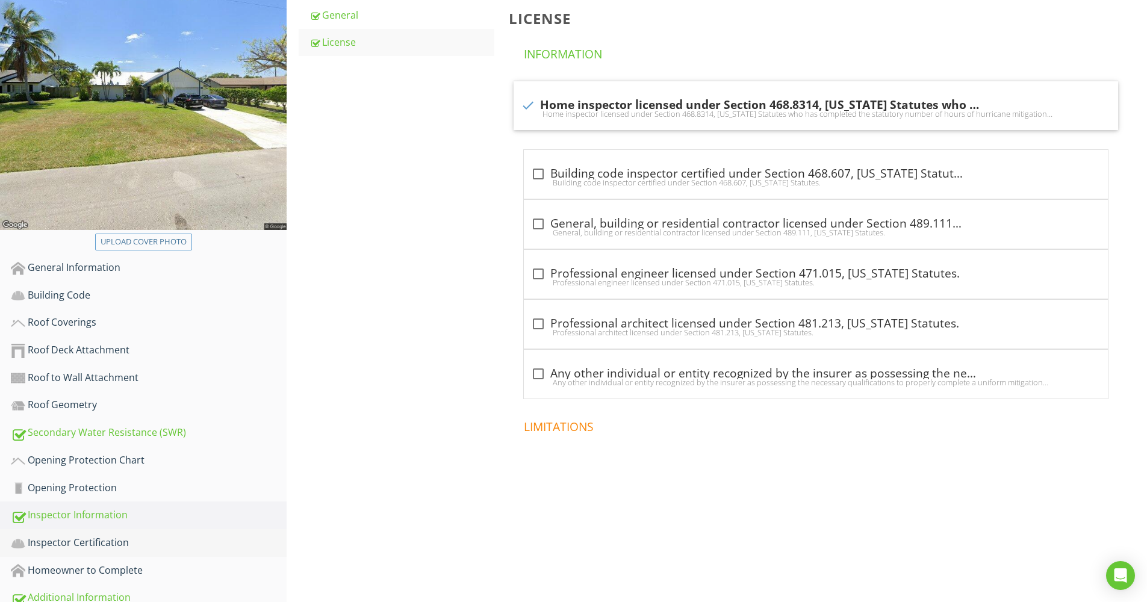
click at [106, 535] on div "Inspector Certification" at bounding box center [149, 543] width 276 height 16
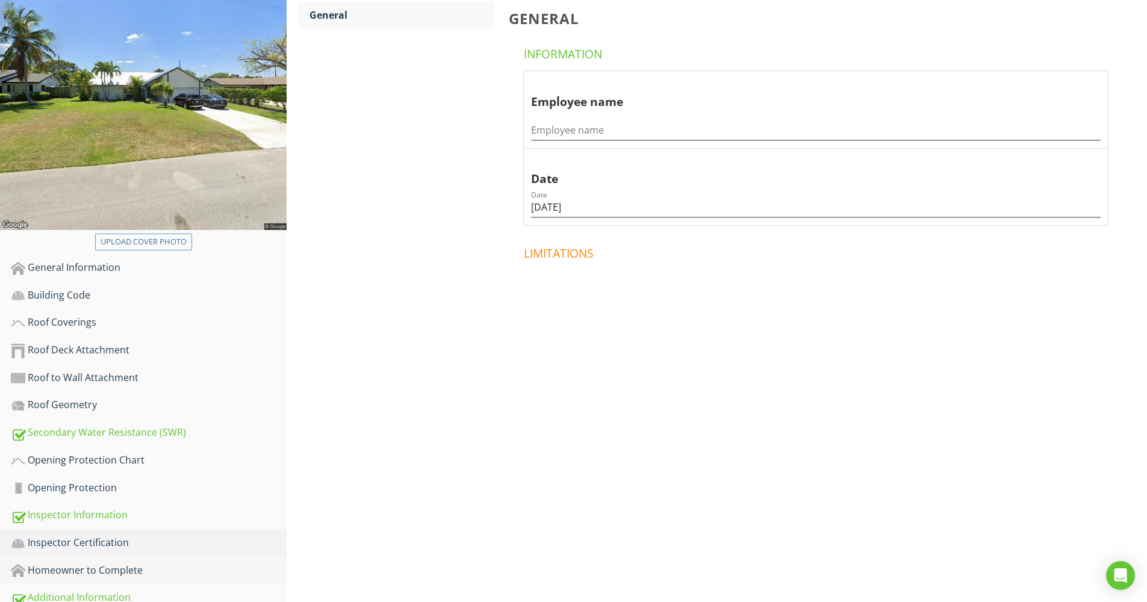
click at [117, 563] on div "Homeowner to Complete" at bounding box center [149, 571] width 276 height 16
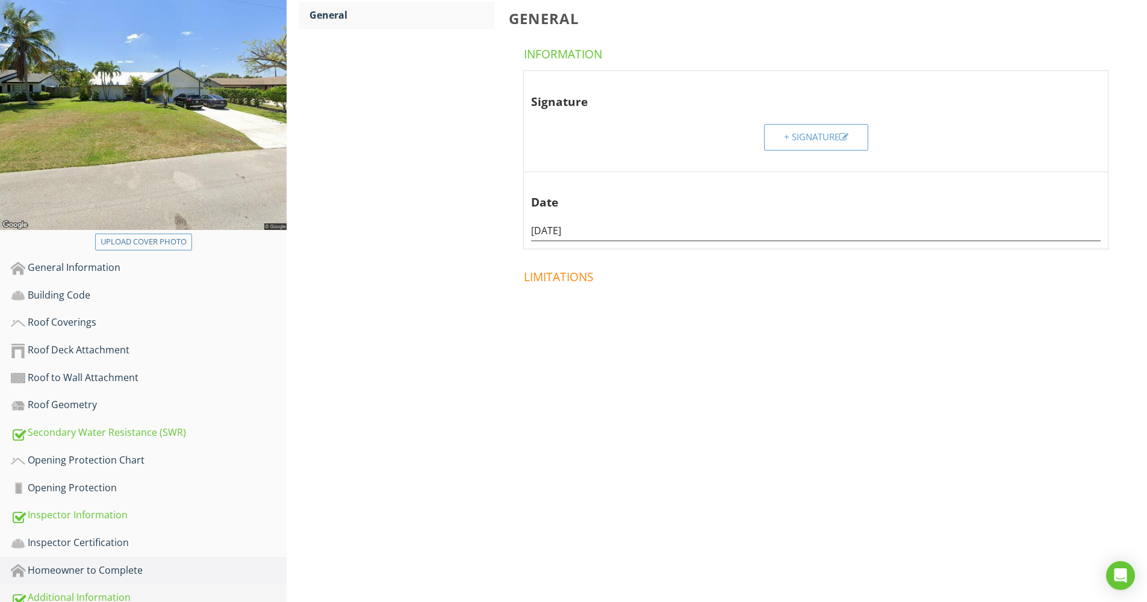
click at [109, 590] on div "Additional Information" at bounding box center [149, 598] width 276 height 16
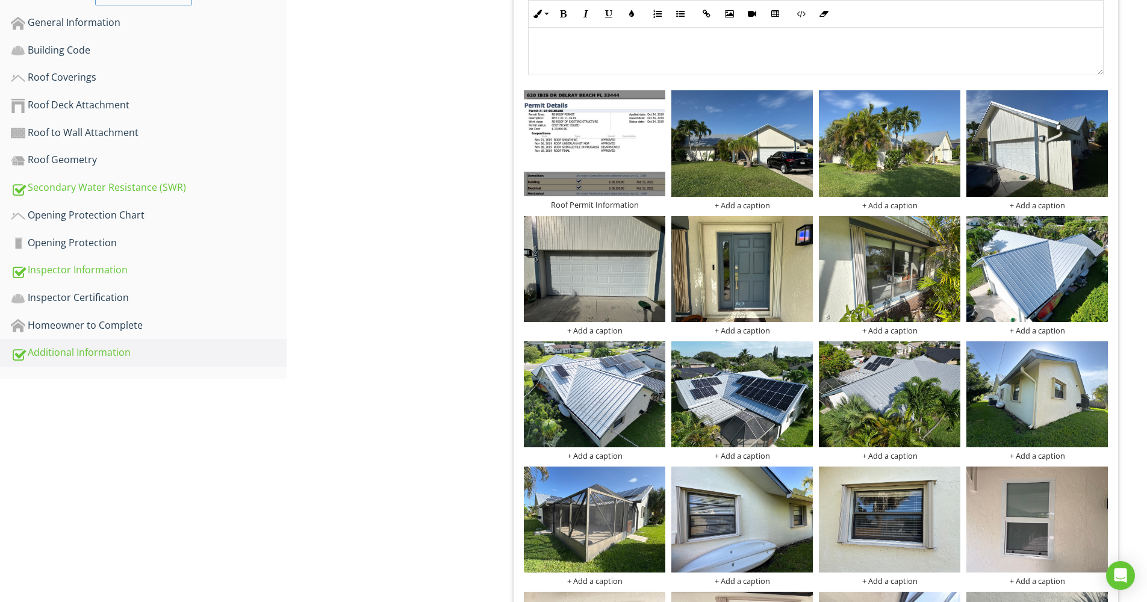
scroll to position [462, 0]
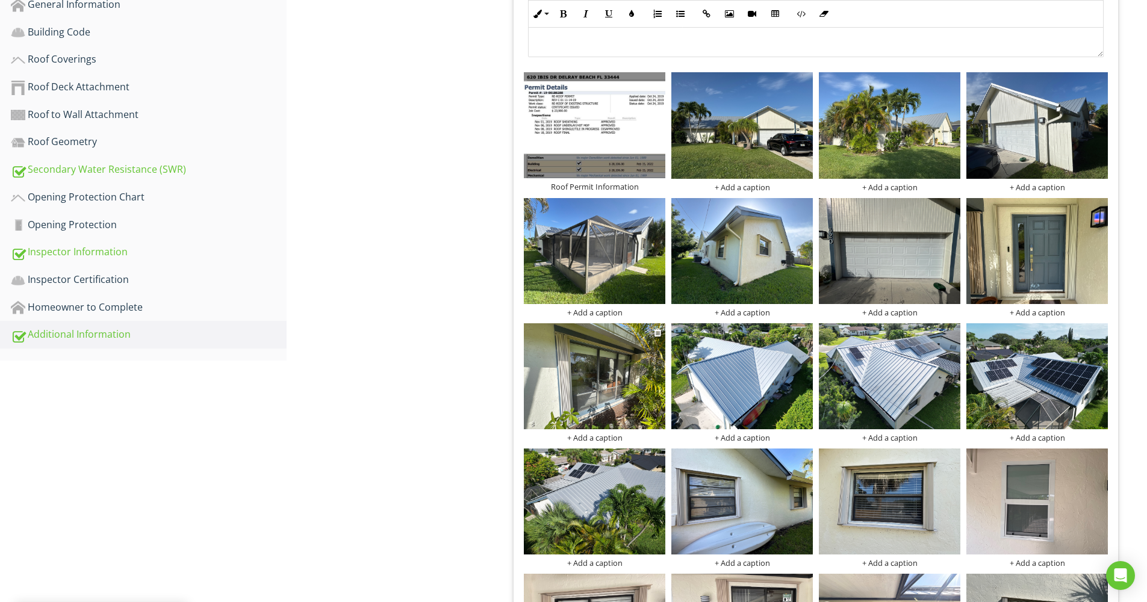
click at [521, 324] on div "+ Add a caption" at bounding box center [594, 382] width 147 height 119
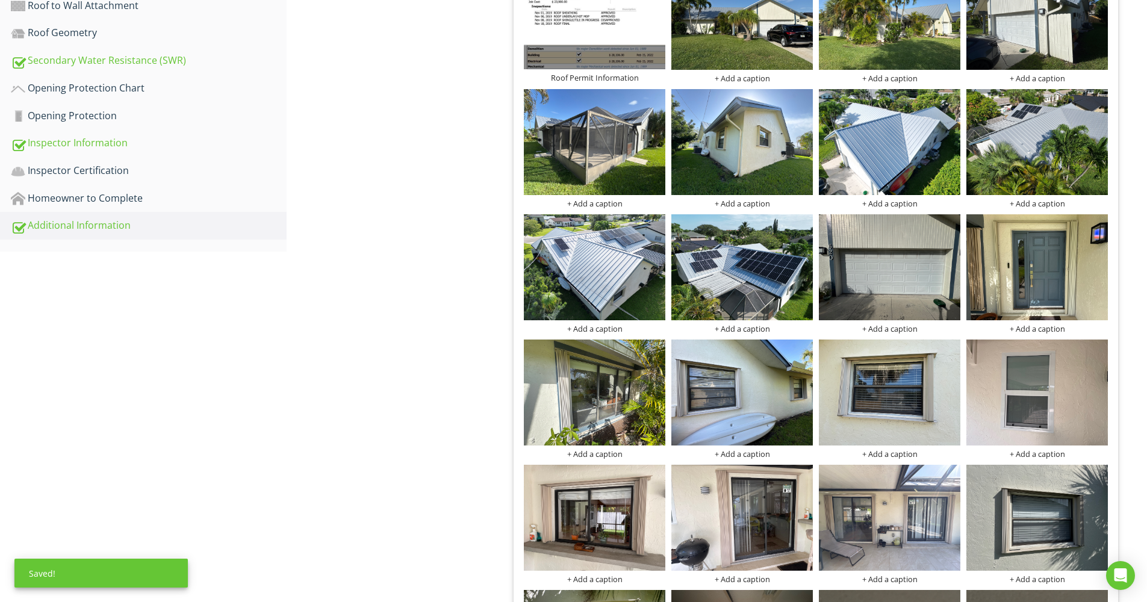
scroll to position [687, 0]
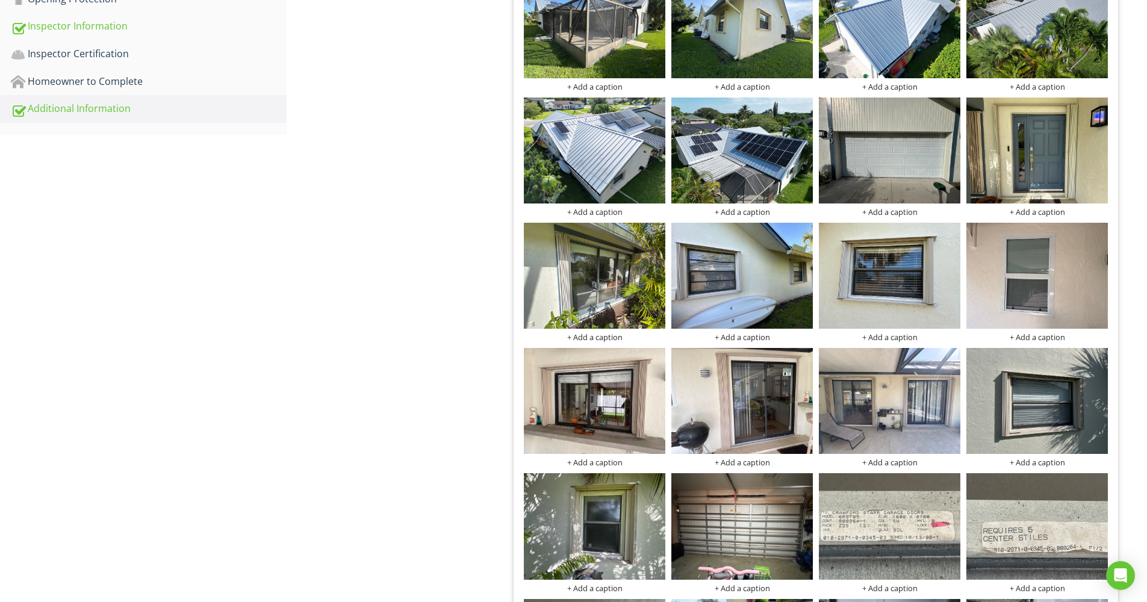
click at [452, 457] on div "Additional Information Photos Information Photos Info Information 39 check Phot…" at bounding box center [717, 419] width 860 height 1928
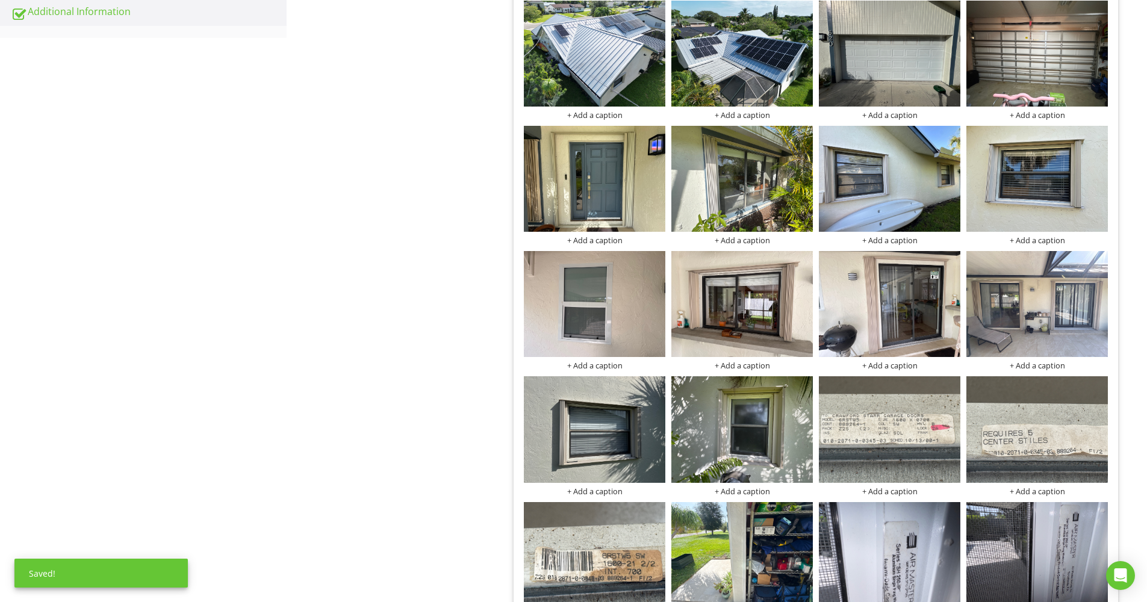
scroll to position [882, 0]
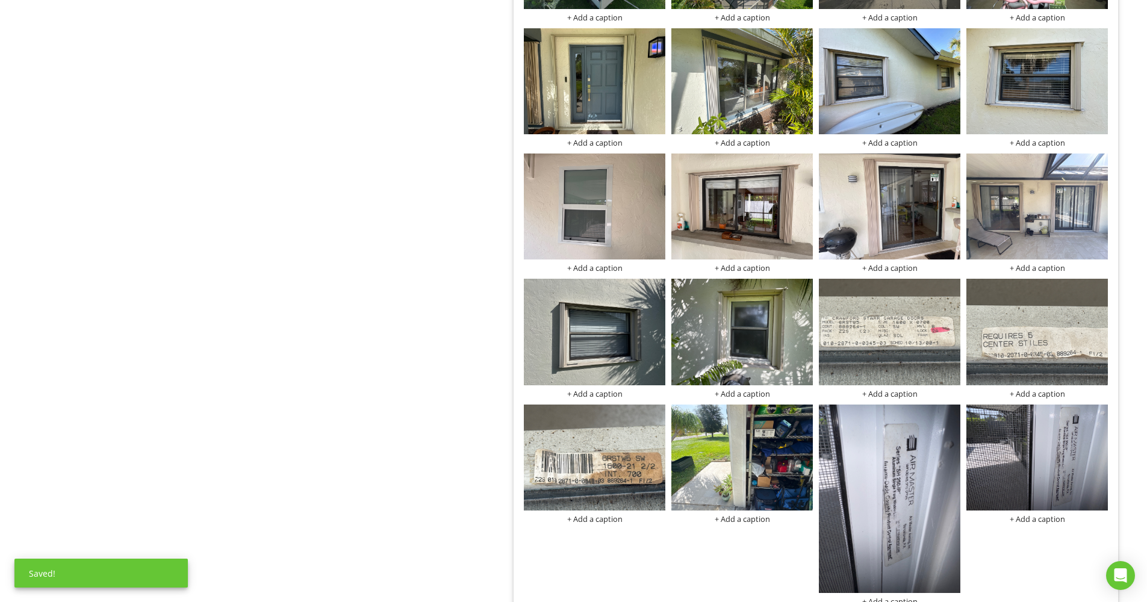
click at [423, 452] on div "Additional Information Photos Information Photos Info Information 39 check Phot…" at bounding box center [717, 224] width 860 height 1928
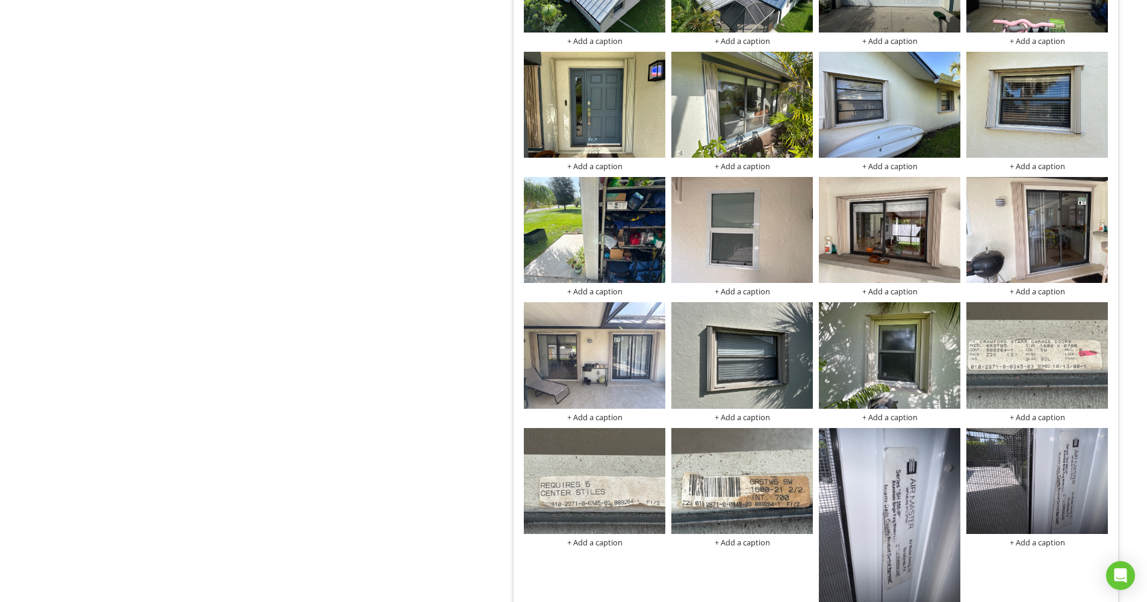
scroll to position [793, 0]
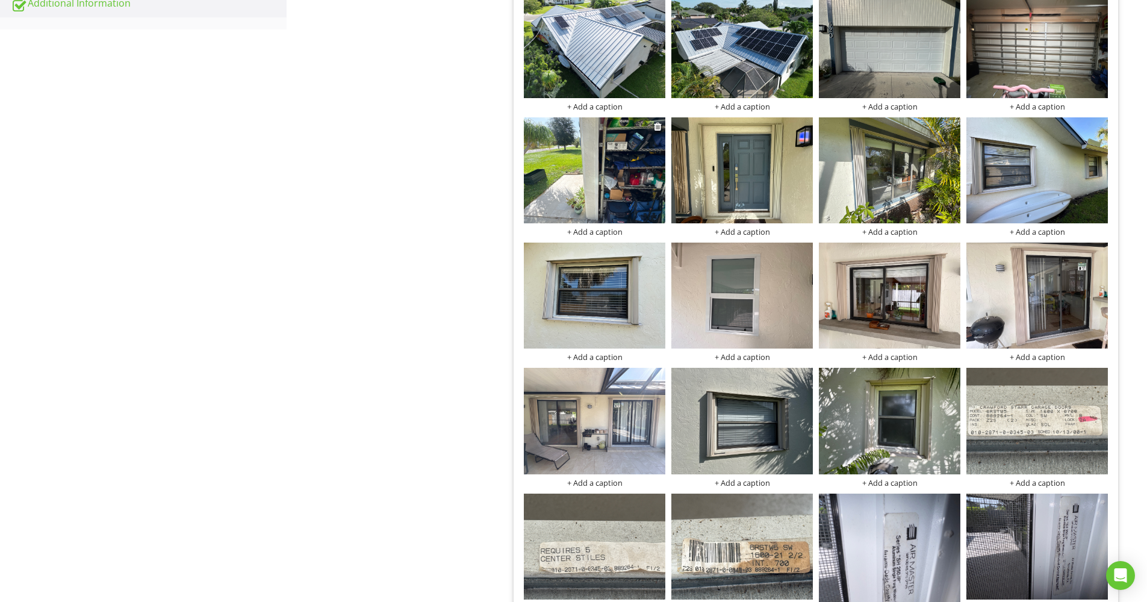
click at [593, 157] on img at bounding box center [594, 170] width 141 height 106
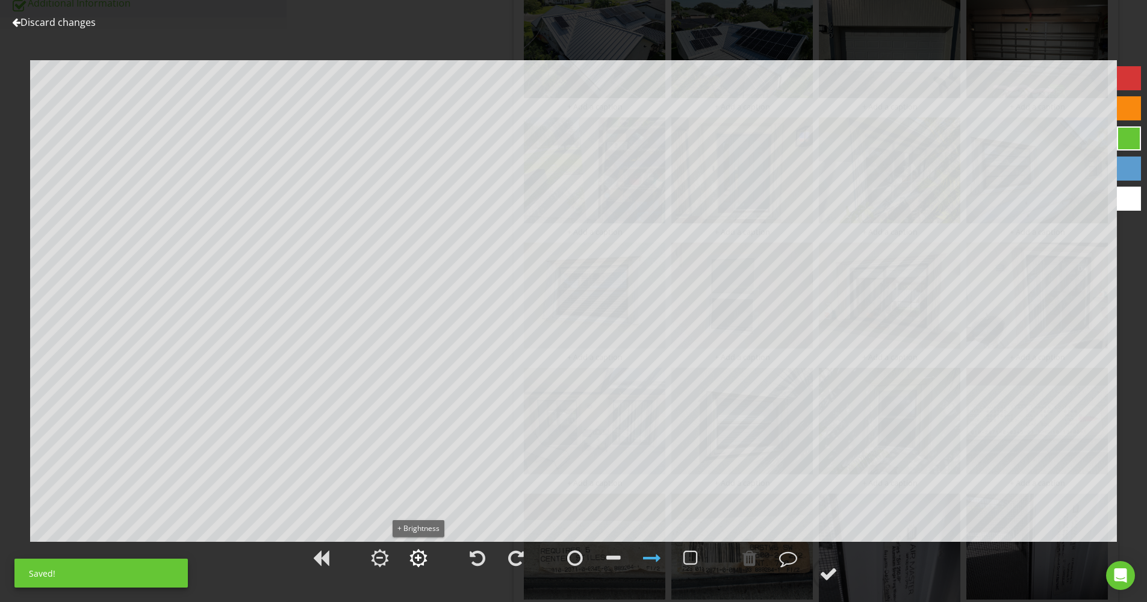
click at [417, 554] on div at bounding box center [418, 558] width 7 height 8
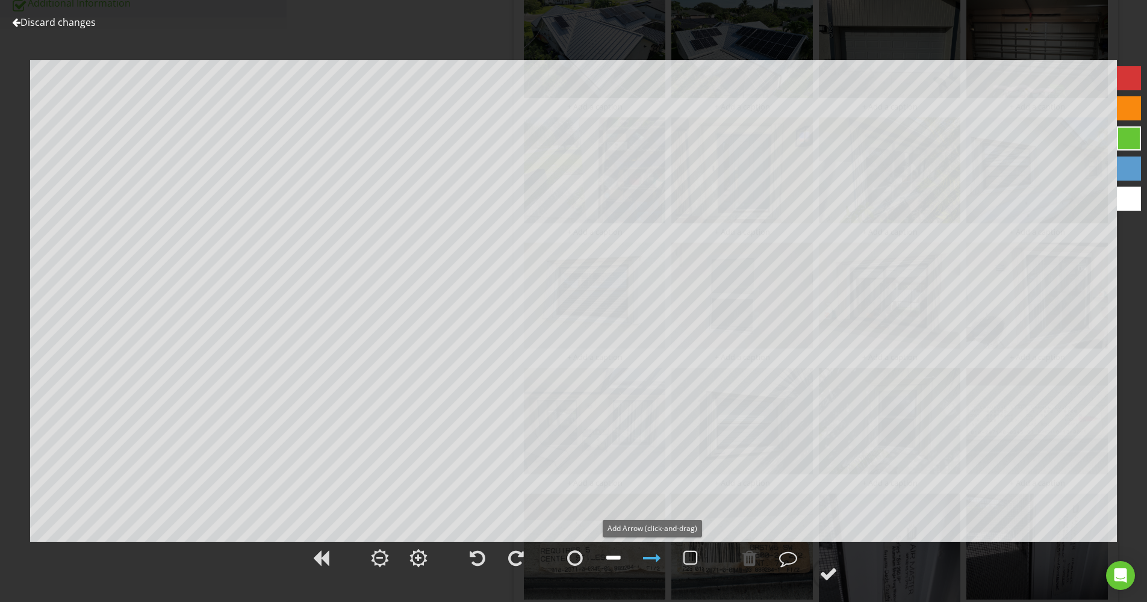
click at [616, 557] on div at bounding box center [613, 558] width 14 height 18
click at [412, 558] on div at bounding box center [418, 558] width 18 height 18
click at [376, 551] on div at bounding box center [380, 558] width 18 height 18
click at [828, 574] on div at bounding box center [828, 574] width 18 height 18
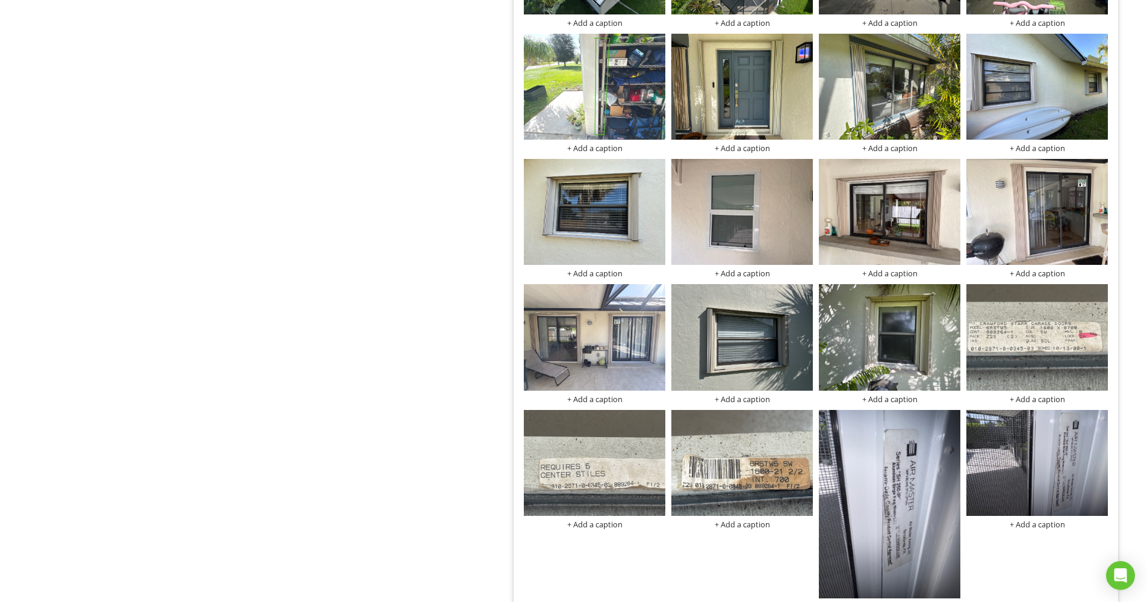
scroll to position [762, 0]
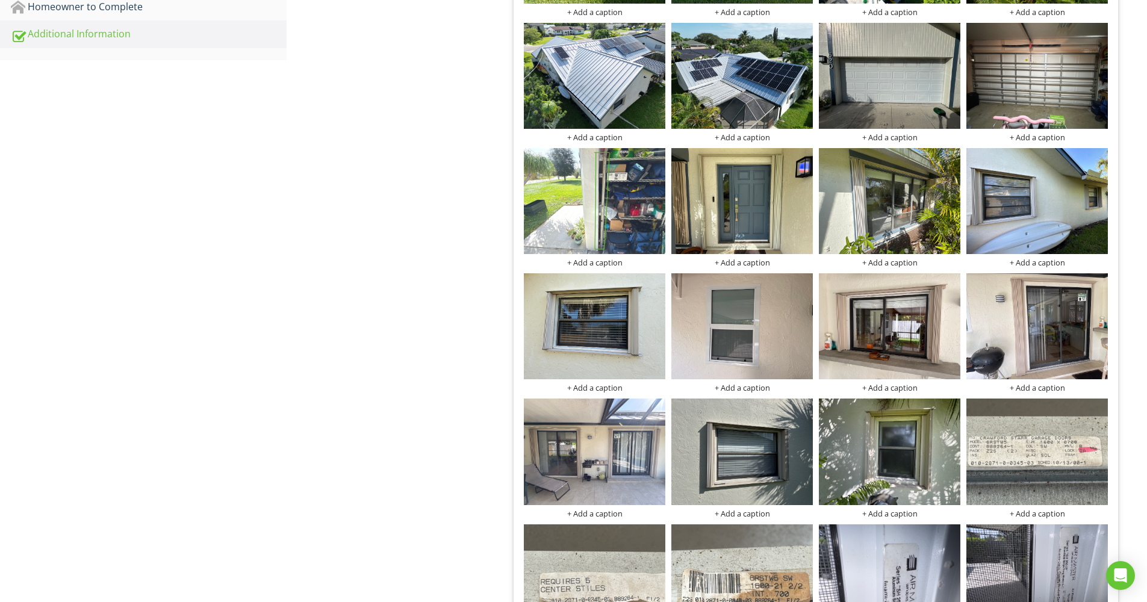
click at [419, 319] on div "Additional Information Photos Information Photos Info Information 39 check Phot…" at bounding box center [717, 344] width 860 height 1928
click at [432, 394] on div "Additional Information Photos Information Photos Info Information 39 check Phot…" at bounding box center [717, 344] width 860 height 1928
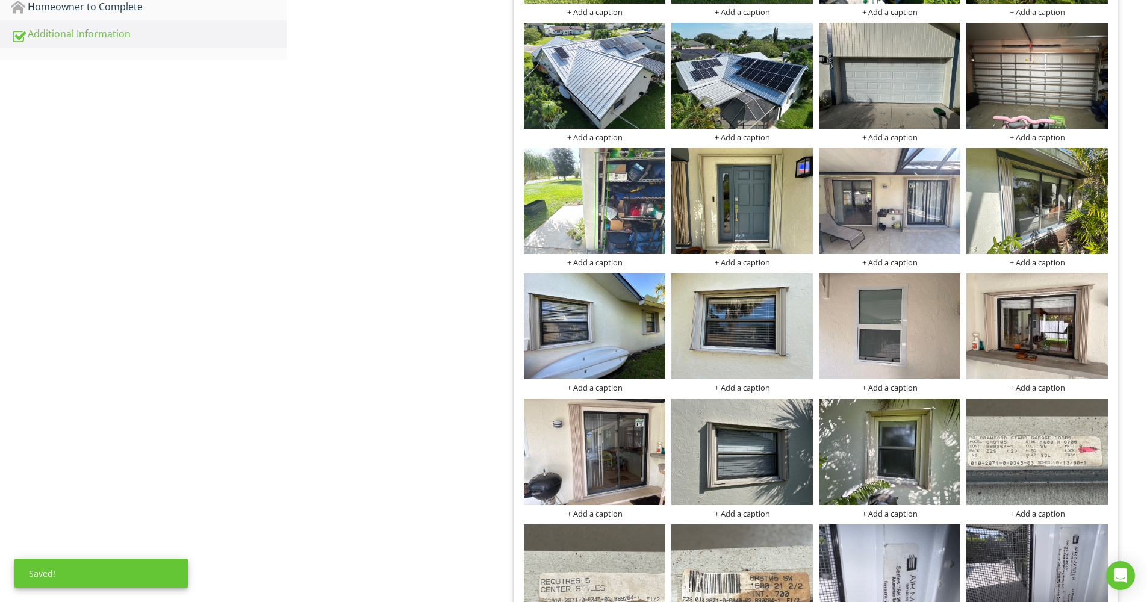
click at [409, 407] on div "Additional Information Photos Information Photos Info Information 39 check Phot…" at bounding box center [717, 344] width 860 height 1928
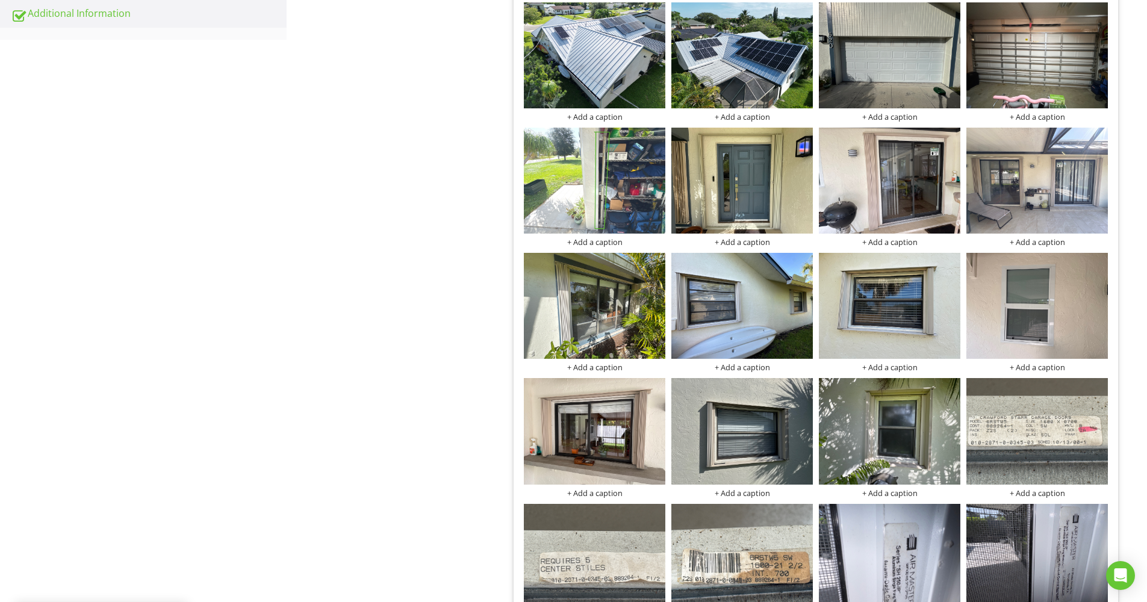
scroll to position [854, 0]
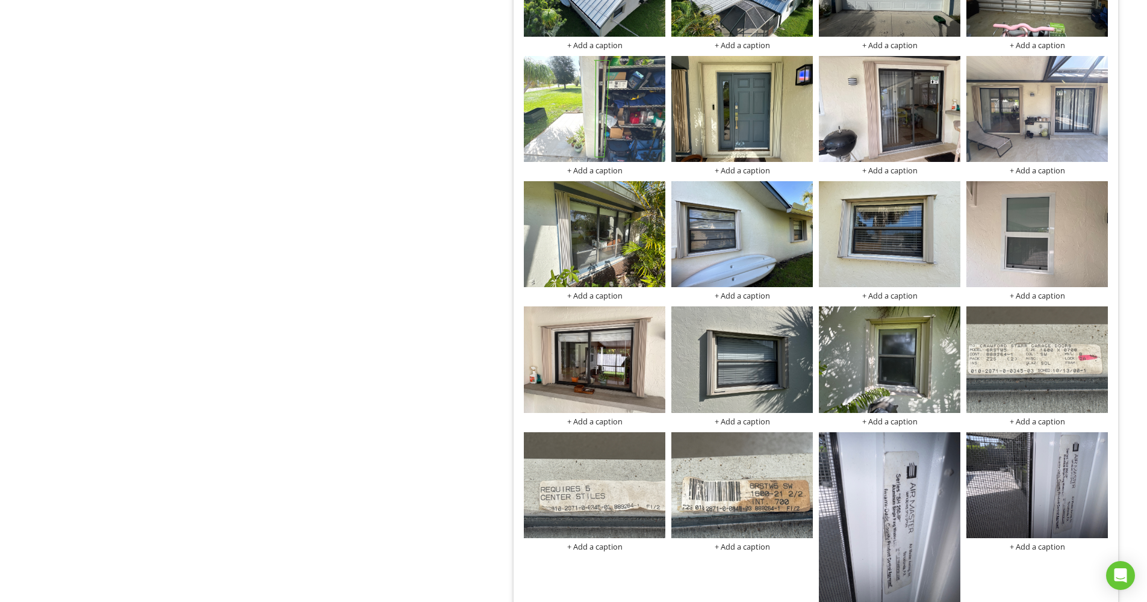
click at [433, 326] on div "Additional Information Photos Information Photos Info Information 39 check Phot…" at bounding box center [717, 252] width 860 height 1928
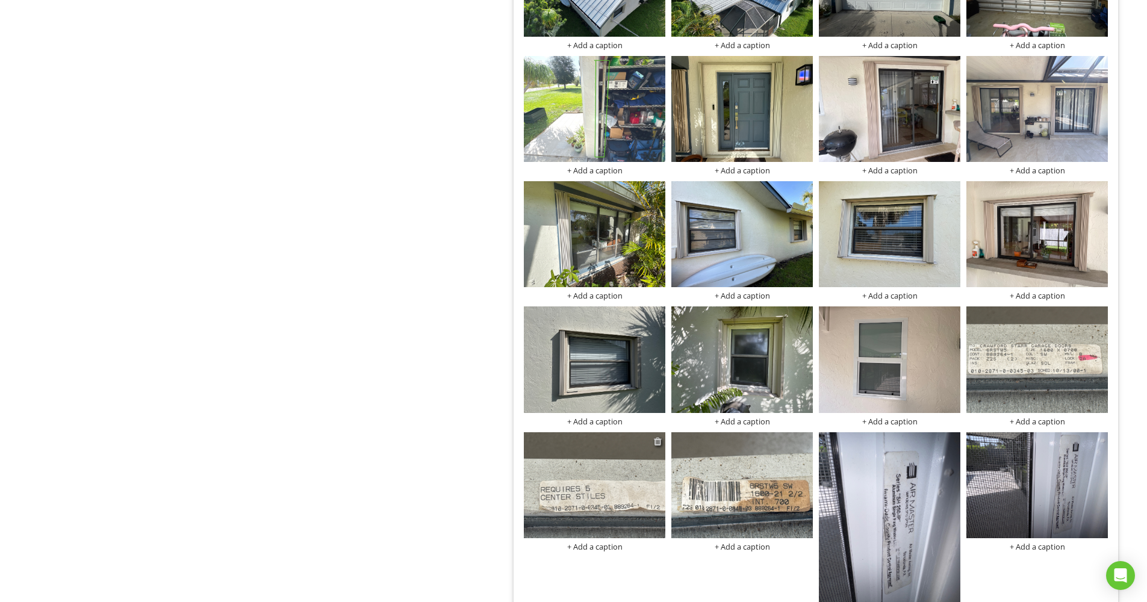
click at [659, 436] on div at bounding box center [658, 441] width 8 height 10
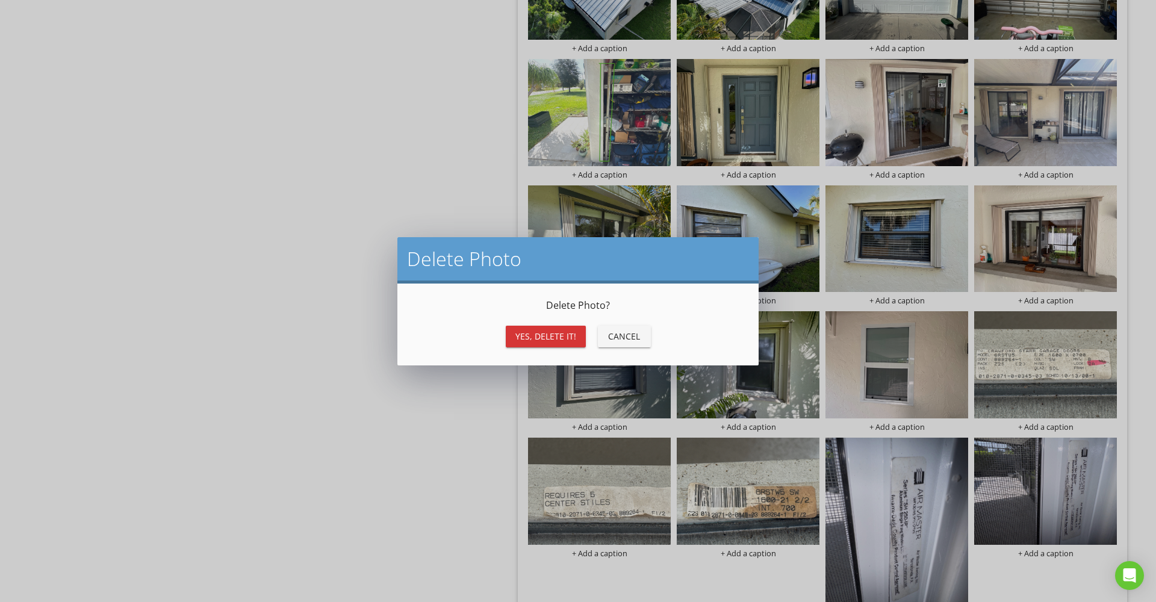
click at [550, 336] on div "Yes, Delete it!" at bounding box center [545, 336] width 61 height 13
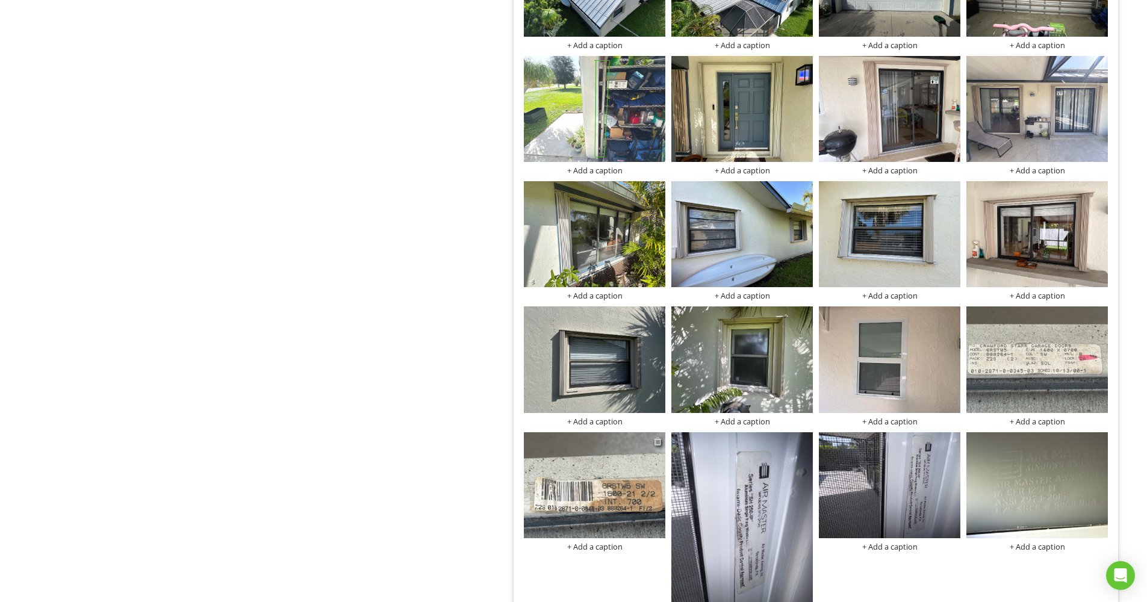
click at [659, 436] on div at bounding box center [658, 441] width 8 height 10
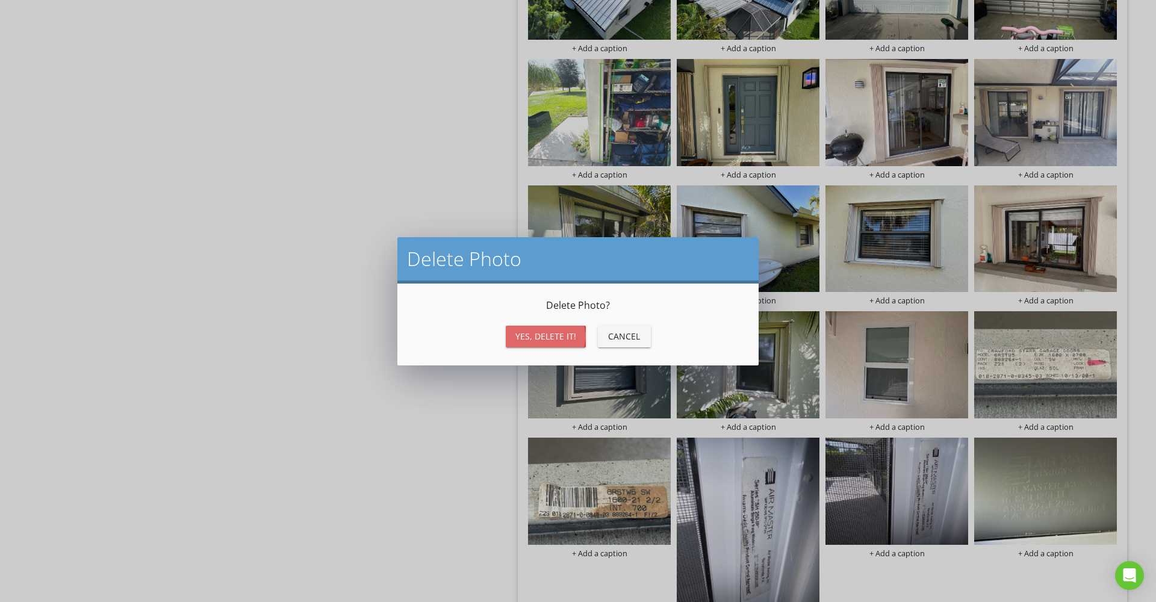
click at [564, 327] on button "Yes, Delete it!" at bounding box center [546, 337] width 80 height 22
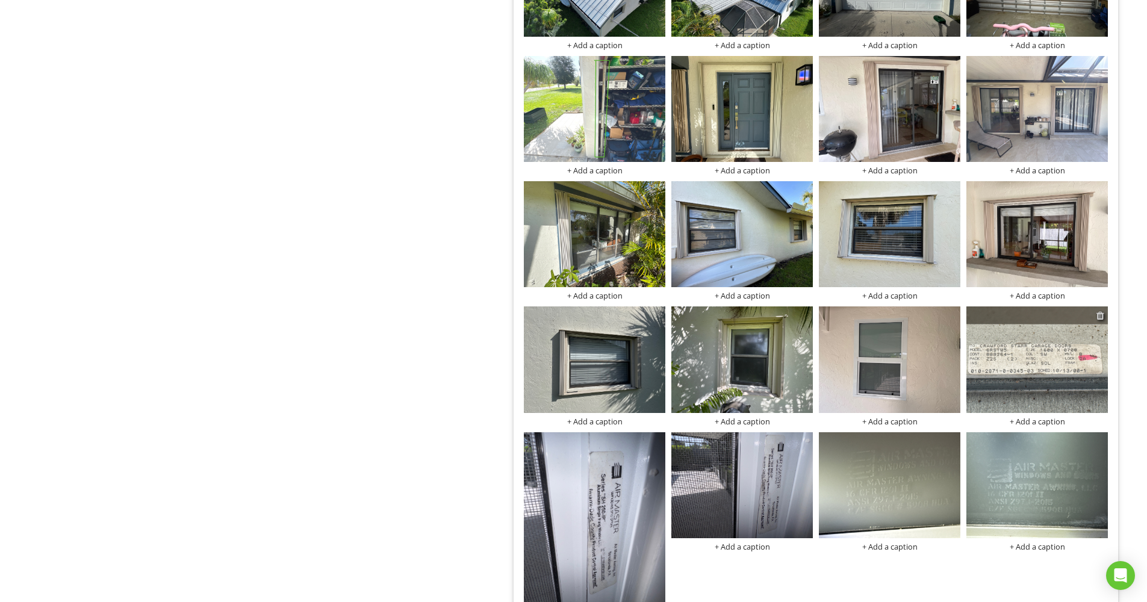
click at [1100, 311] on div at bounding box center [1100, 316] width 8 height 10
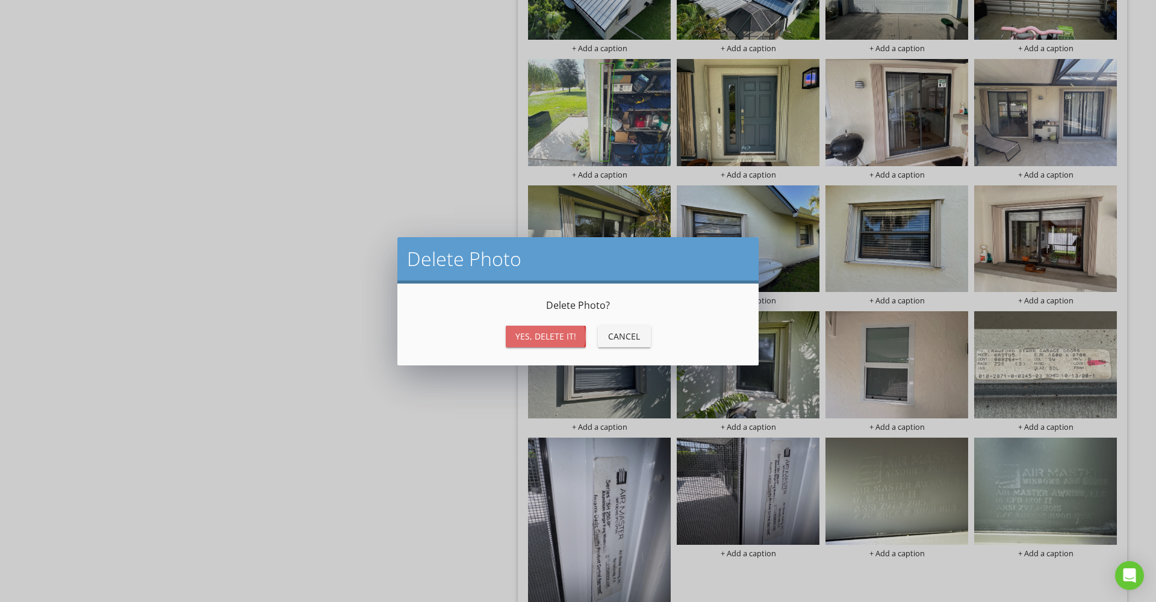
click at [562, 333] on div "Yes, Delete it!" at bounding box center [545, 336] width 61 height 13
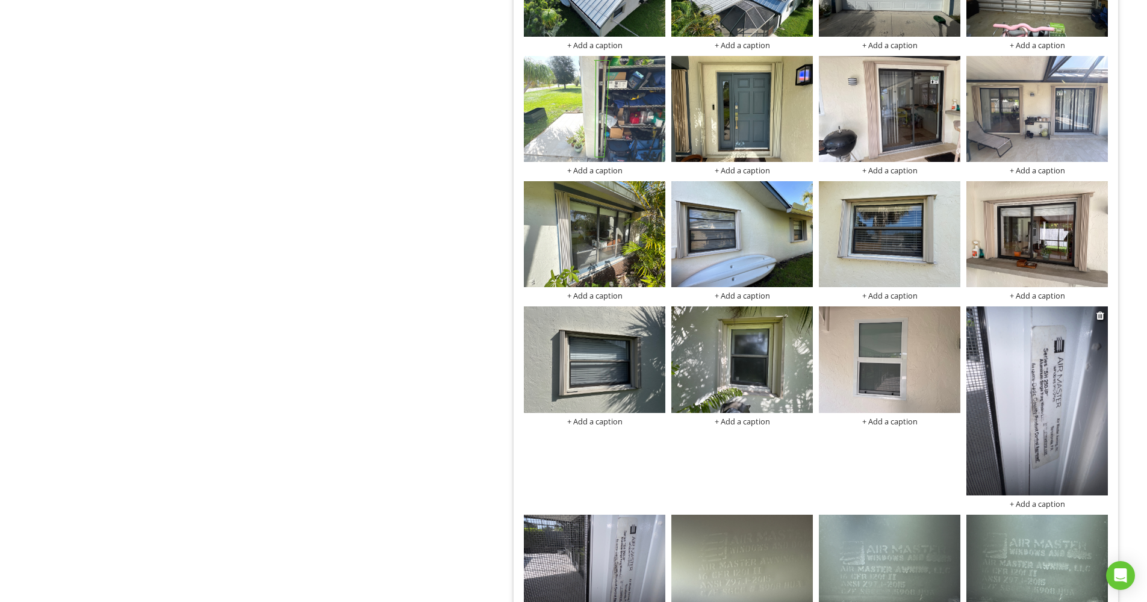
click at [1013, 349] on img at bounding box center [1036, 400] width 141 height 188
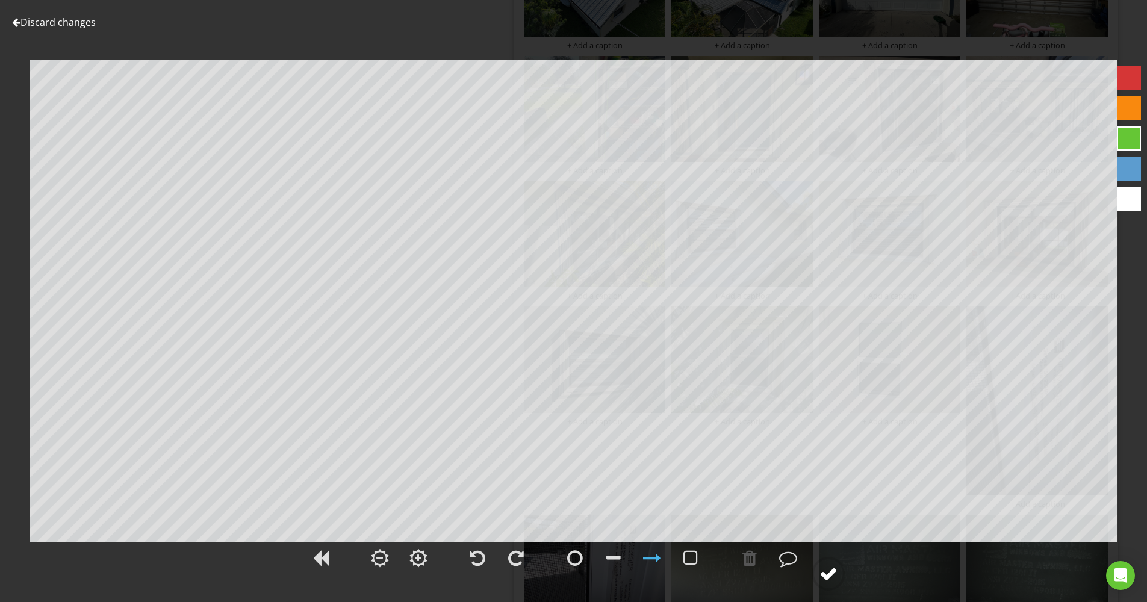
click at [822, 574] on div at bounding box center [828, 574] width 18 height 18
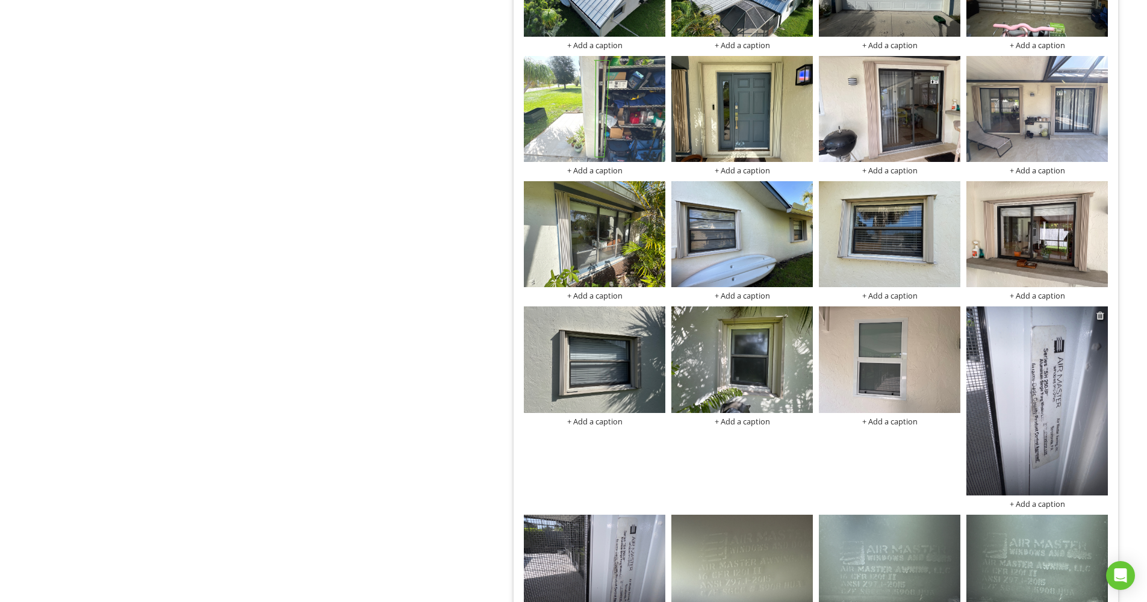
click at [1101, 311] on div at bounding box center [1100, 316] width 8 height 10
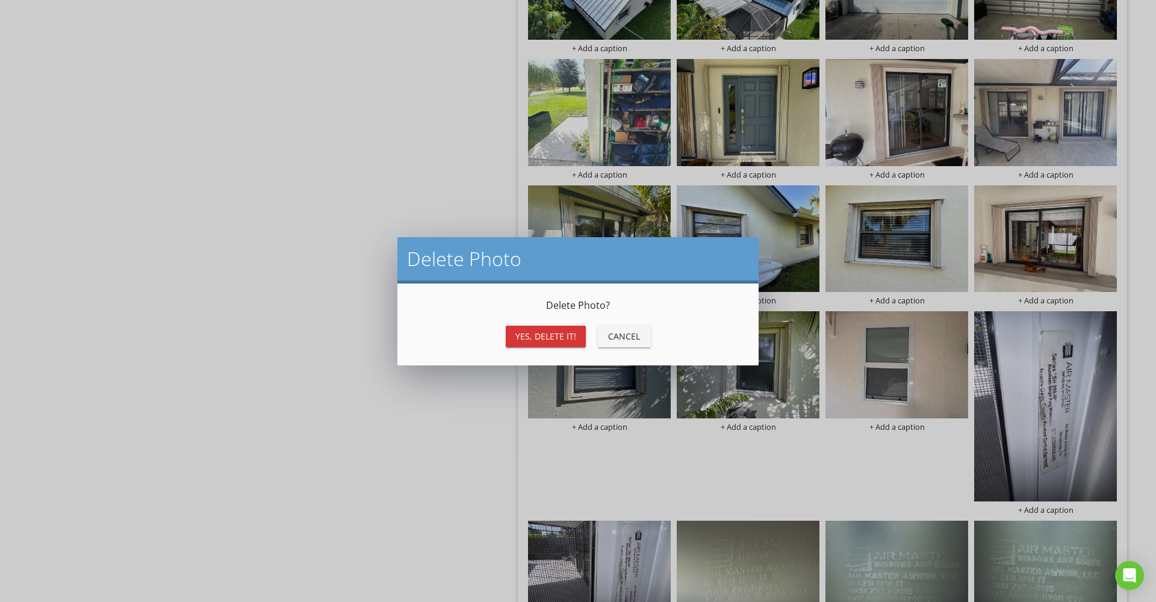
click at [541, 332] on div "Yes, Delete it!" at bounding box center [545, 336] width 61 height 13
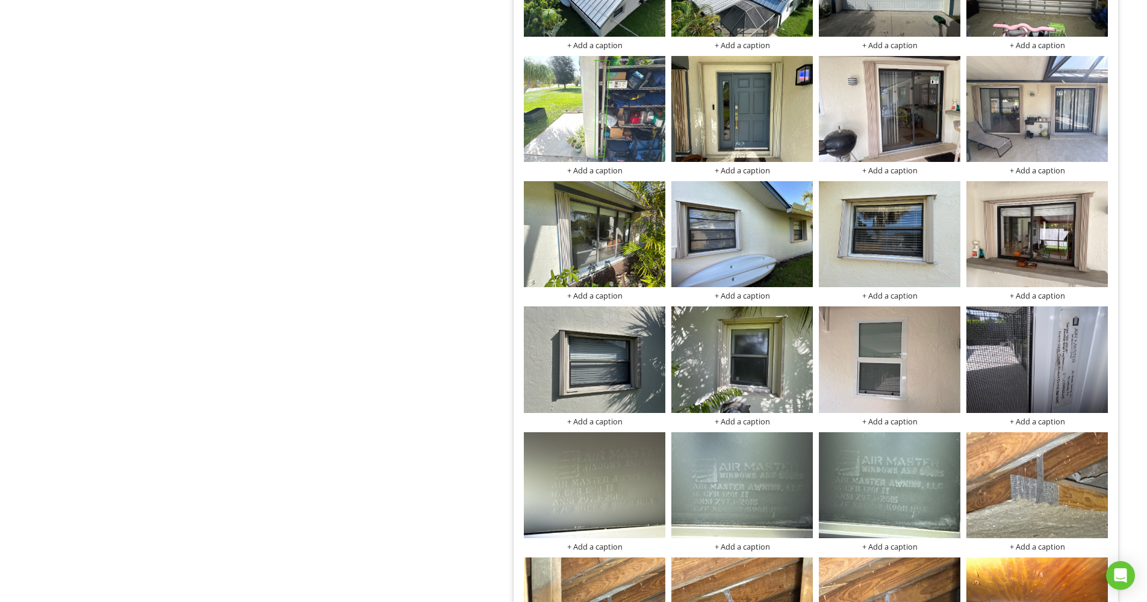
click at [411, 361] on div "Additional Information Photos Information Photos Info Information 35 check Phot…" at bounding box center [717, 148] width 860 height 1720
click at [1038, 339] on img at bounding box center [1036, 359] width 141 height 106
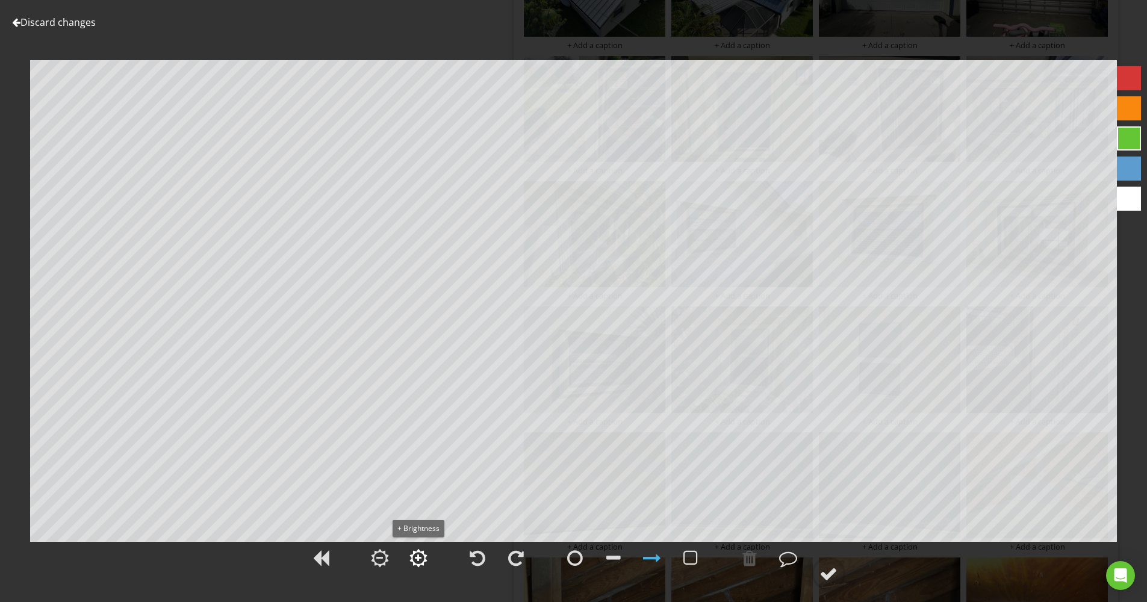
click at [412, 557] on div at bounding box center [418, 558] width 18 height 18
click at [831, 575] on div at bounding box center [828, 574] width 18 height 18
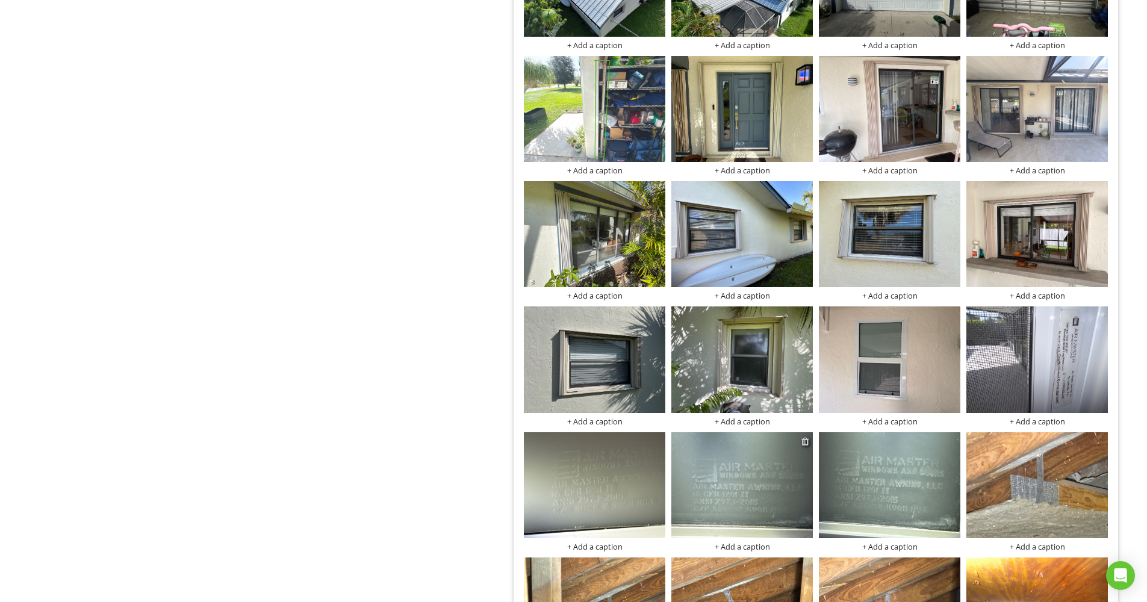
click at [804, 436] on div at bounding box center [805, 441] width 8 height 10
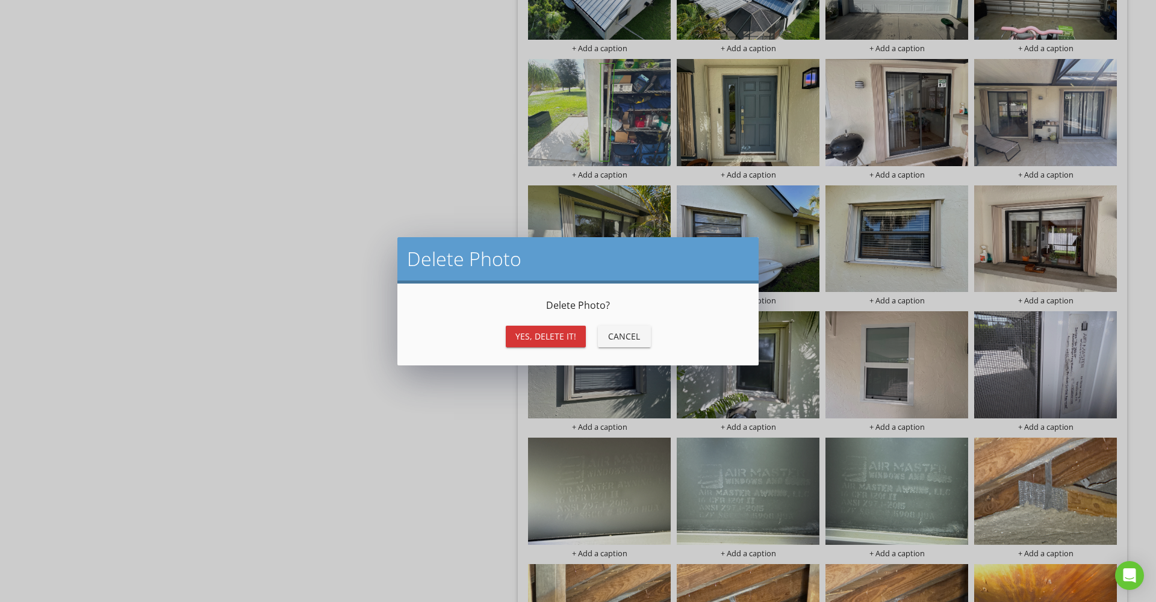
click at [562, 340] on div "Yes, Delete it!" at bounding box center [545, 336] width 61 height 13
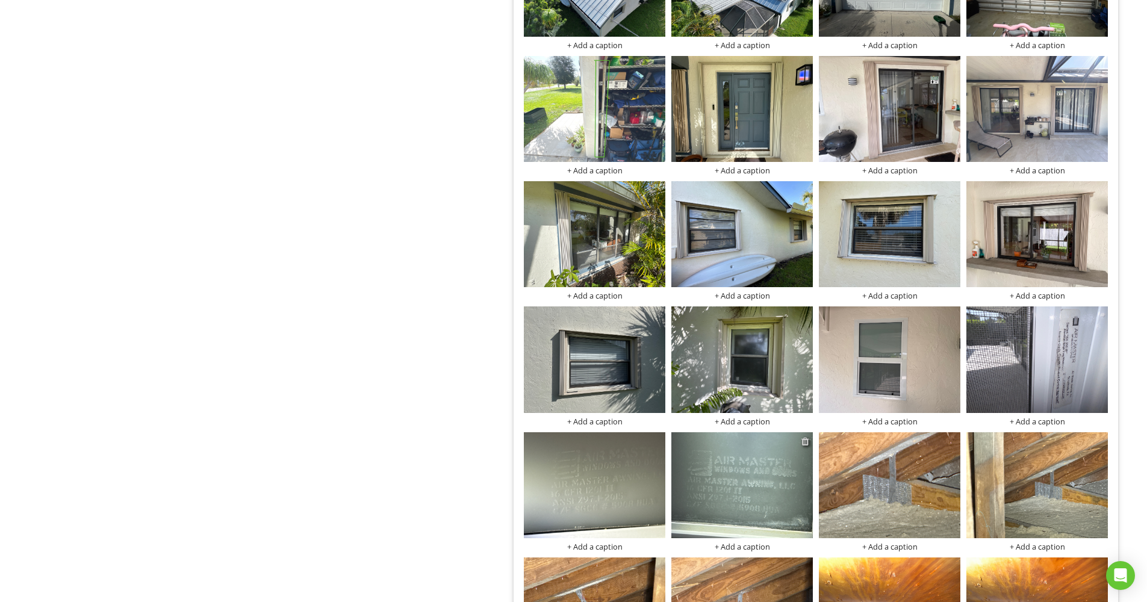
click at [805, 436] on div at bounding box center [805, 441] width 8 height 10
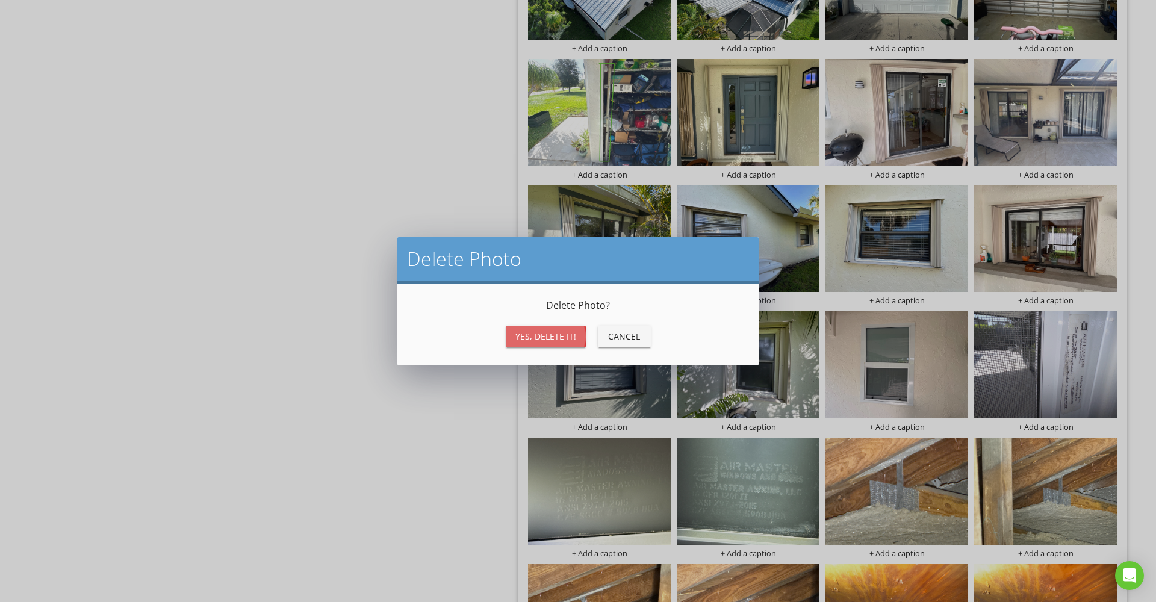
click at [572, 335] on div "Yes, Delete it!" at bounding box center [545, 336] width 61 height 13
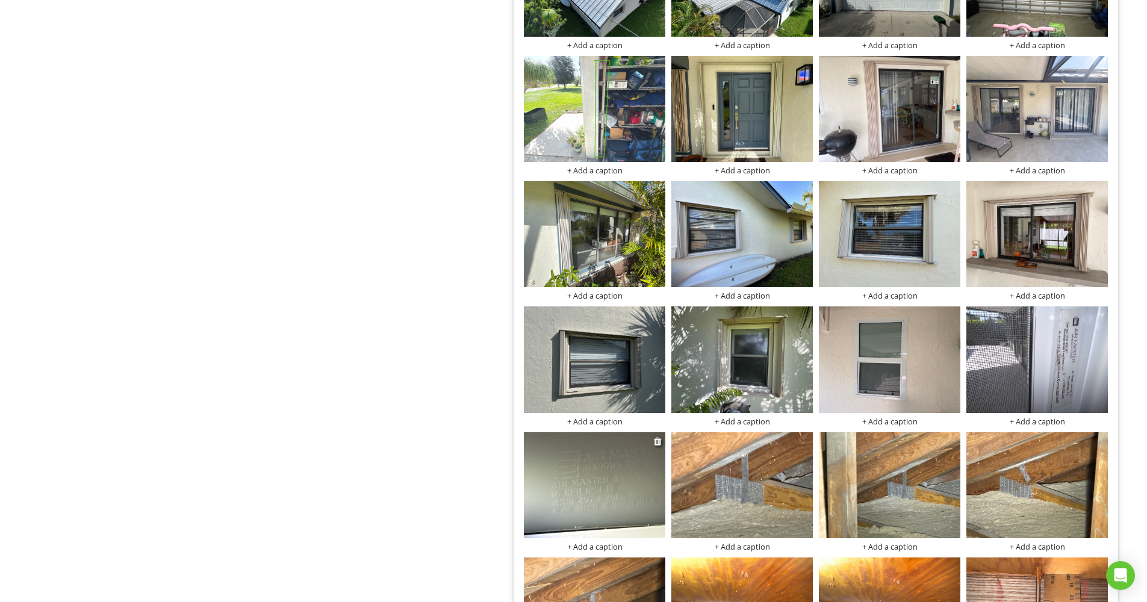
click at [571, 476] on img at bounding box center [594, 485] width 141 height 106
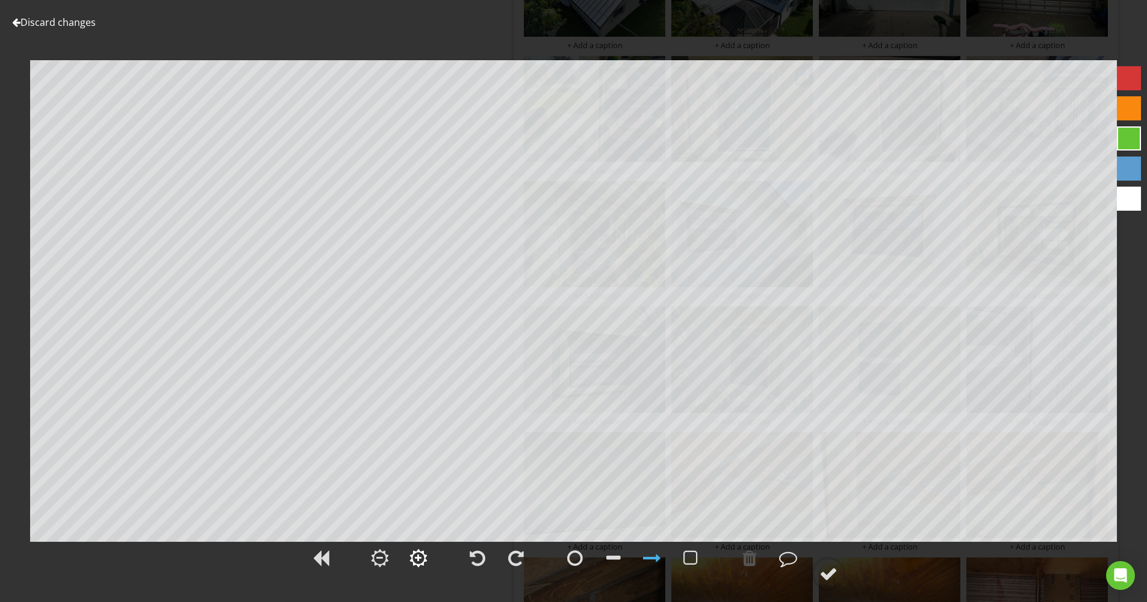
click at [416, 557] on div at bounding box center [418, 558] width 7 height 8
click at [834, 572] on div at bounding box center [828, 574] width 18 height 18
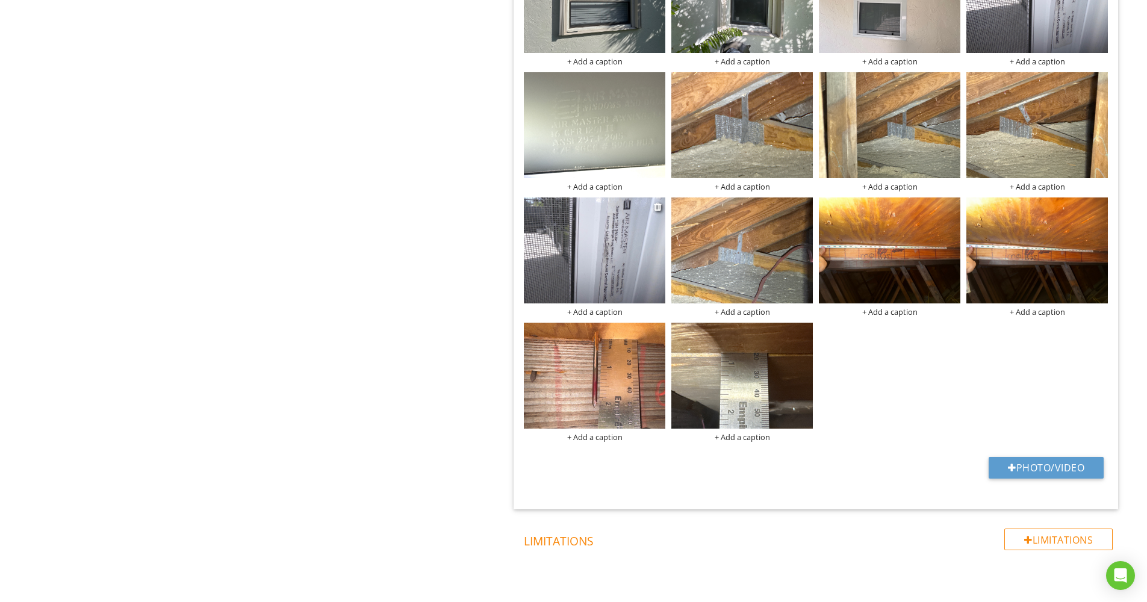
scroll to position [1038, 0]
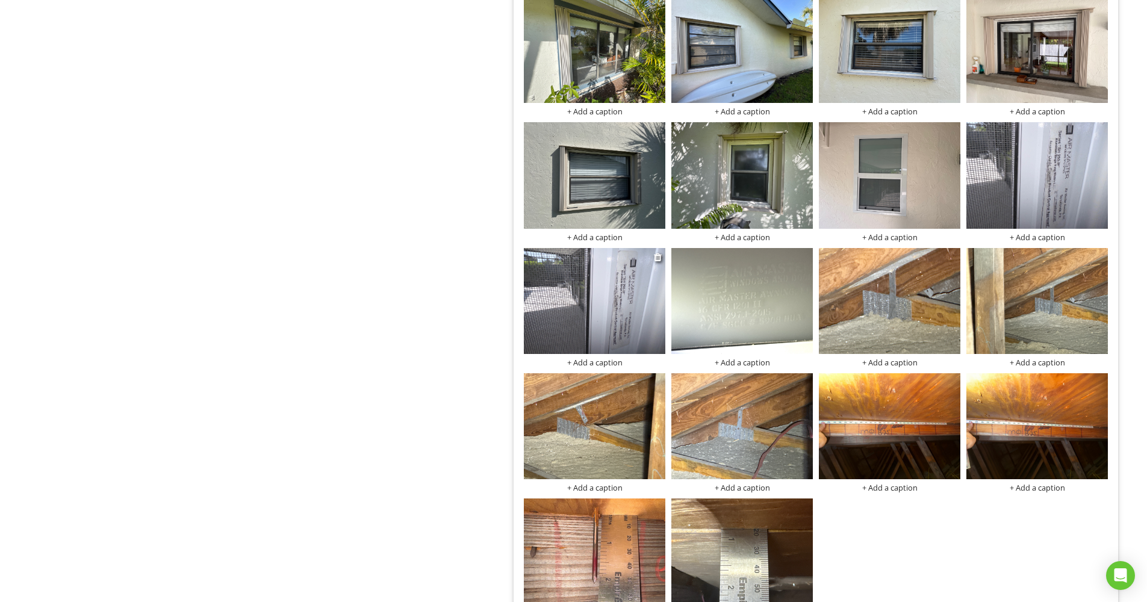
click at [659, 252] on div at bounding box center [658, 257] width 8 height 10
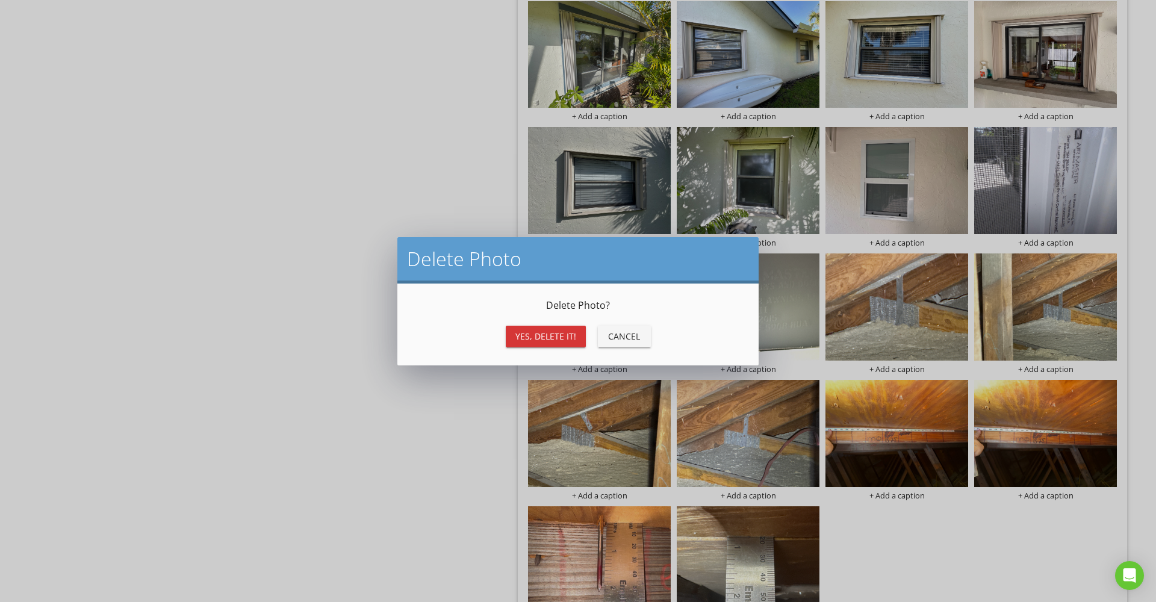
click at [559, 327] on button "Yes, Delete it!" at bounding box center [546, 337] width 80 height 22
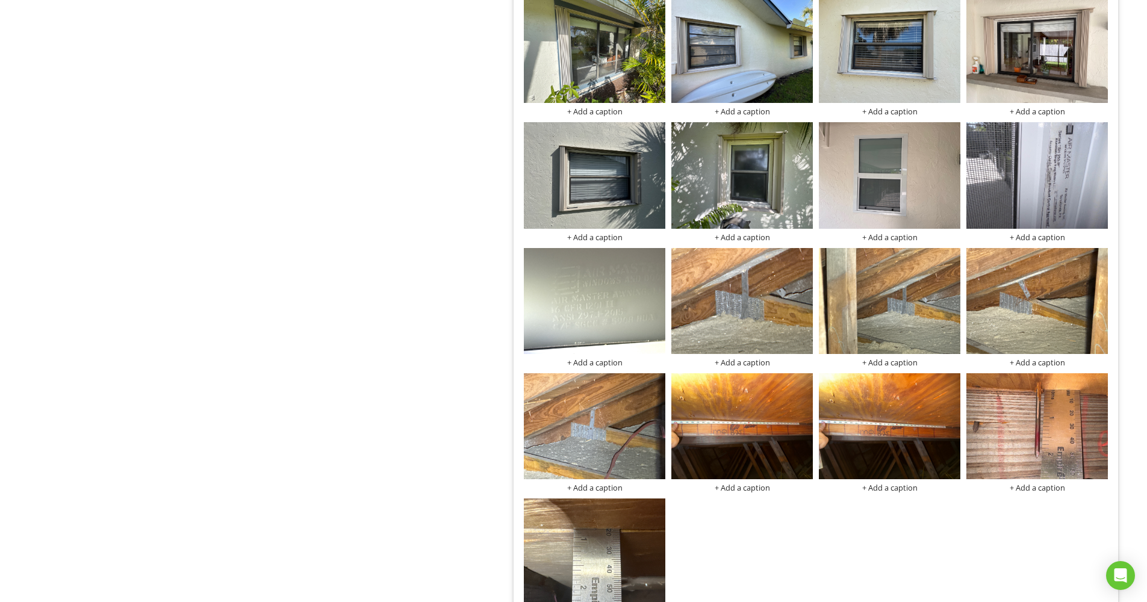
click at [832, 526] on div "Roof Permit Information + Add a caption + Add a caption + Add a caption + Add a…" at bounding box center [816, 57] width 590 height 1128
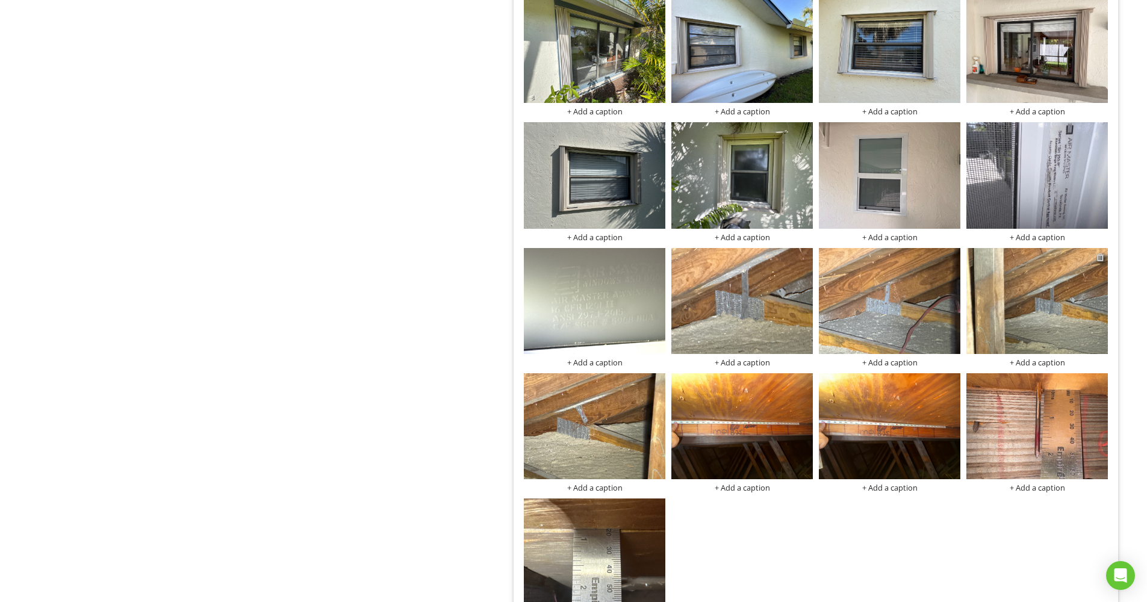
click at [1102, 252] on div at bounding box center [1100, 257] width 8 height 10
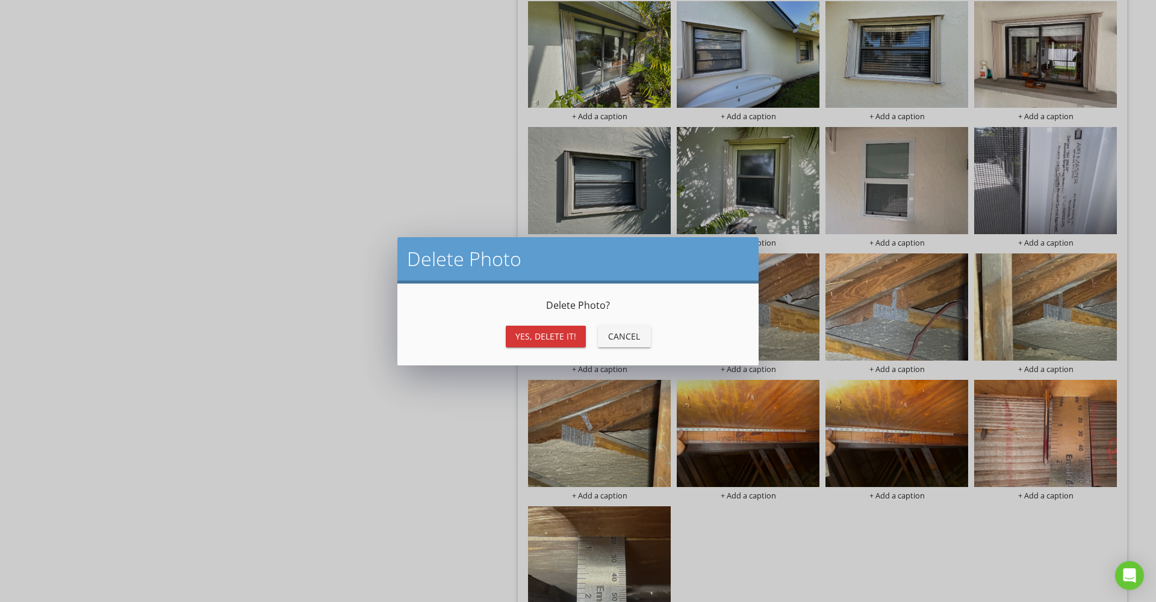
click at [552, 334] on div "Yes, Delete it!" at bounding box center [545, 336] width 61 height 13
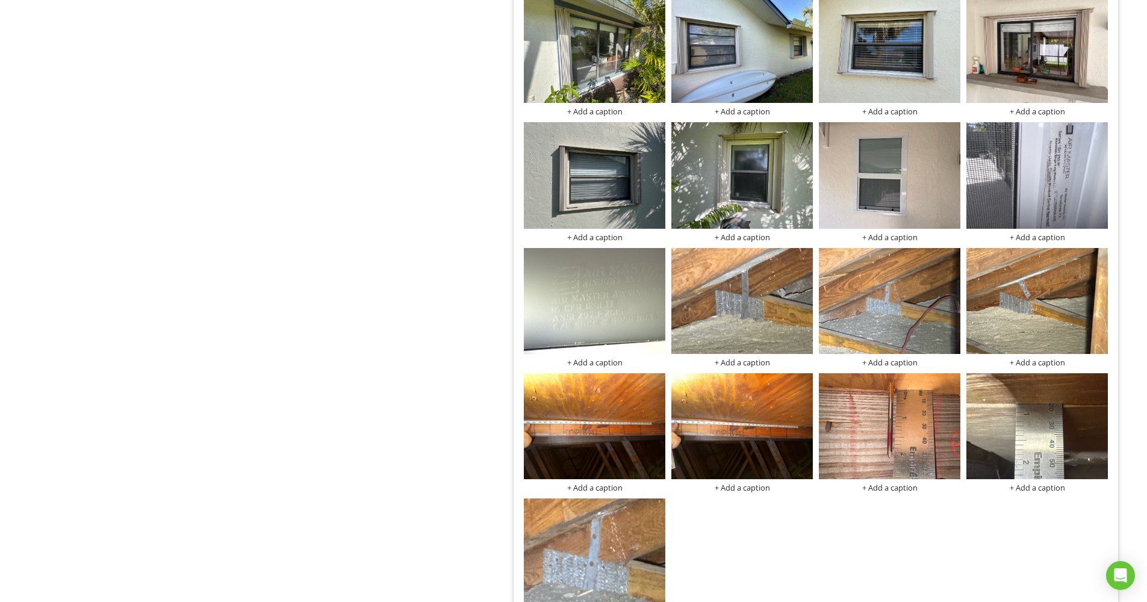
click at [789, 533] on div "Roof Permit Information + Add a caption + Add a caption + Add a caption + Add a…" at bounding box center [816, 57] width 590 height 1128
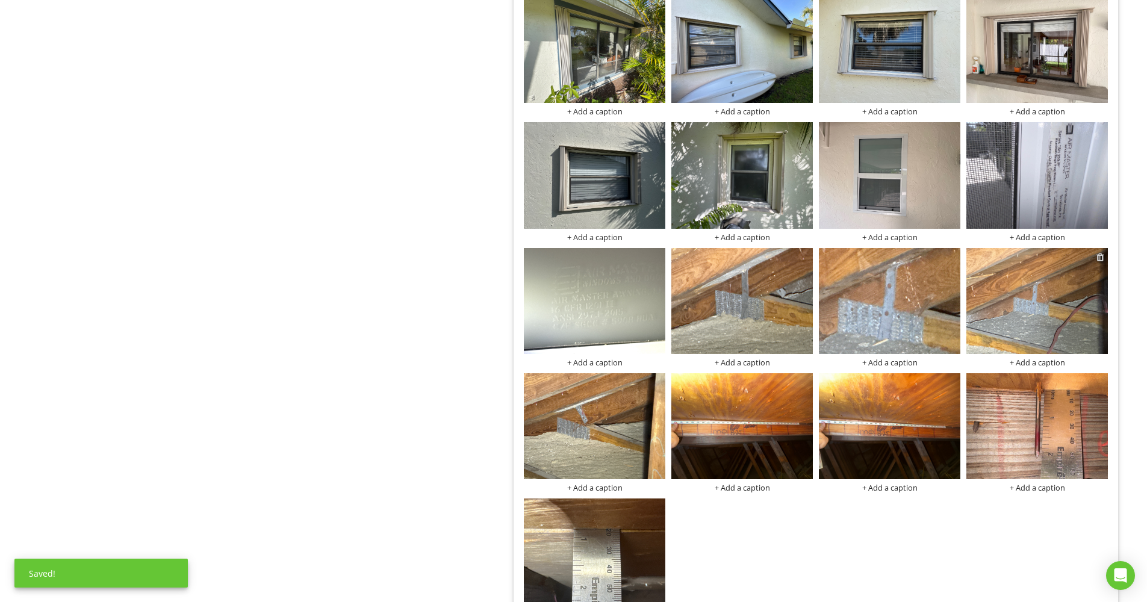
click at [1102, 252] on div at bounding box center [1100, 257] width 8 height 10
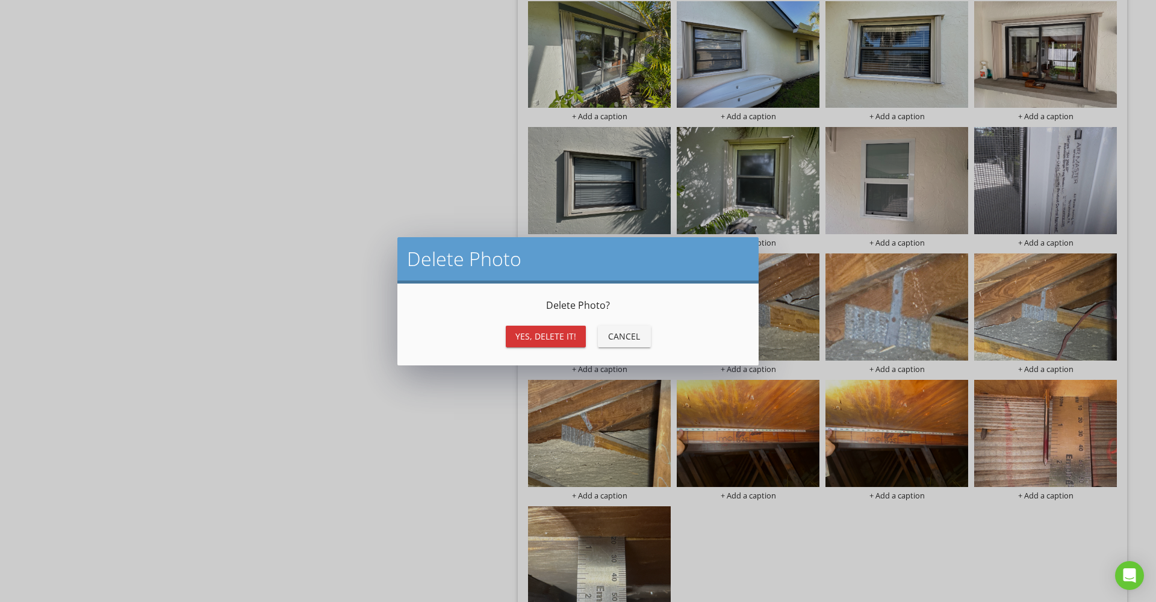
click at [570, 330] on div "Yes, Delete it!" at bounding box center [545, 336] width 61 height 13
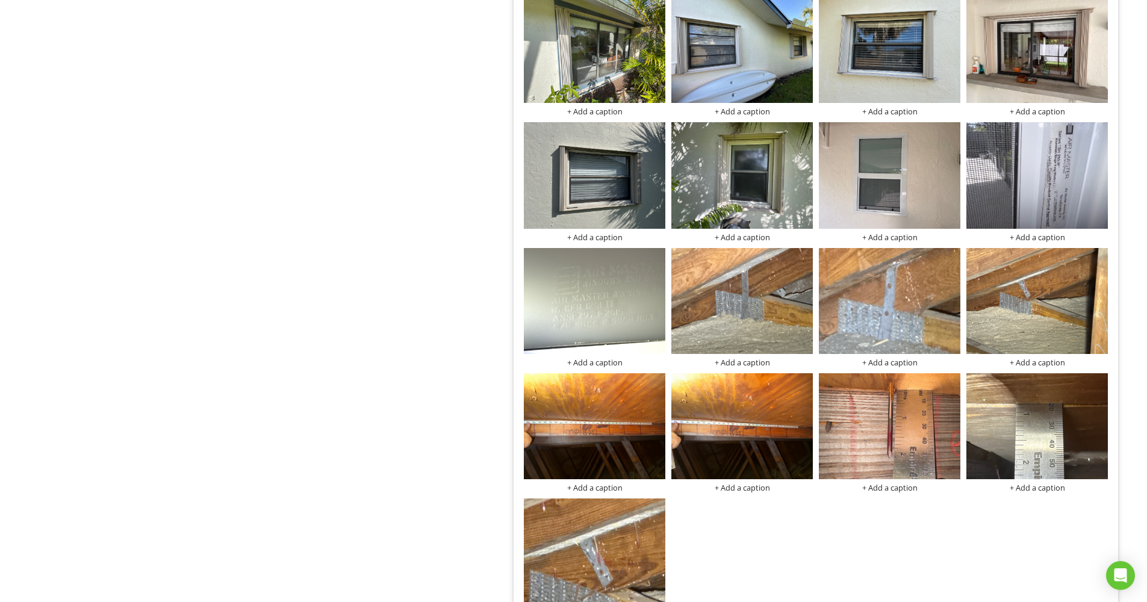
click at [737, 493] on div "Roof Permit Information + Add a caption + Add a caption + Add a caption + Add a…" at bounding box center [816, 57] width 590 height 1128
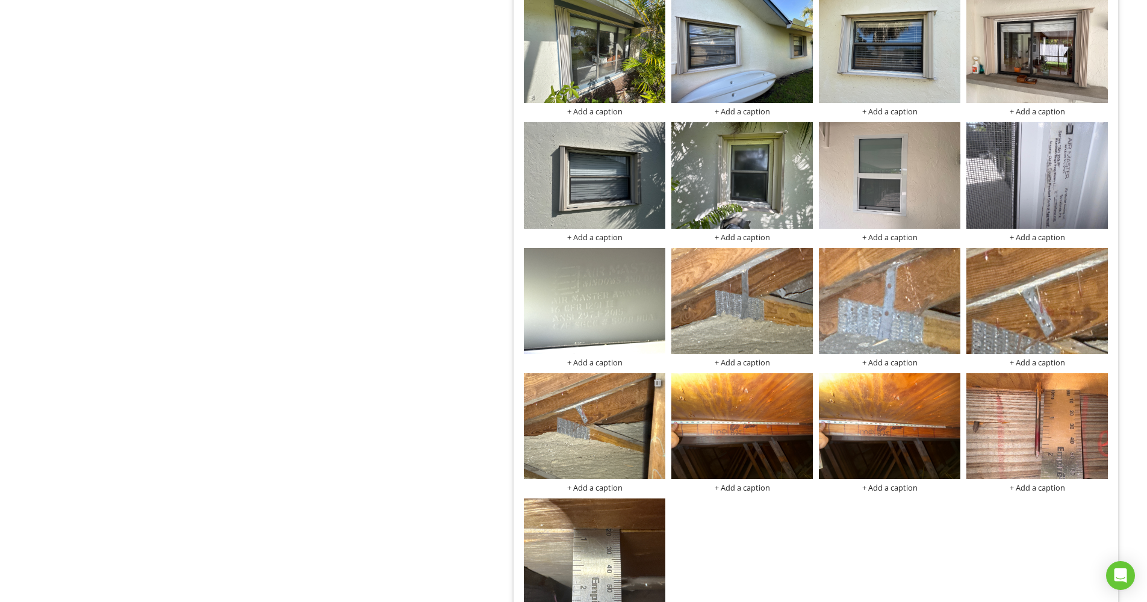
click at [659, 377] on div at bounding box center [658, 382] width 8 height 10
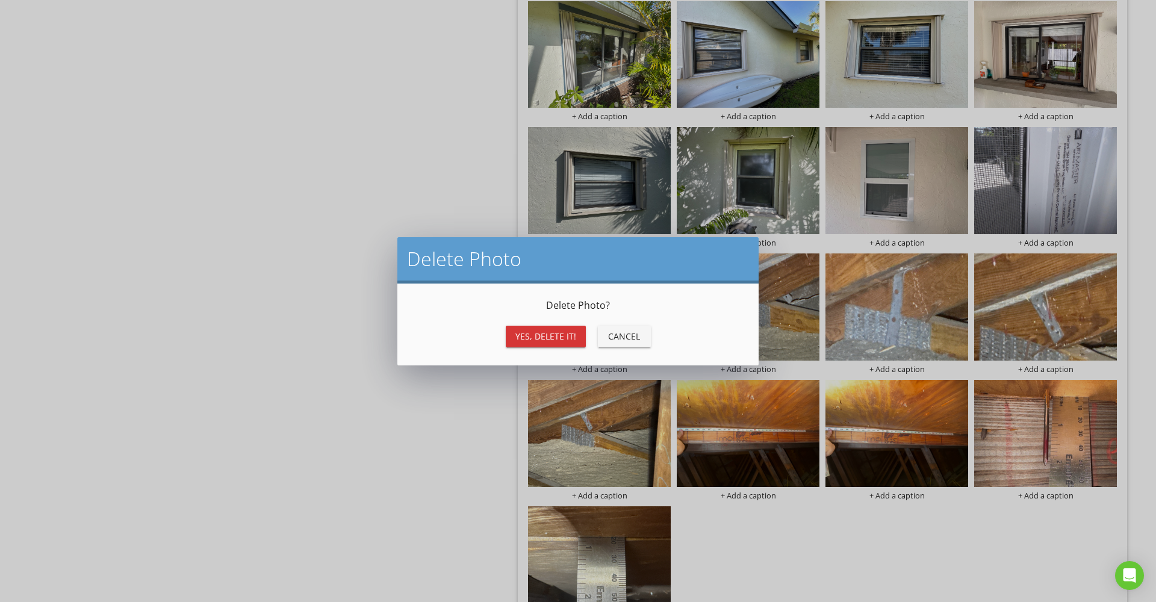
click at [528, 330] on div "Yes, Delete it!" at bounding box center [545, 336] width 61 height 13
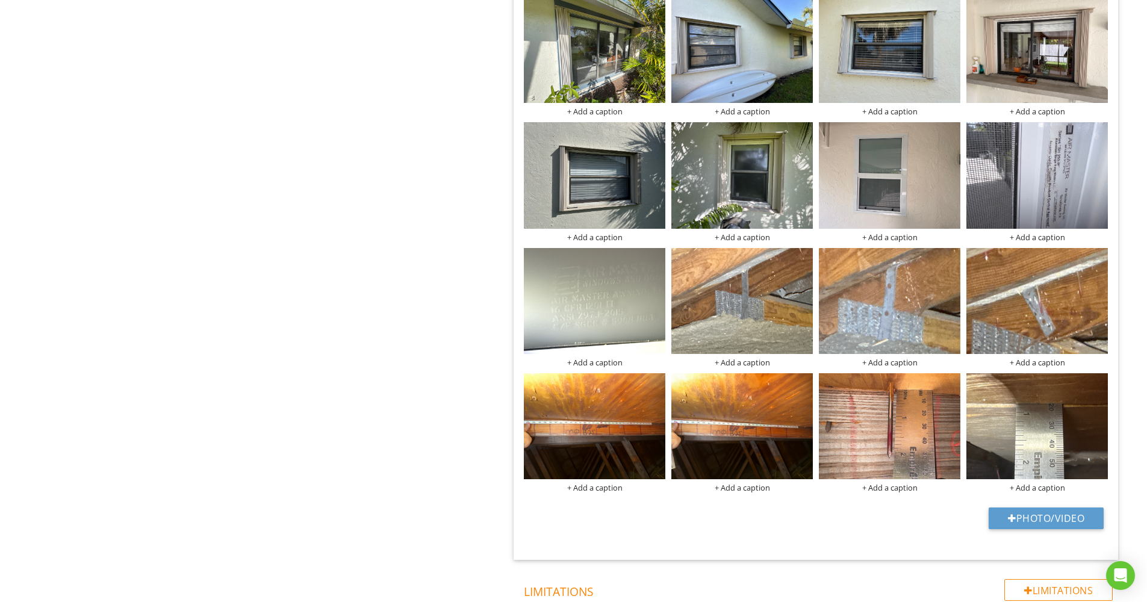
click at [736, 507] on div "Photo/Video" at bounding box center [816, 522] width 590 height 31
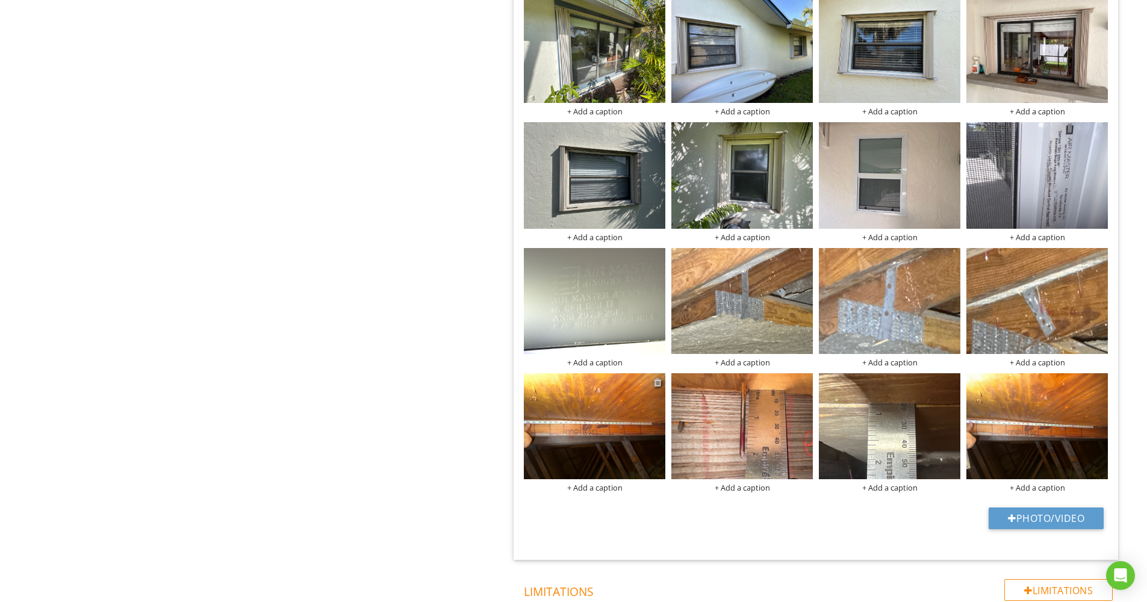
click at [659, 377] on div at bounding box center [658, 382] width 8 height 10
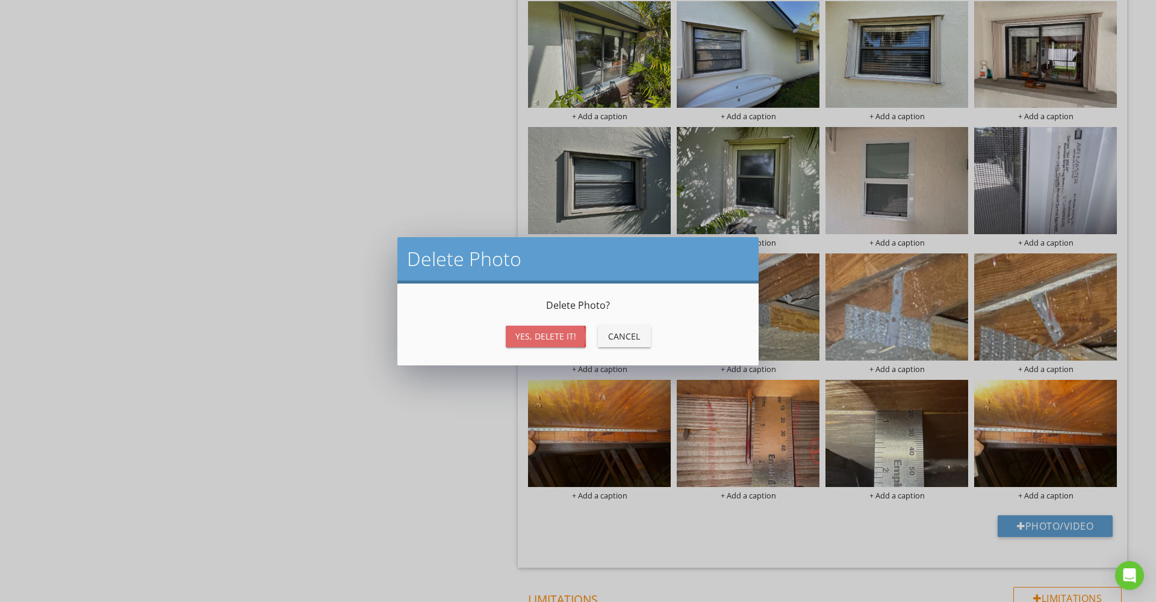
click at [524, 331] on div "Yes, Delete it!" at bounding box center [545, 336] width 61 height 13
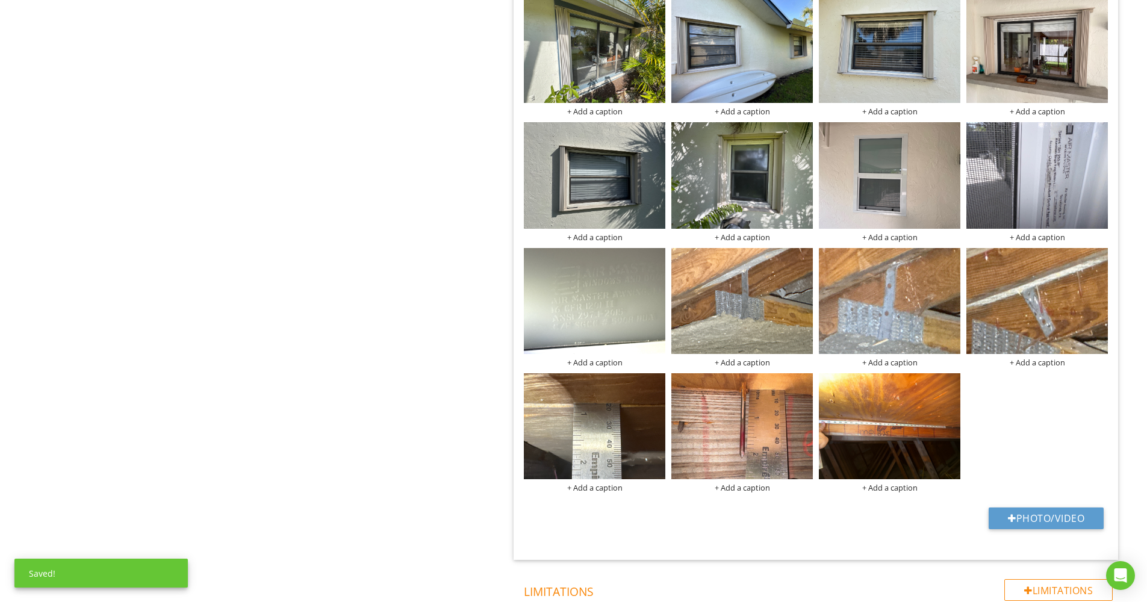
click at [704, 507] on div "Photo/Video" at bounding box center [816, 522] width 590 height 31
click at [889, 424] on img at bounding box center [889, 426] width 141 height 106
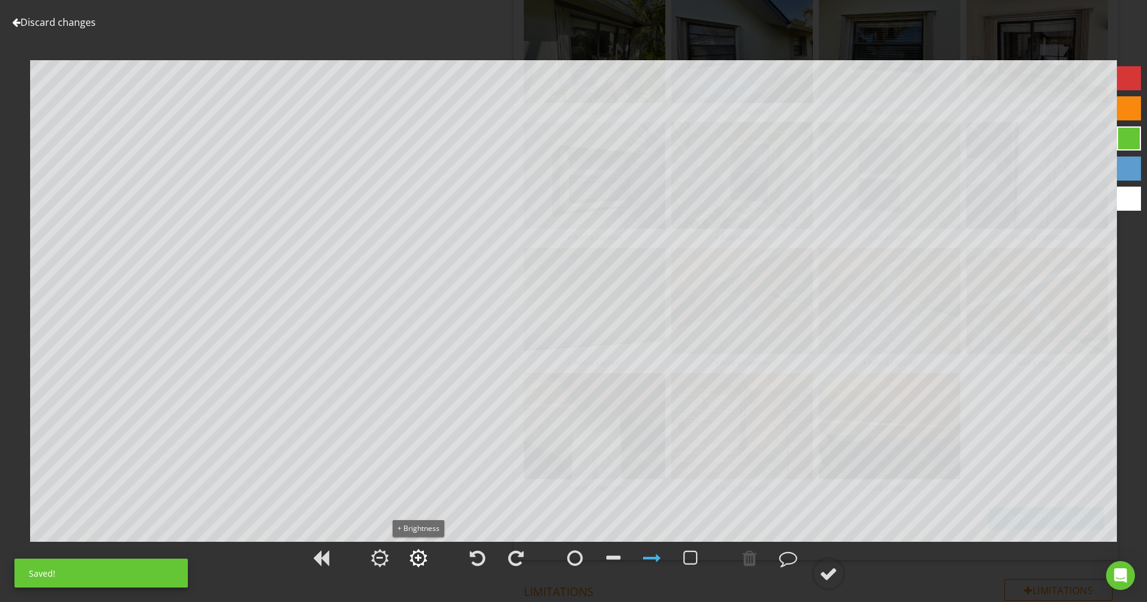
click at [422, 554] on div at bounding box center [418, 558] width 18 height 18
click at [839, 574] on circle at bounding box center [828, 573] width 31 height 31
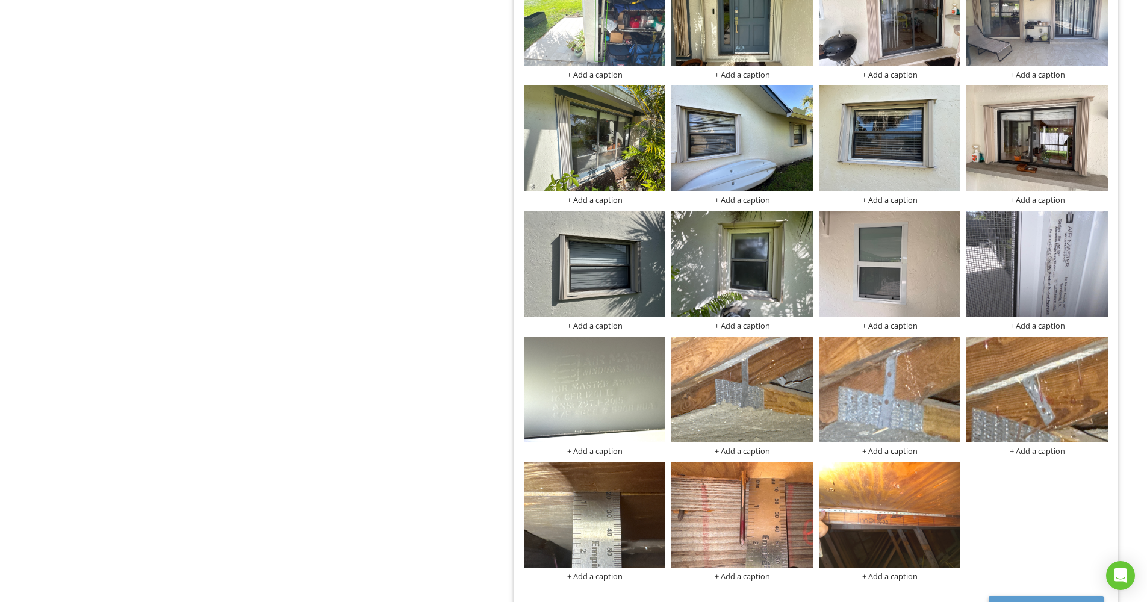
scroll to position [932, 0]
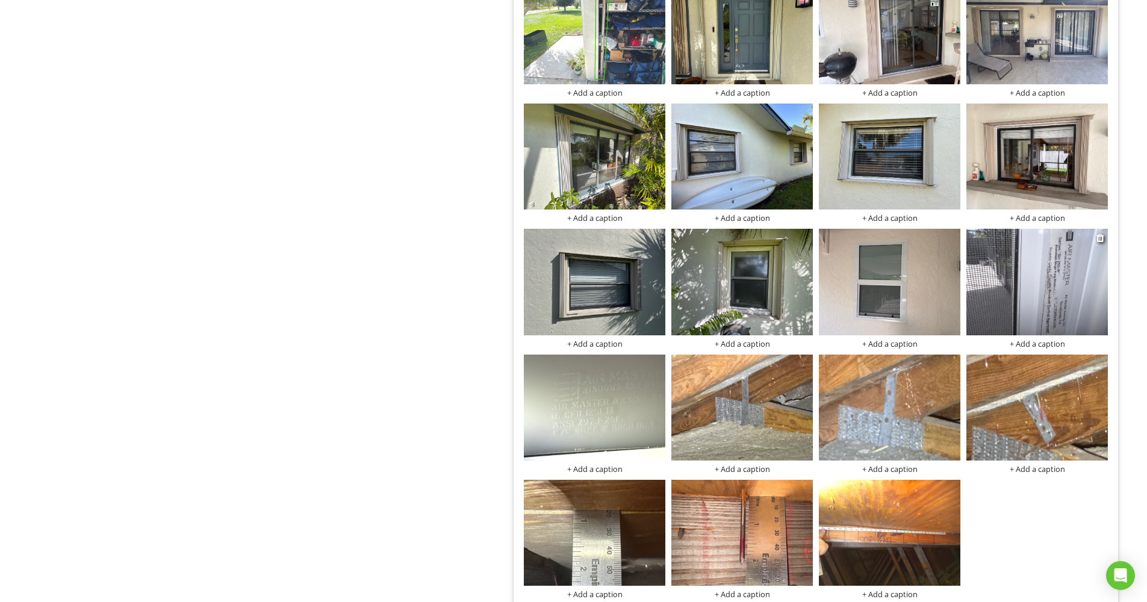
click at [1042, 276] on img at bounding box center [1036, 282] width 141 height 106
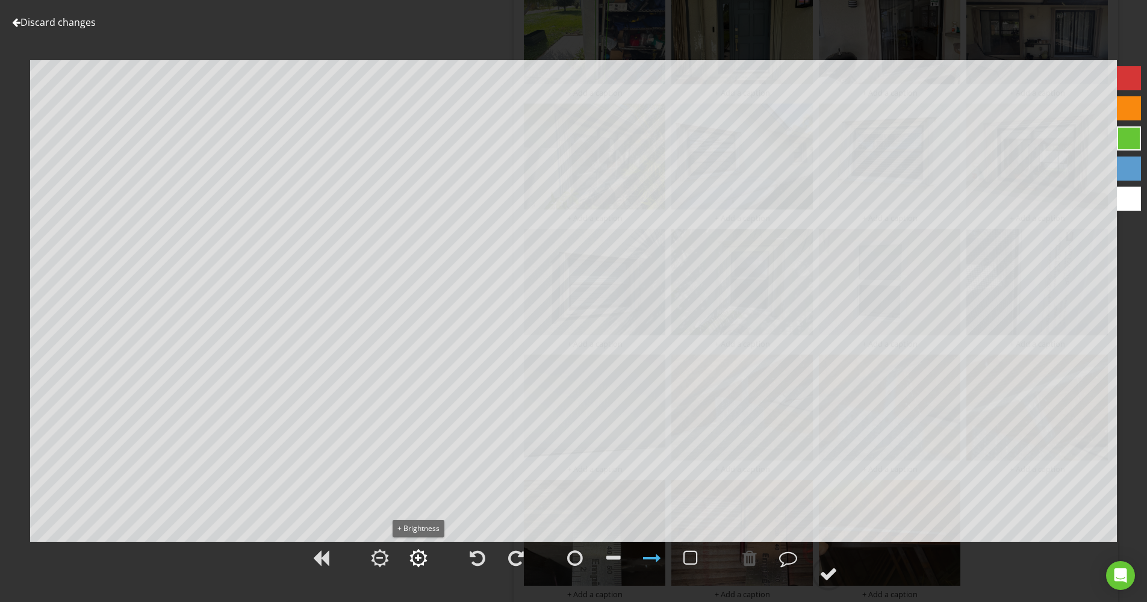
click at [417, 563] on div at bounding box center [418, 558] width 18 height 18
click at [839, 577] on circle at bounding box center [828, 573] width 31 height 31
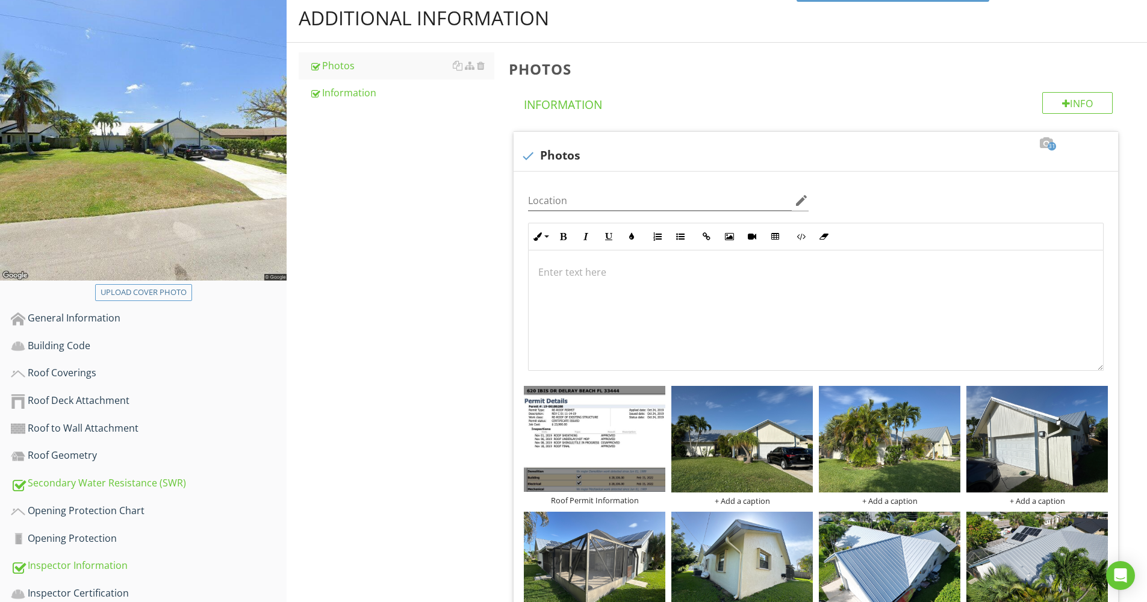
scroll to position [32, 0]
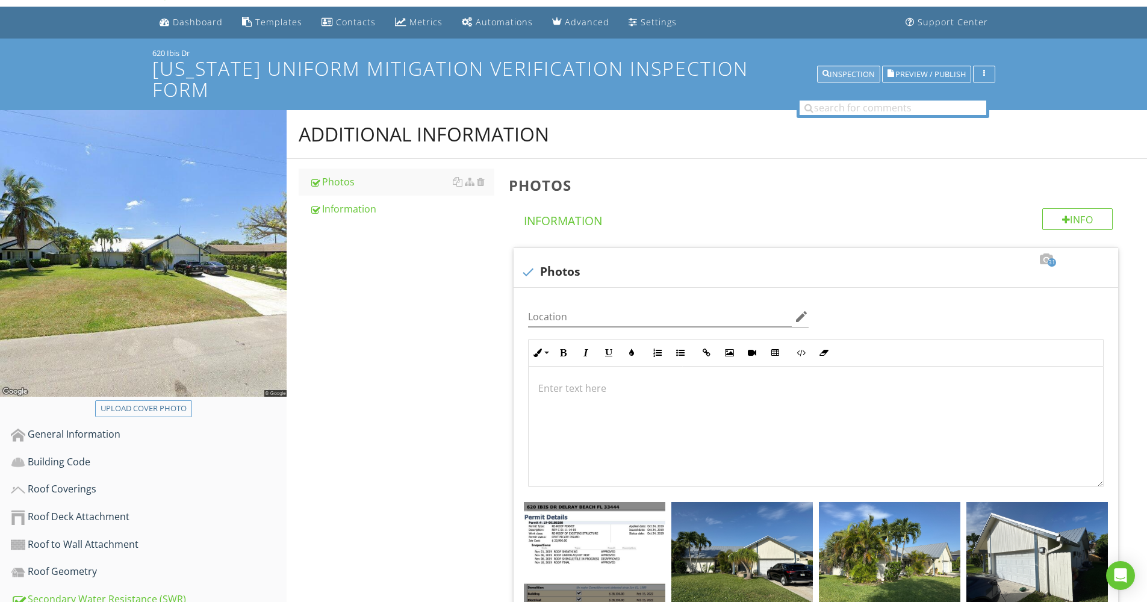
click at [845, 70] on div "Inspection" at bounding box center [848, 74] width 52 height 8
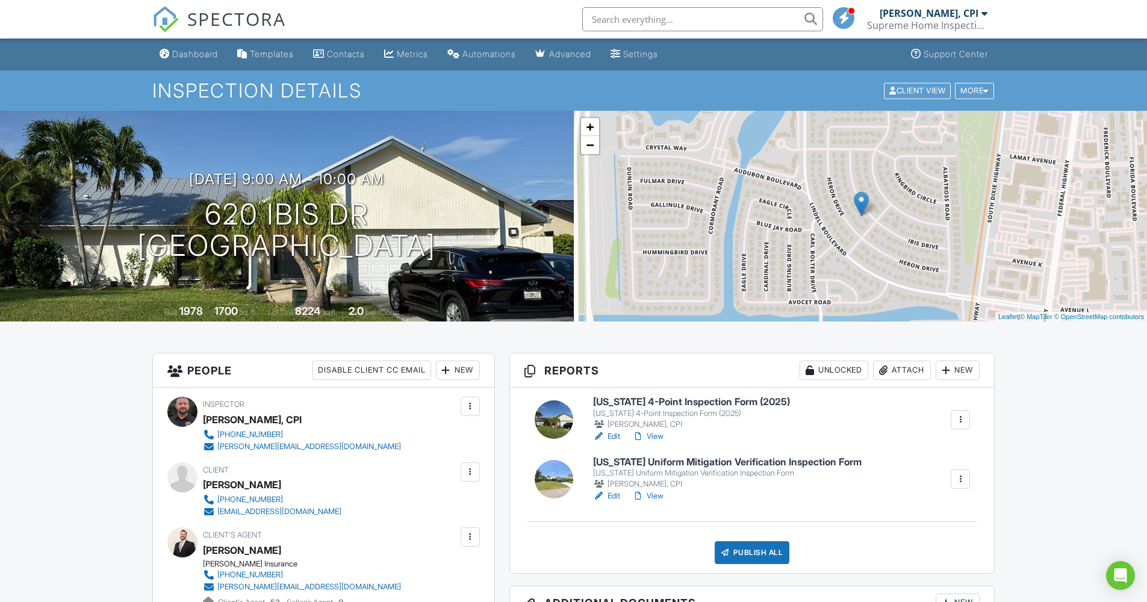
click at [615, 494] on link "Edit" at bounding box center [606, 496] width 27 height 12
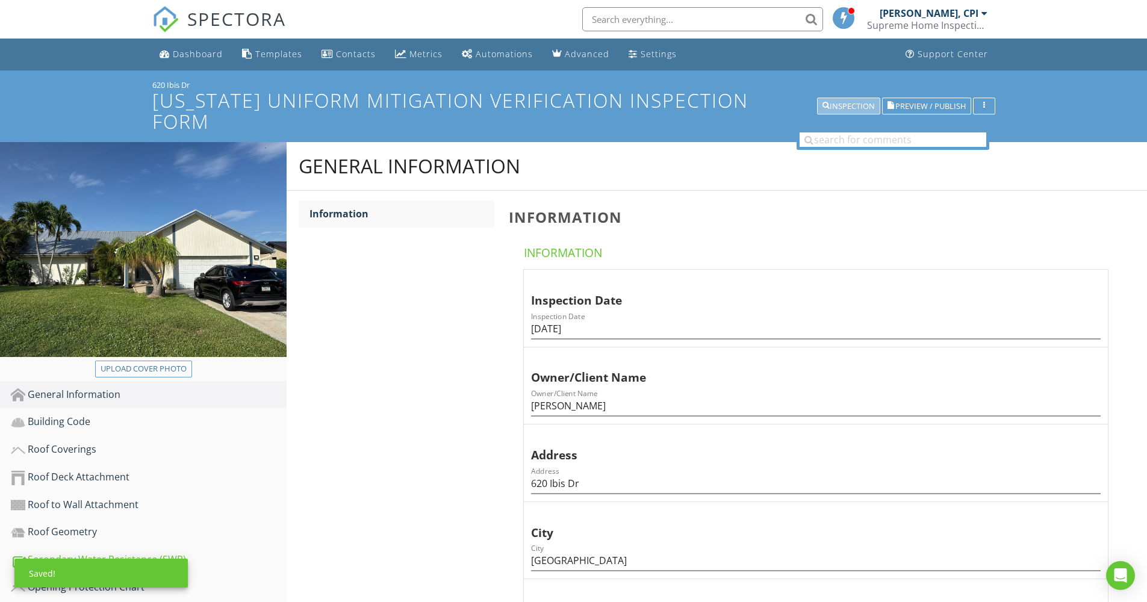
click at [843, 102] on div "Inspection" at bounding box center [848, 106] width 52 height 8
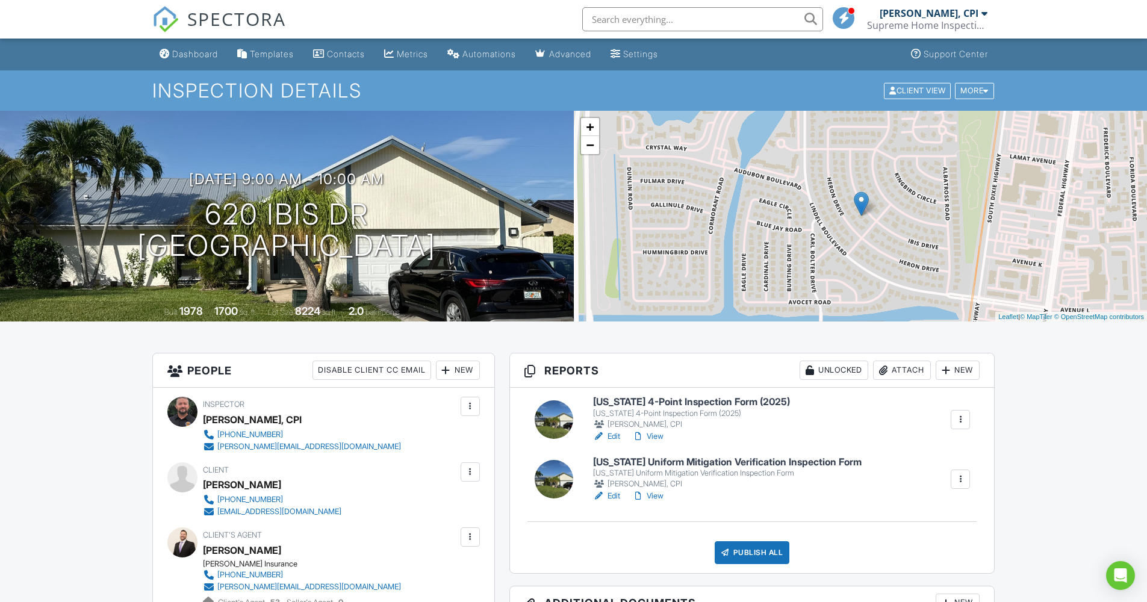
click at [658, 495] on link "View" at bounding box center [647, 496] width 31 height 12
click at [755, 545] on div "Publish All" at bounding box center [752, 552] width 75 height 23
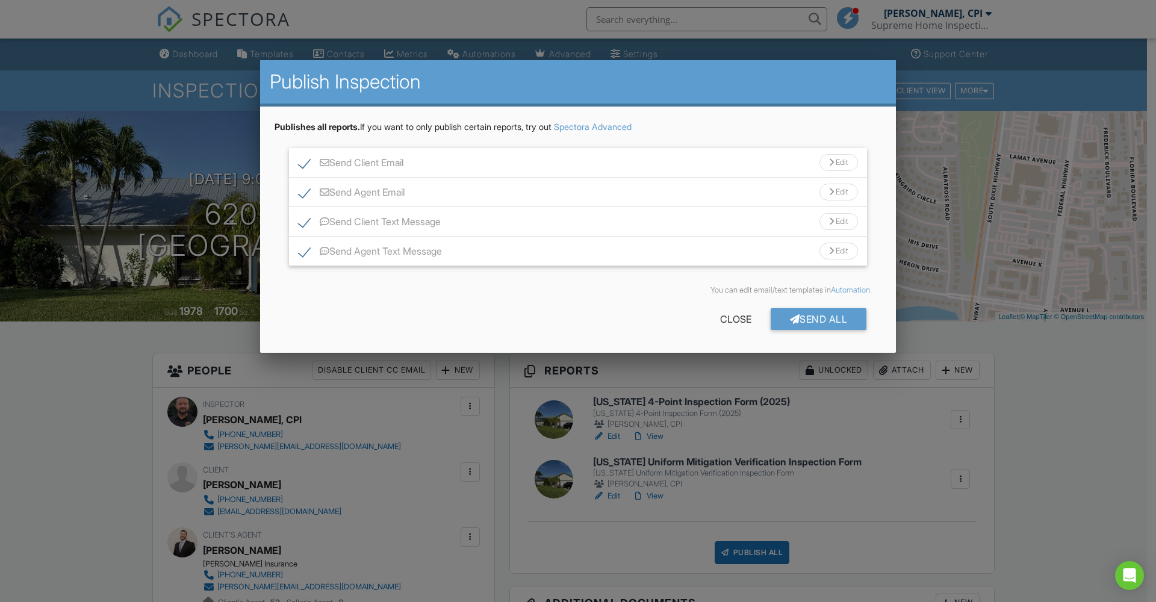
click at [902, 568] on div at bounding box center [578, 316] width 1156 height 752
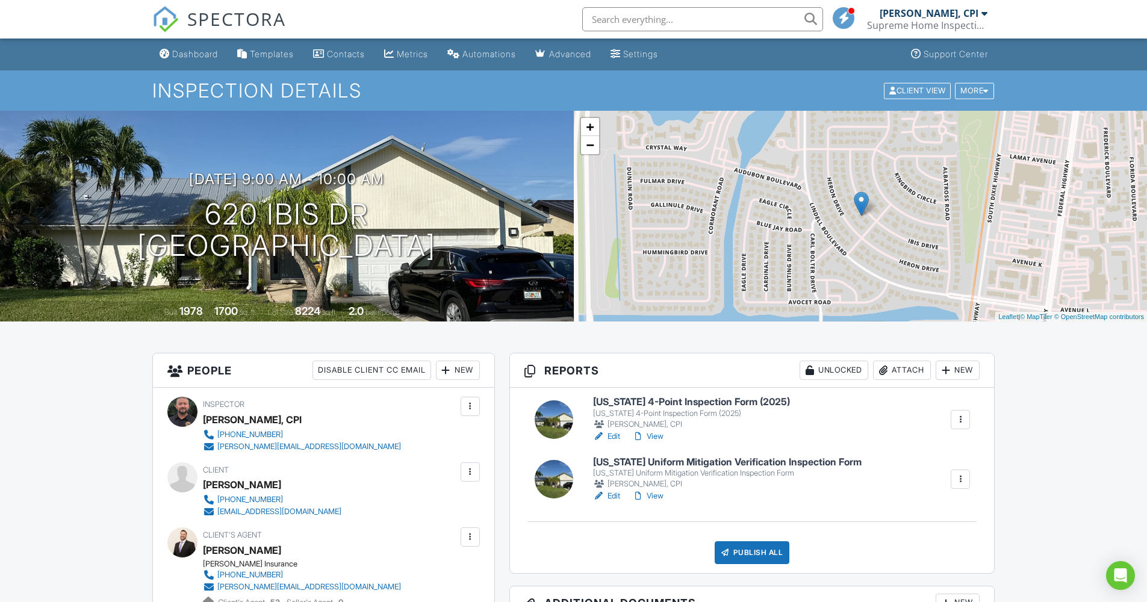
click at [659, 434] on link "View" at bounding box center [647, 436] width 31 height 12
click at [658, 494] on link "View" at bounding box center [647, 496] width 31 height 12
click at [613, 436] on link "Edit" at bounding box center [606, 436] width 27 height 12
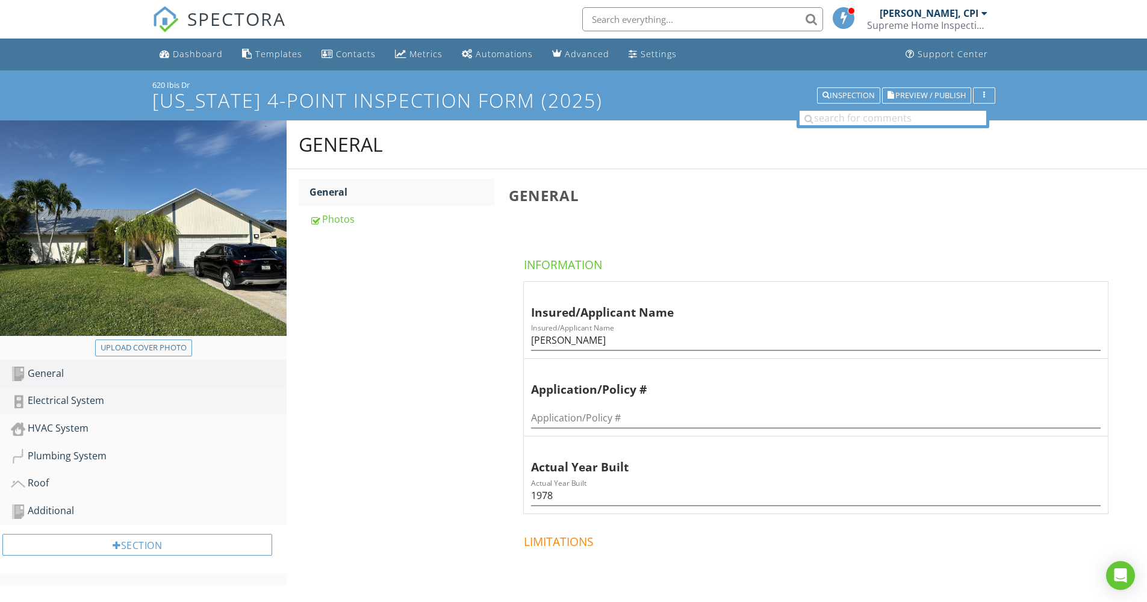
click at [106, 402] on div "Electrical System" at bounding box center [149, 401] width 276 height 16
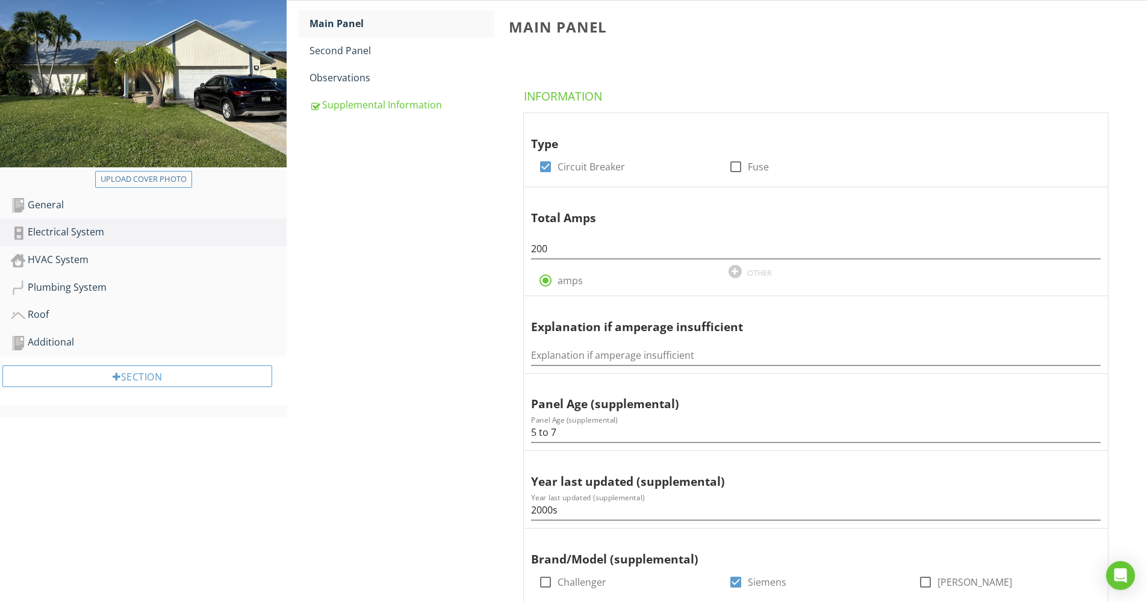
scroll to position [187, 0]
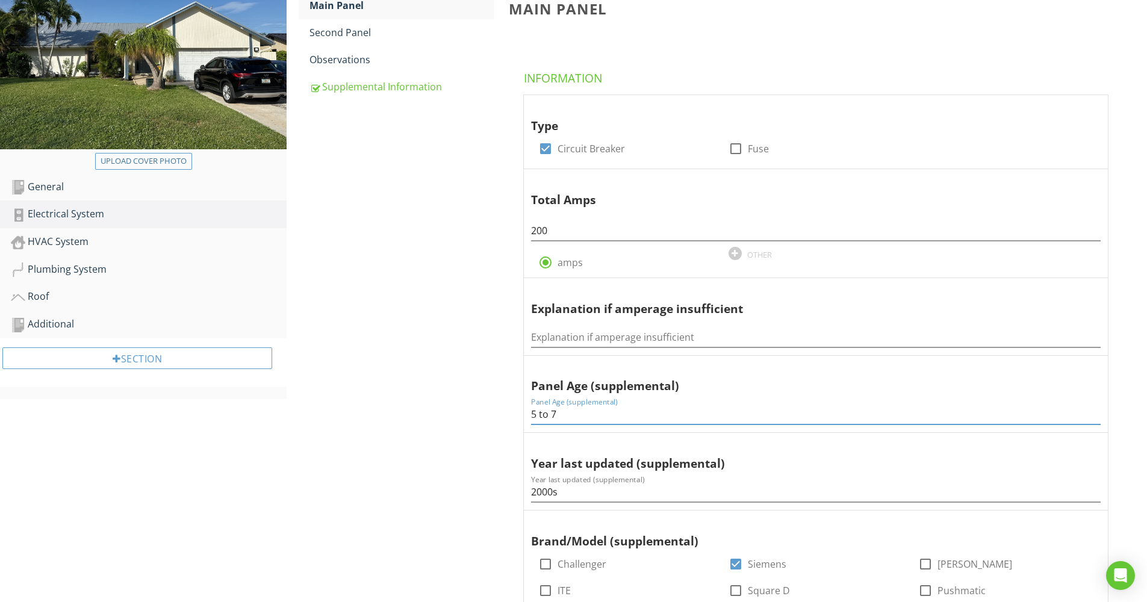
drag, startPoint x: 562, startPoint y: 384, endPoint x: 516, endPoint y: 382, distance: 46.4
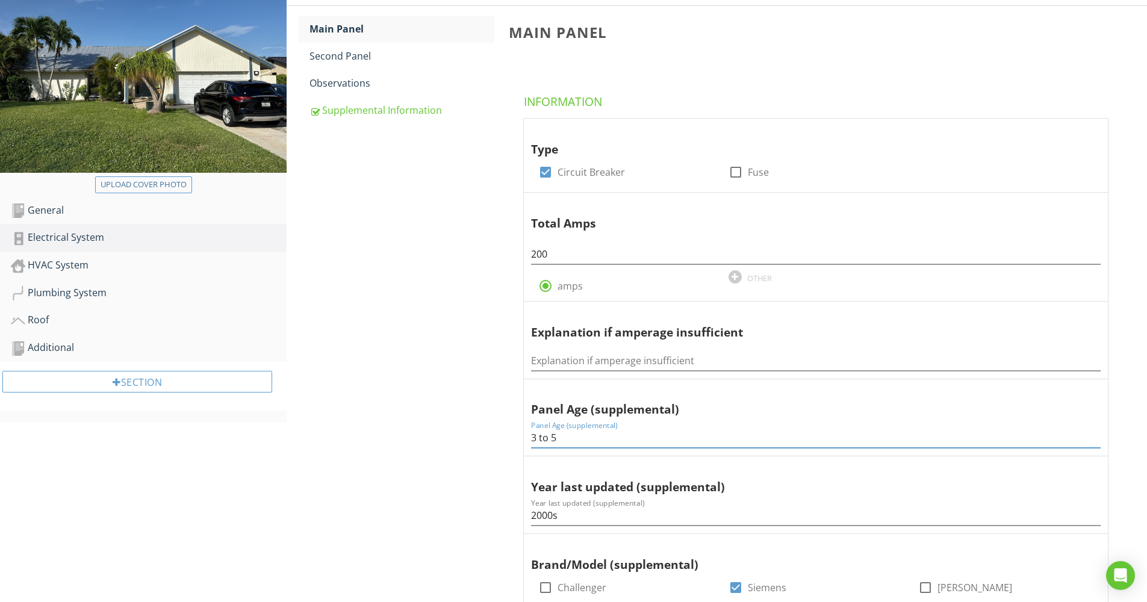
drag, startPoint x: 551, startPoint y: 408, endPoint x: 556, endPoint y: 432, distance: 24.4
click at [551, 428] on input "3 to 5" at bounding box center [815, 438] width 569 height 20
type input "3 to 5"
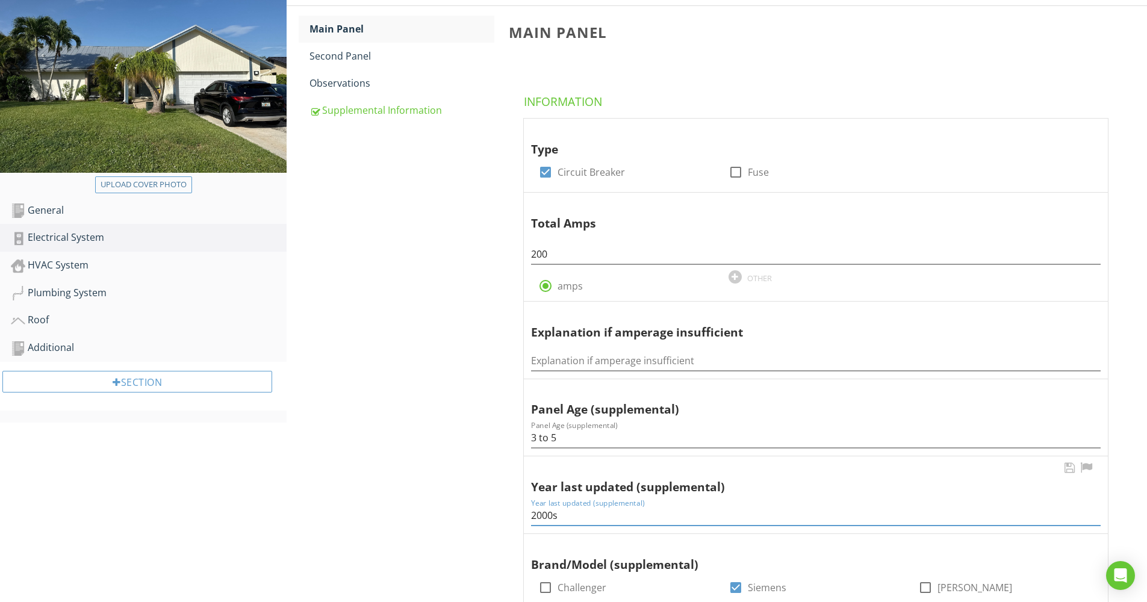
click at [560, 506] on input "2000s" at bounding box center [815, 516] width 569 height 20
type input "2022"
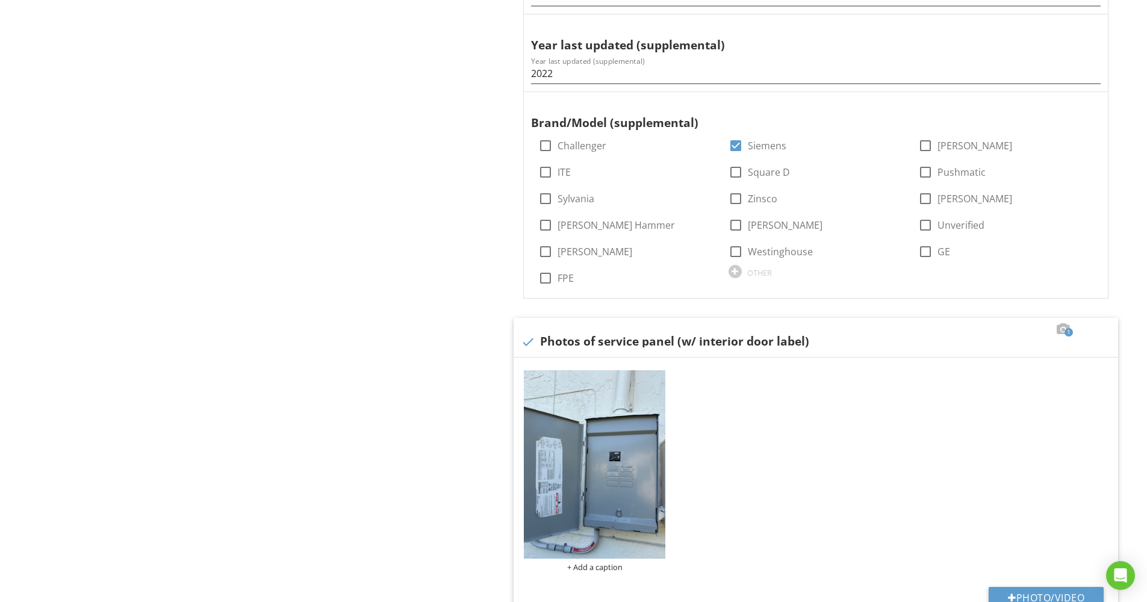
scroll to position [15, 0]
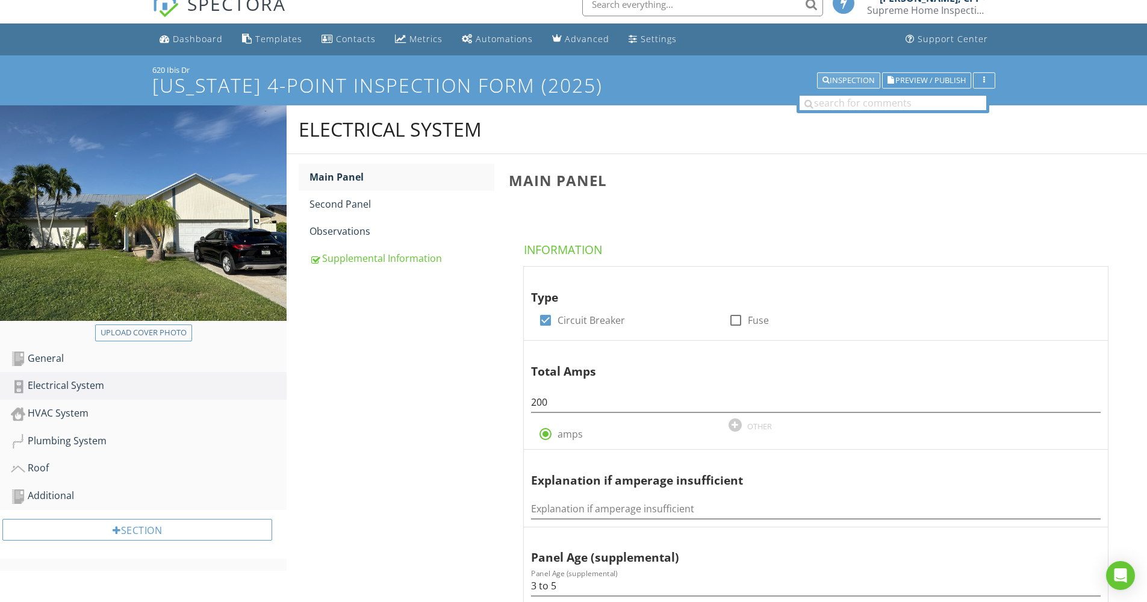
click at [853, 88] on button "Inspection" at bounding box center [848, 80] width 63 height 17
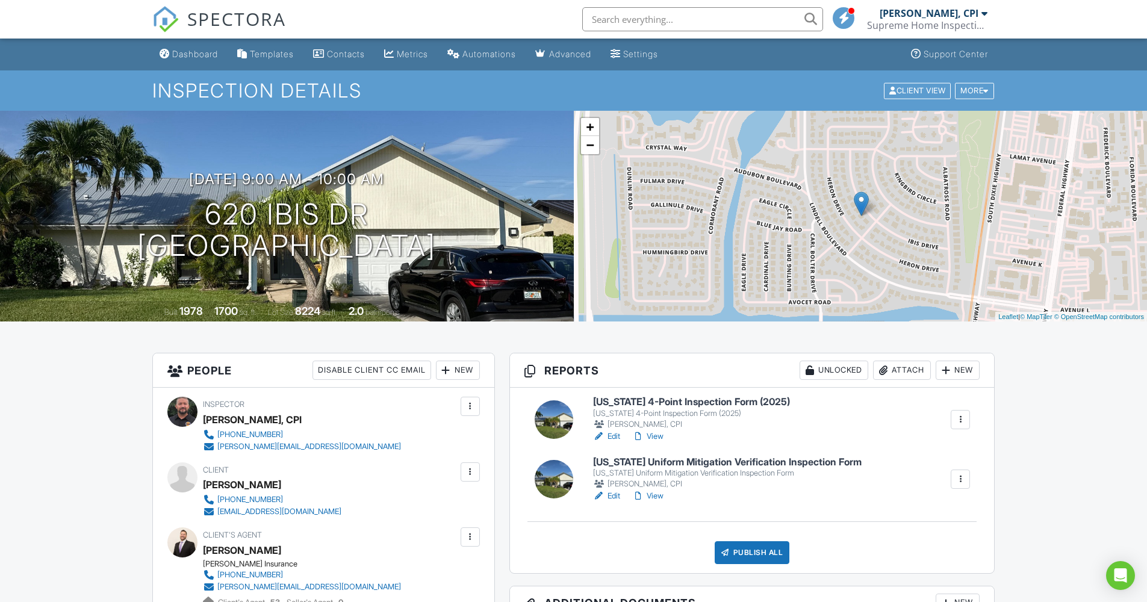
click at [653, 435] on link "View" at bounding box center [647, 436] width 31 height 12
click at [655, 433] on link "View" at bounding box center [647, 436] width 31 height 12
click at [612, 436] on link "Edit" at bounding box center [606, 436] width 27 height 12
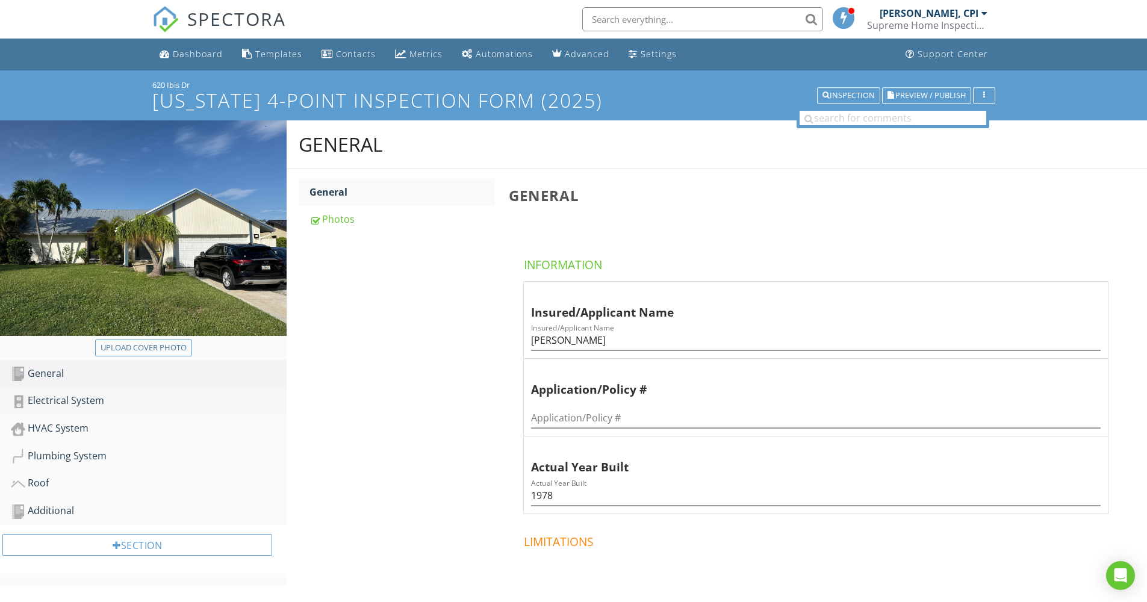
click at [82, 399] on div "Electrical System" at bounding box center [149, 401] width 276 height 16
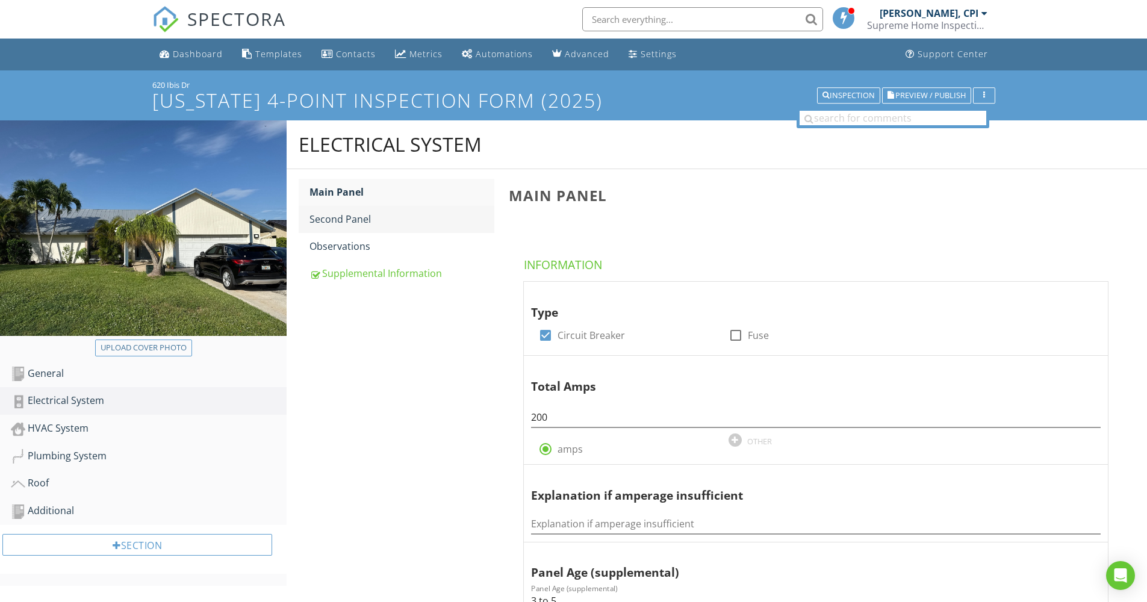
click at [365, 216] on div "Second Panel" at bounding box center [401, 219] width 185 height 14
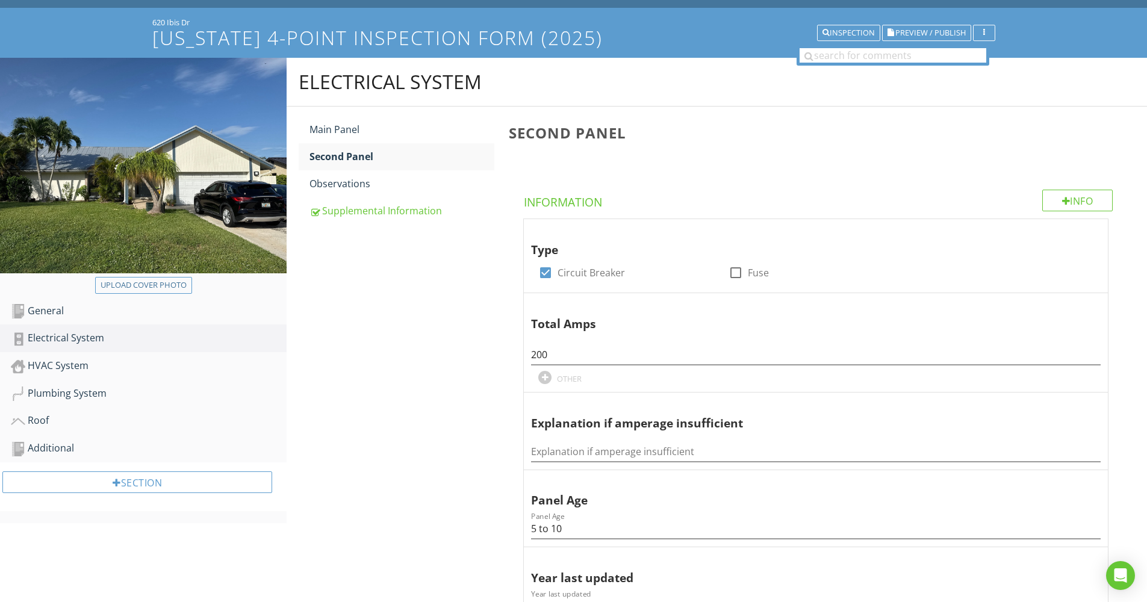
scroll to position [84, 0]
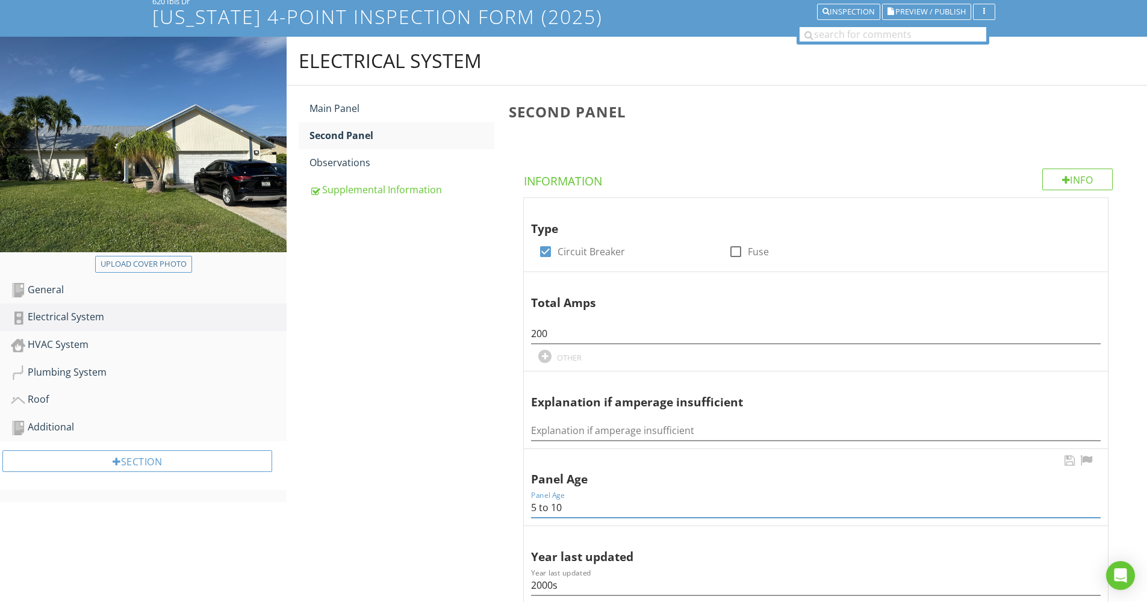
click at [566, 498] on input "5 to 10" at bounding box center [815, 508] width 569 height 20
click at [347, 104] on div "Main Panel" at bounding box center [401, 108] width 185 height 14
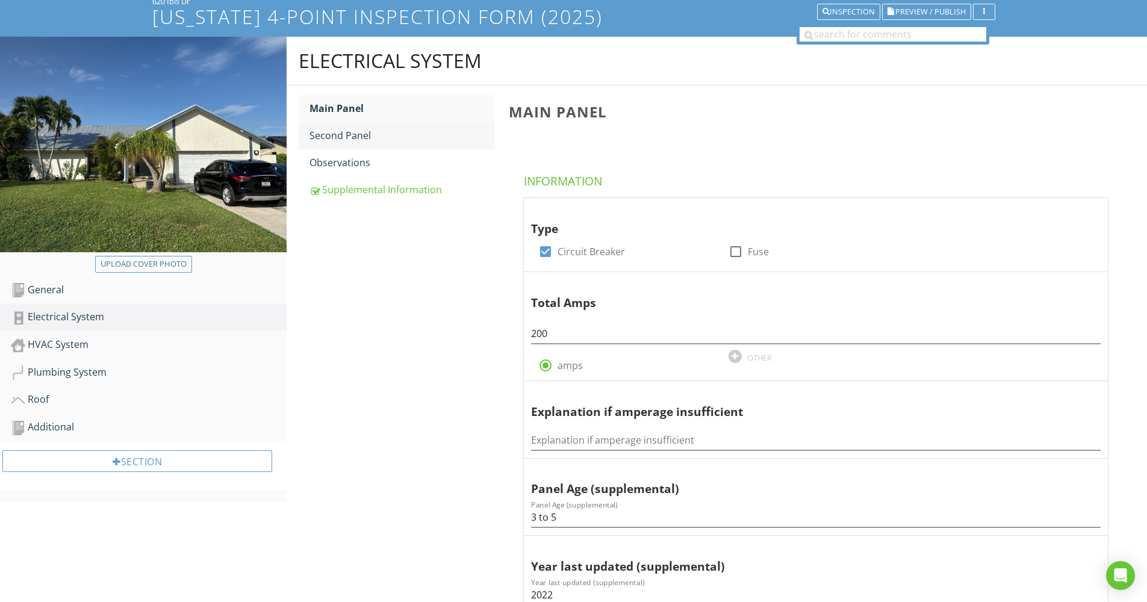
click at [341, 134] on div "Second Panel" at bounding box center [401, 135] width 185 height 14
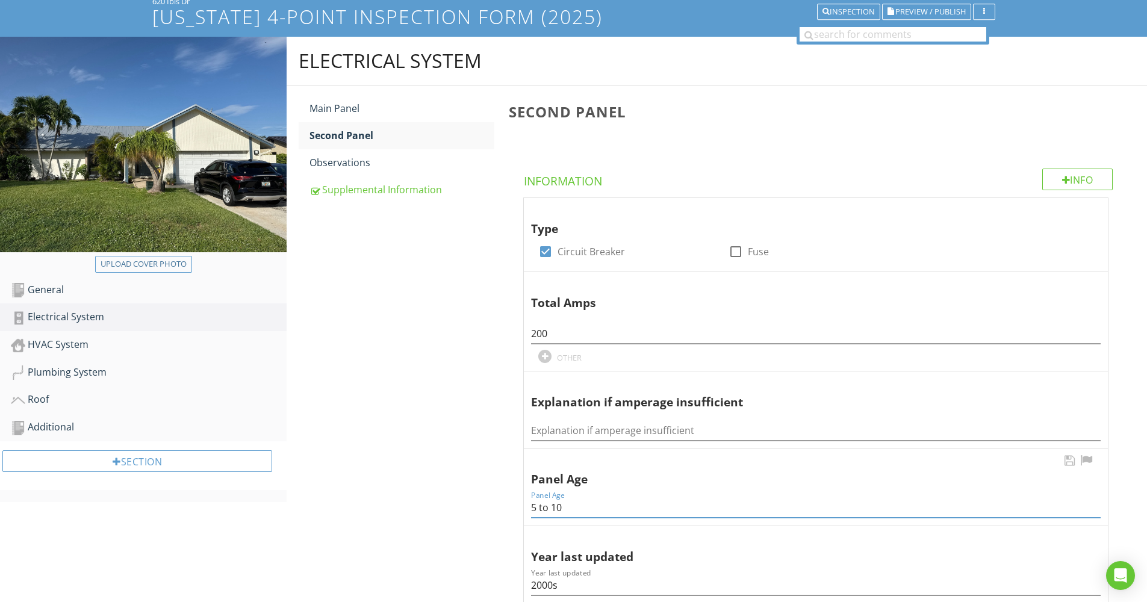
click at [536, 498] on input "5 to 10" at bounding box center [815, 508] width 569 height 20
click at [568, 498] on input "3 to 10" at bounding box center [815, 508] width 569 height 20
type input "3 to 5"
click at [566, 575] on input "2000s" at bounding box center [815, 585] width 569 height 20
type input "2022"
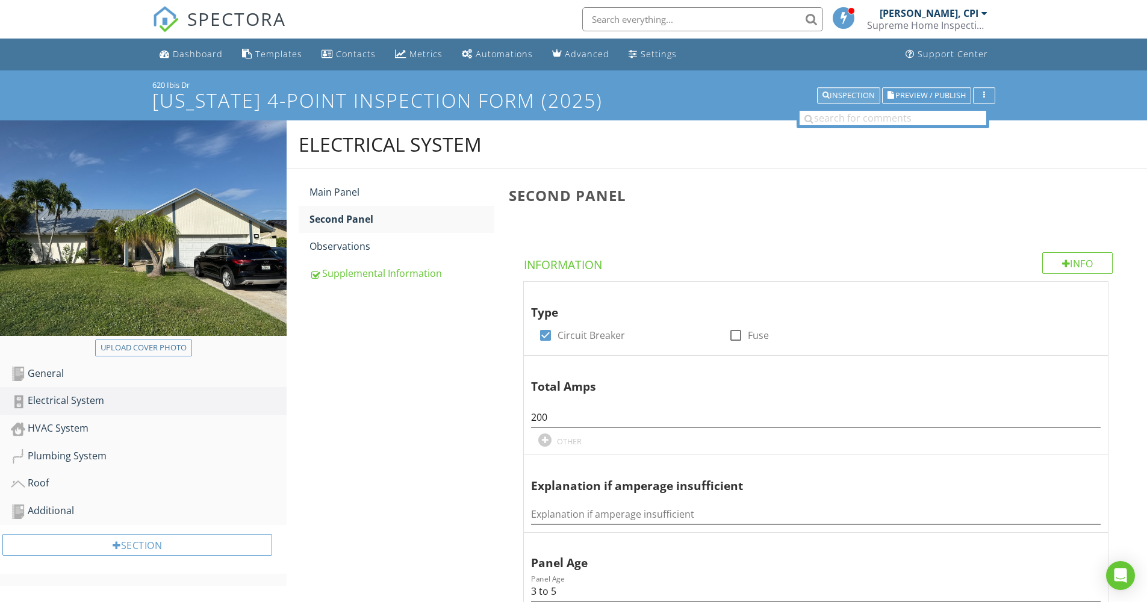
click at [847, 95] on div "Inspection" at bounding box center [848, 95] width 52 height 8
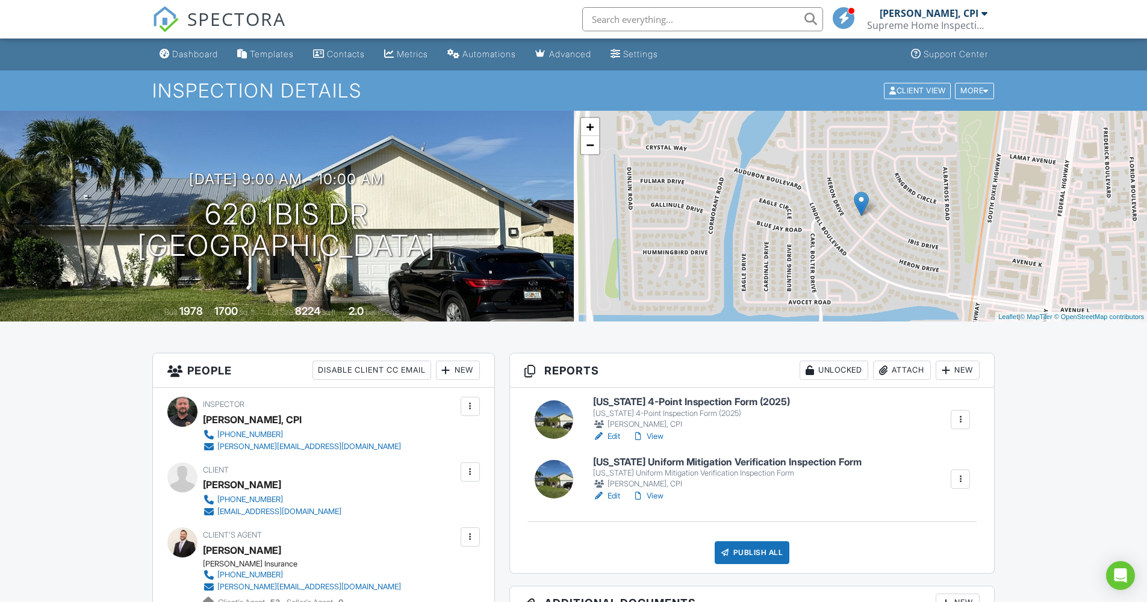
click at [656, 434] on link "View" at bounding box center [647, 436] width 31 height 12
click at [765, 542] on div "Publish All" at bounding box center [752, 552] width 75 height 23
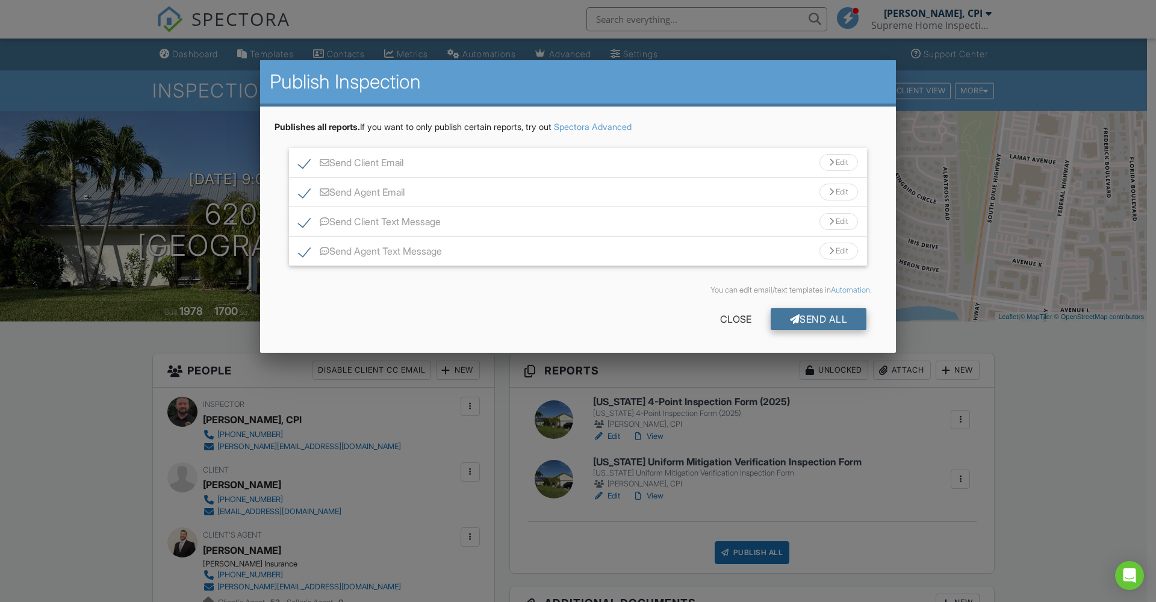
click at [840, 322] on div "Send All" at bounding box center [819, 319] width 96 height 22
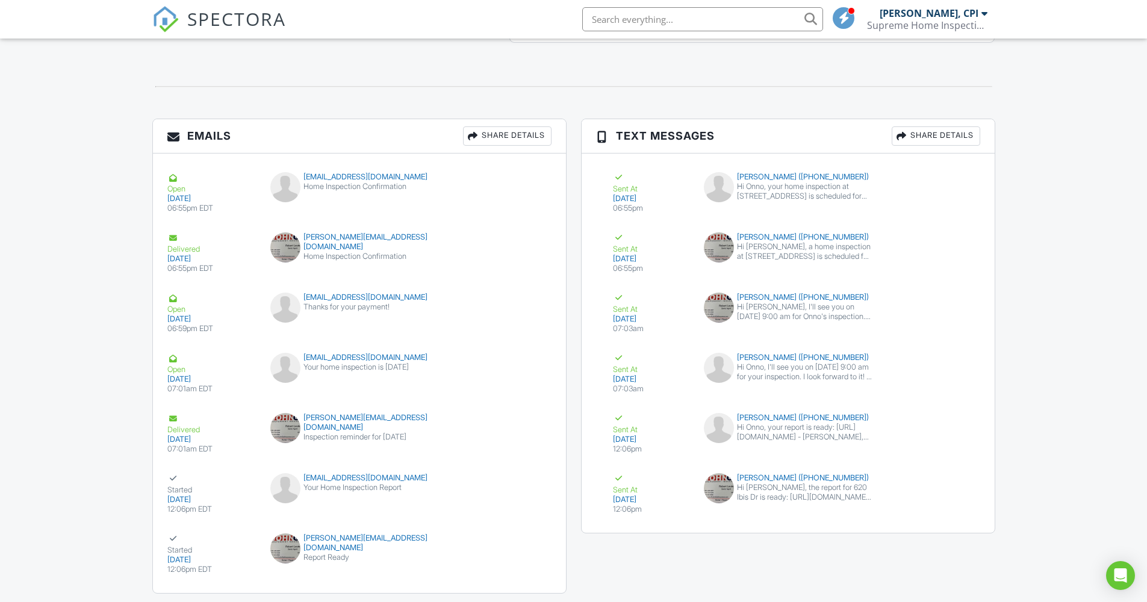
scroll to position [1389, 0]
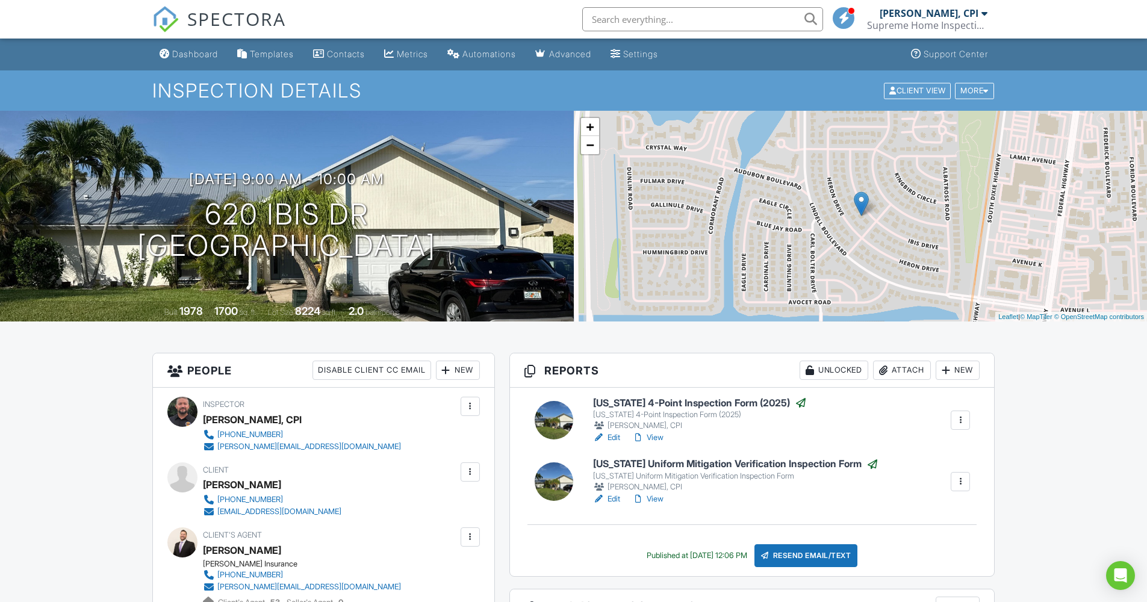
scroll to position [1389, 0]
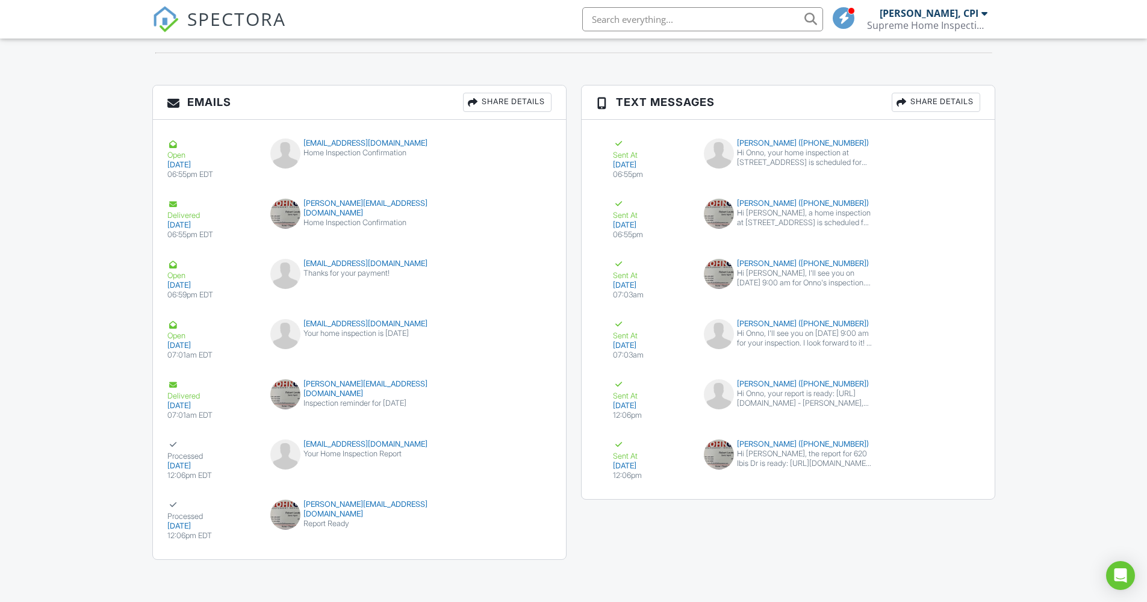
scroll to position [1387, 0]
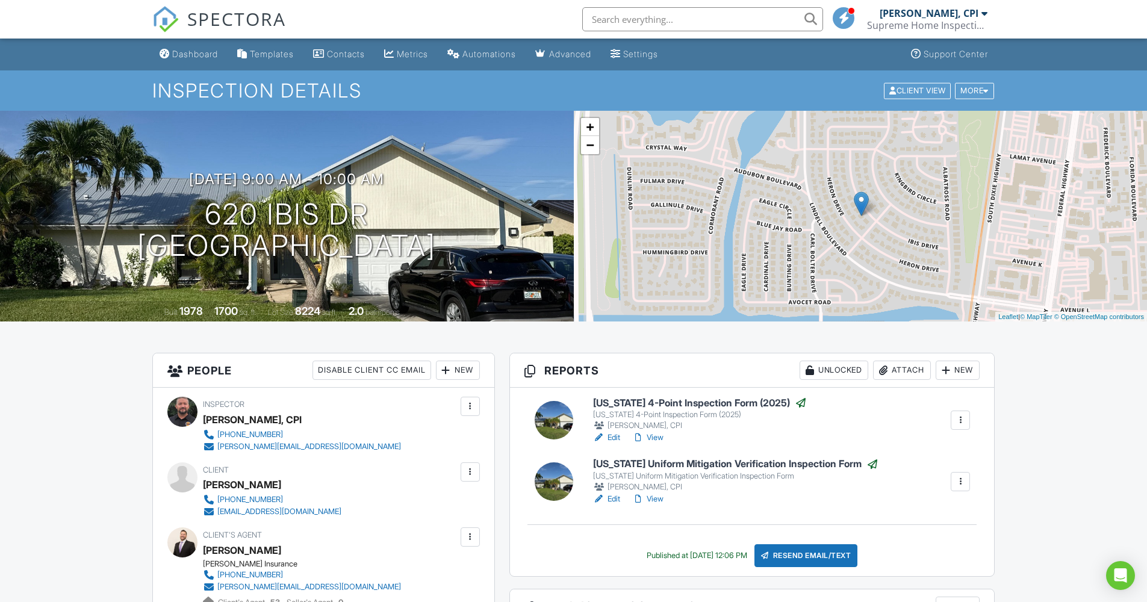
scroll to position [1387, 0]
click at [205, 57] on div "Dashboard" at bounding box center [195, 54] width 46 height 10
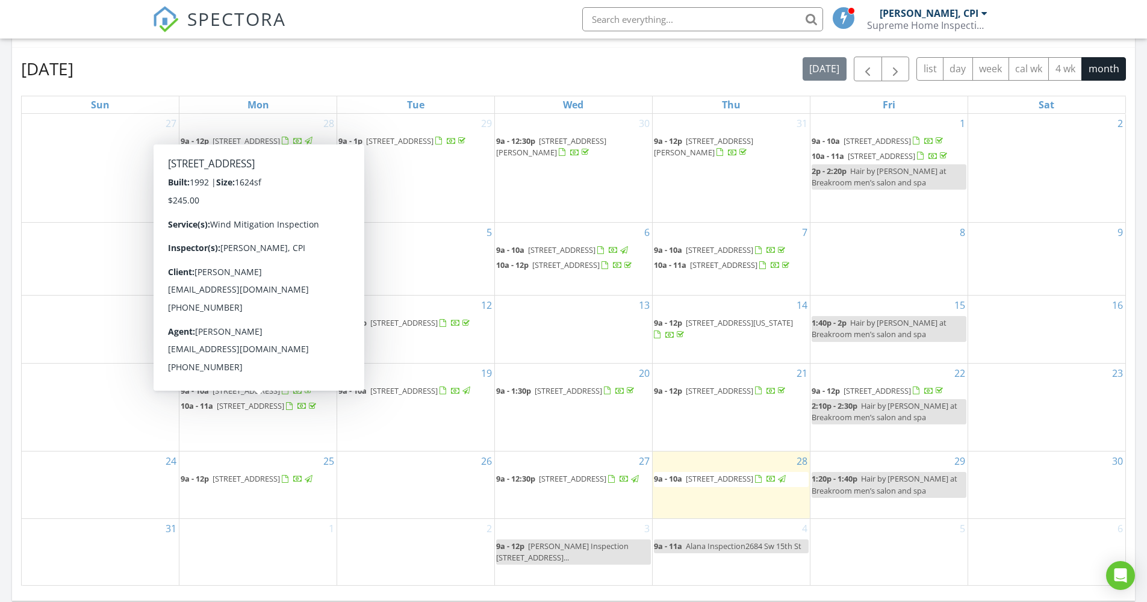
scroll to position [516, 0]
